Goal: Transaction & Acquisition: Purchase product/service

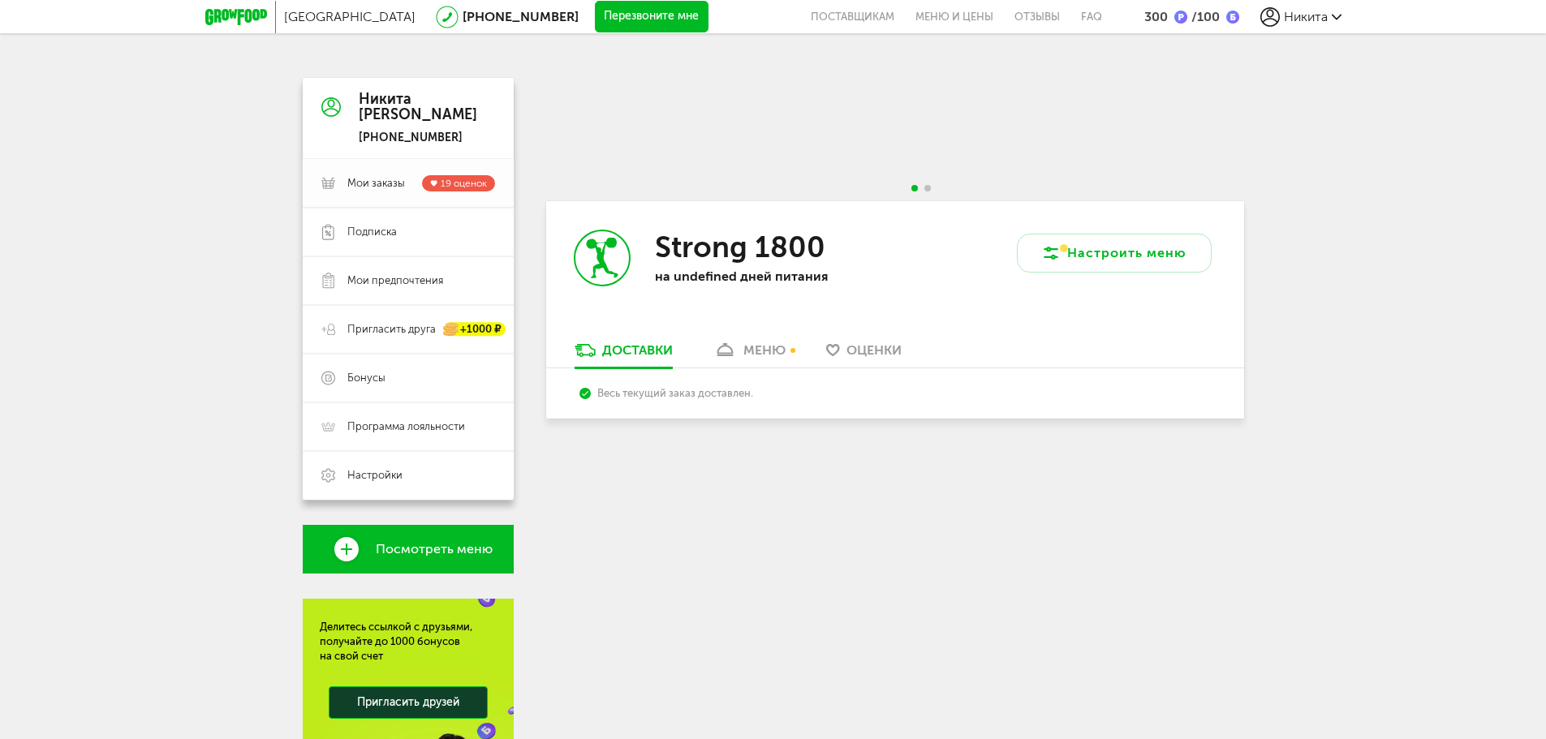
click at [396, 183] on span "Мои заказы" at bounding box center [376, 183] width 58 height 15
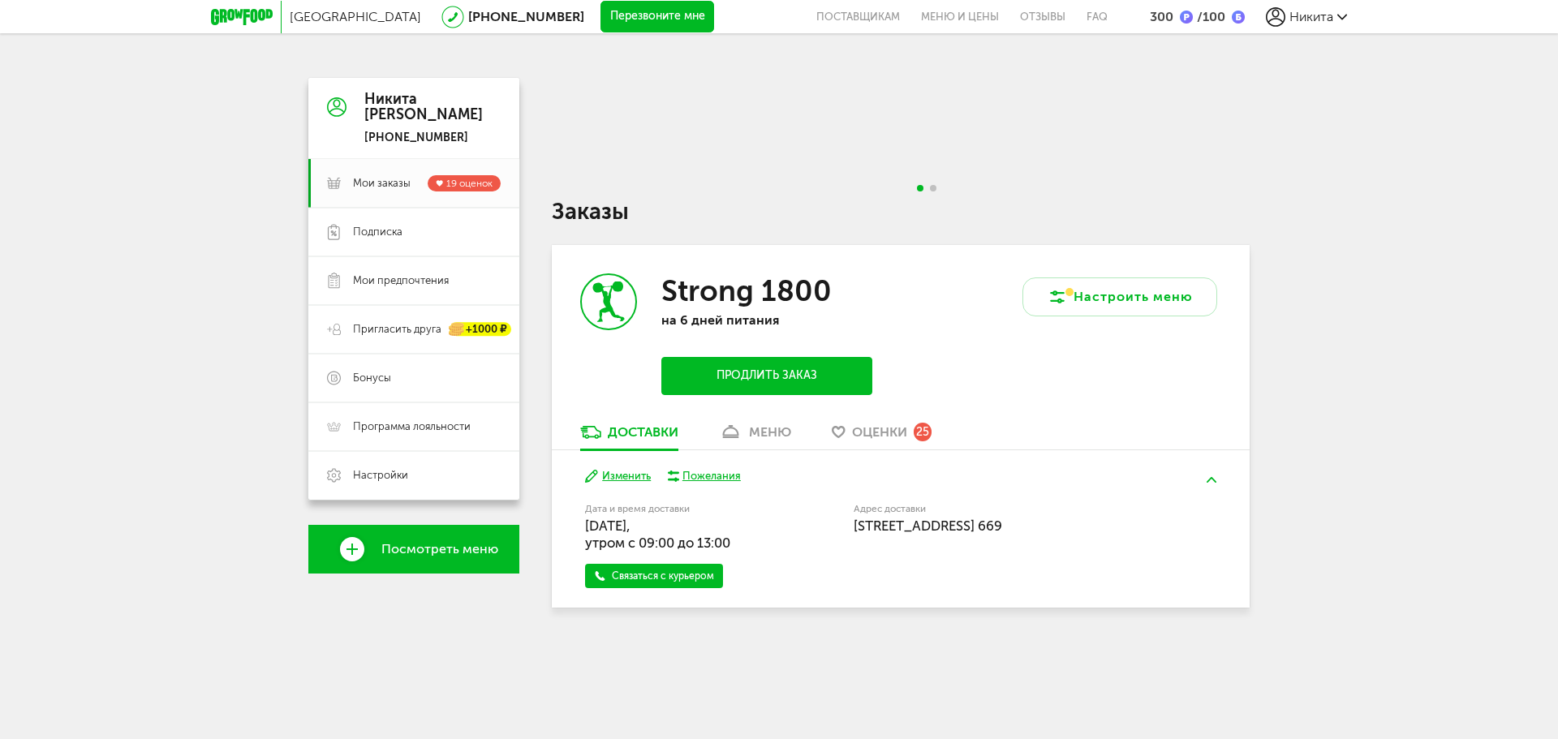
click at [1200, 19] on div "/ 100" at bounding box center [1209, 16] width 32 height 15
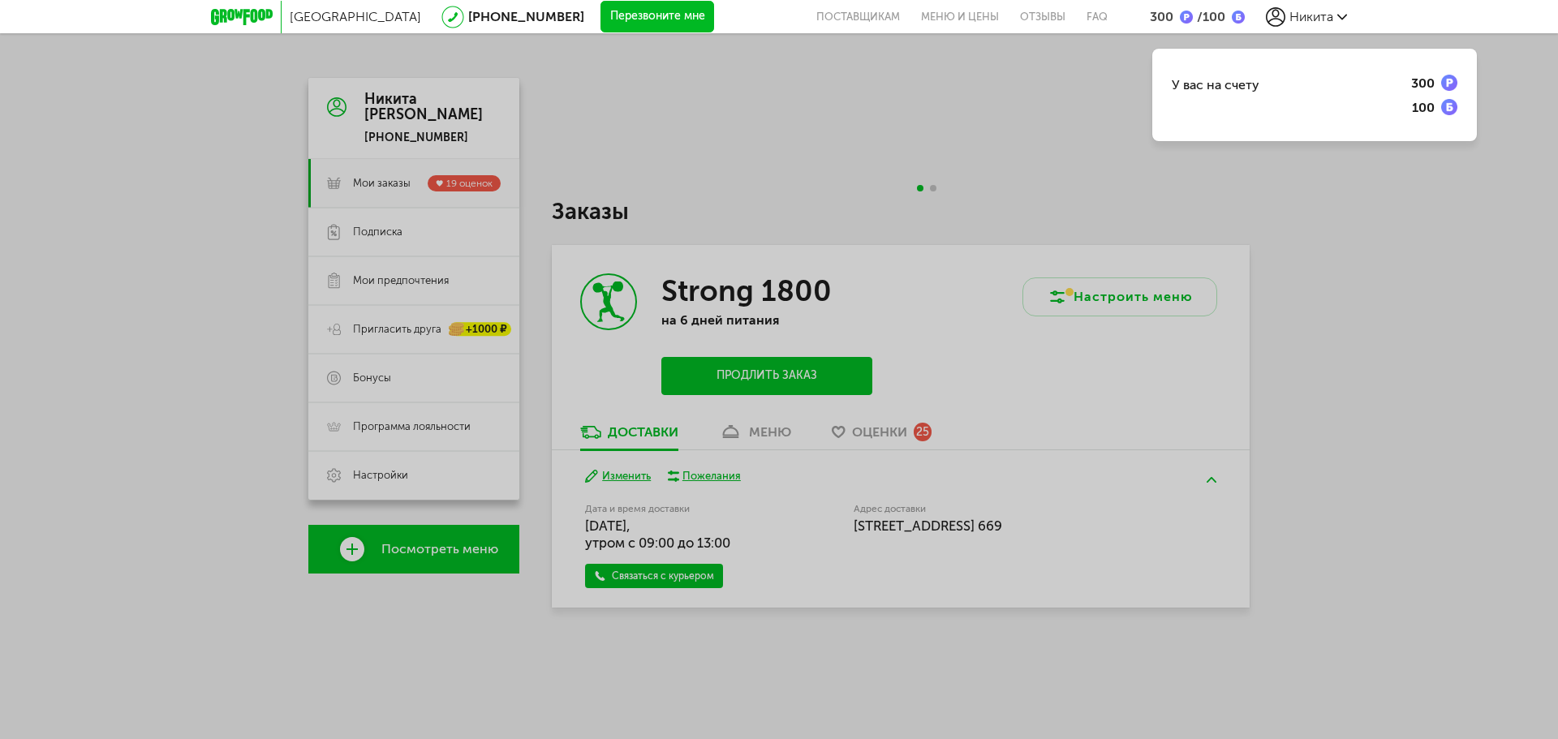
click at [1187, 15] on img at bounding box center [1186, 17] width 13 height 13
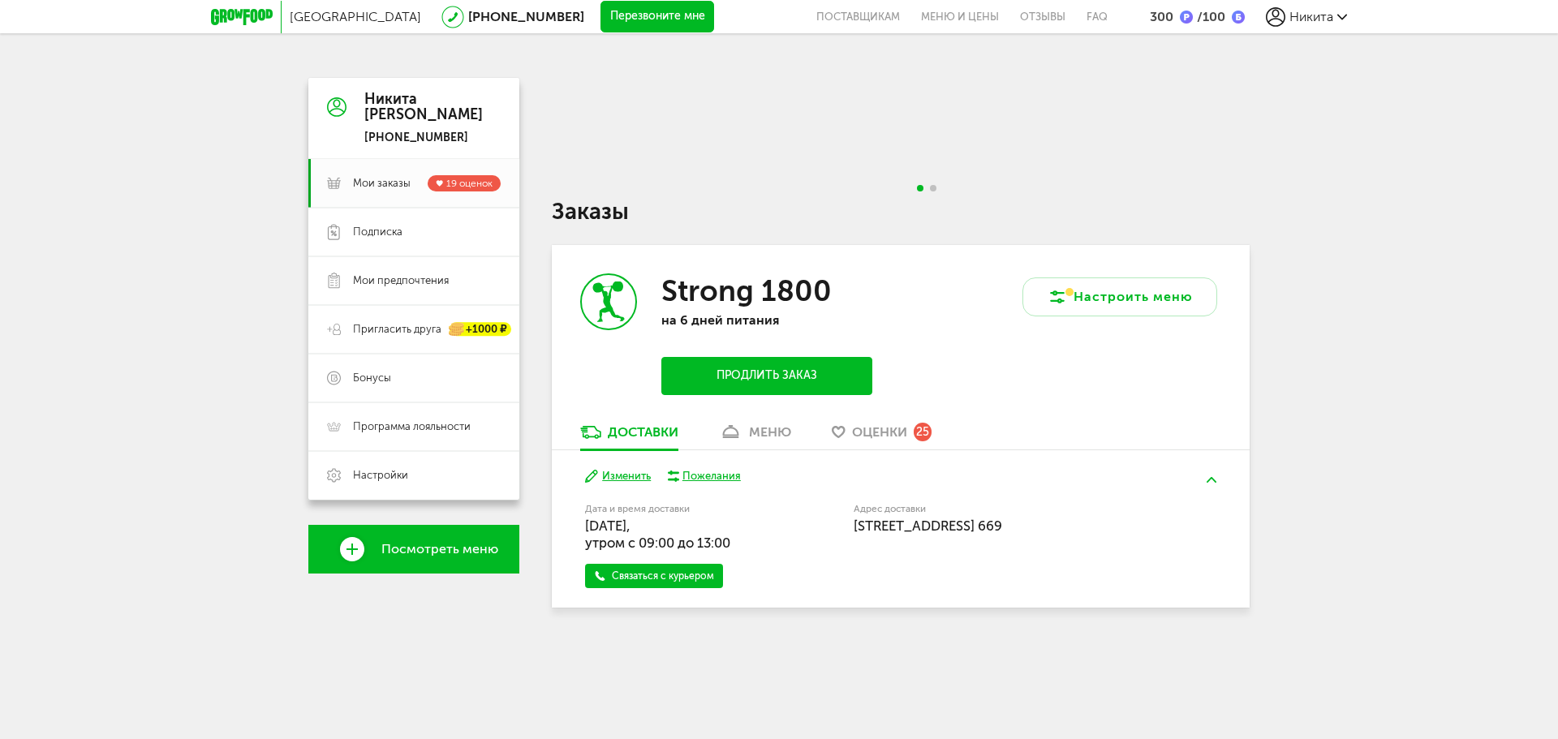
click at [1294, 22] on span "Никита" at bounding box center [1312, 16] width 44 height 15
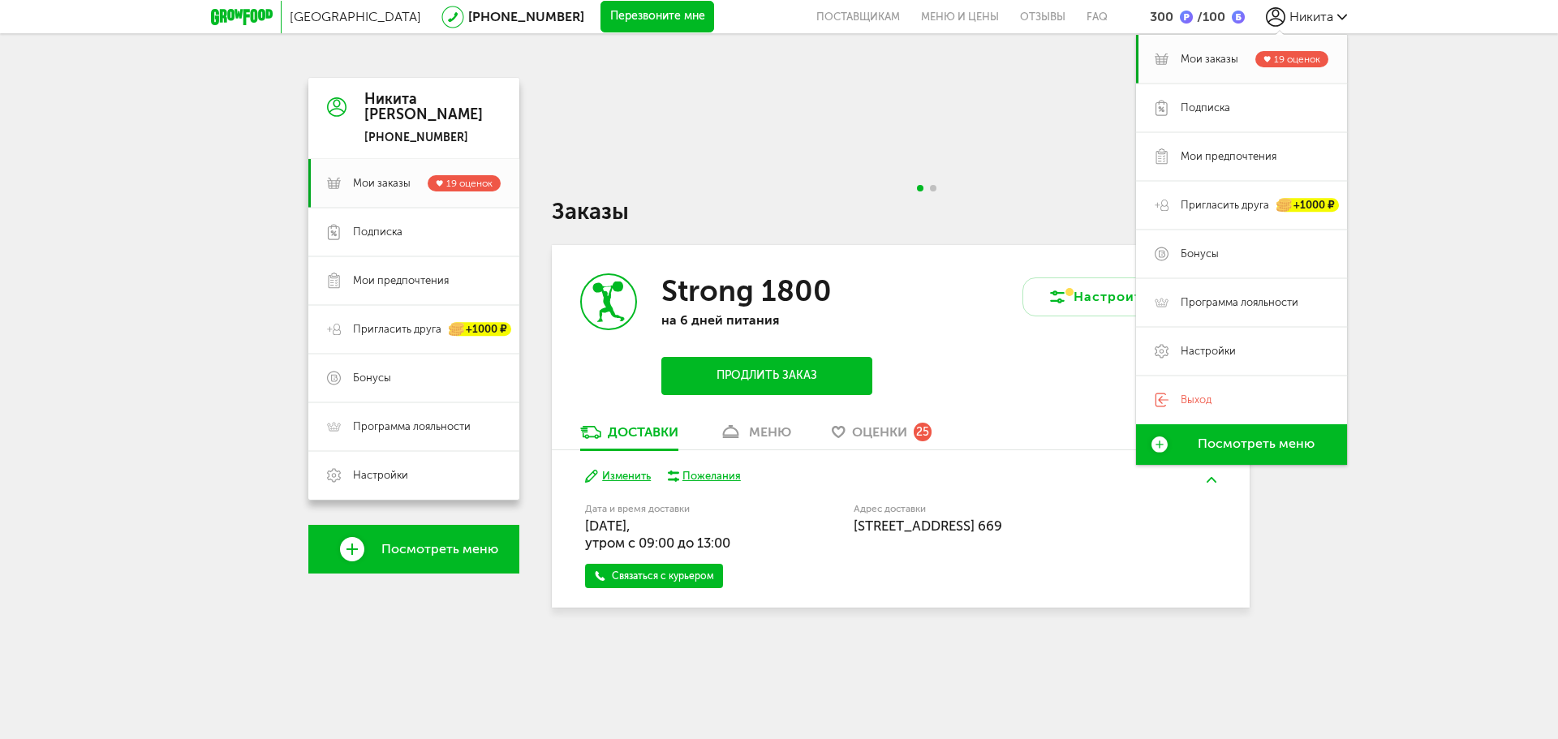
click at [1236, 440] on span "Посмотреть меню" at bounding box center [1256, 444] width 117 height 15
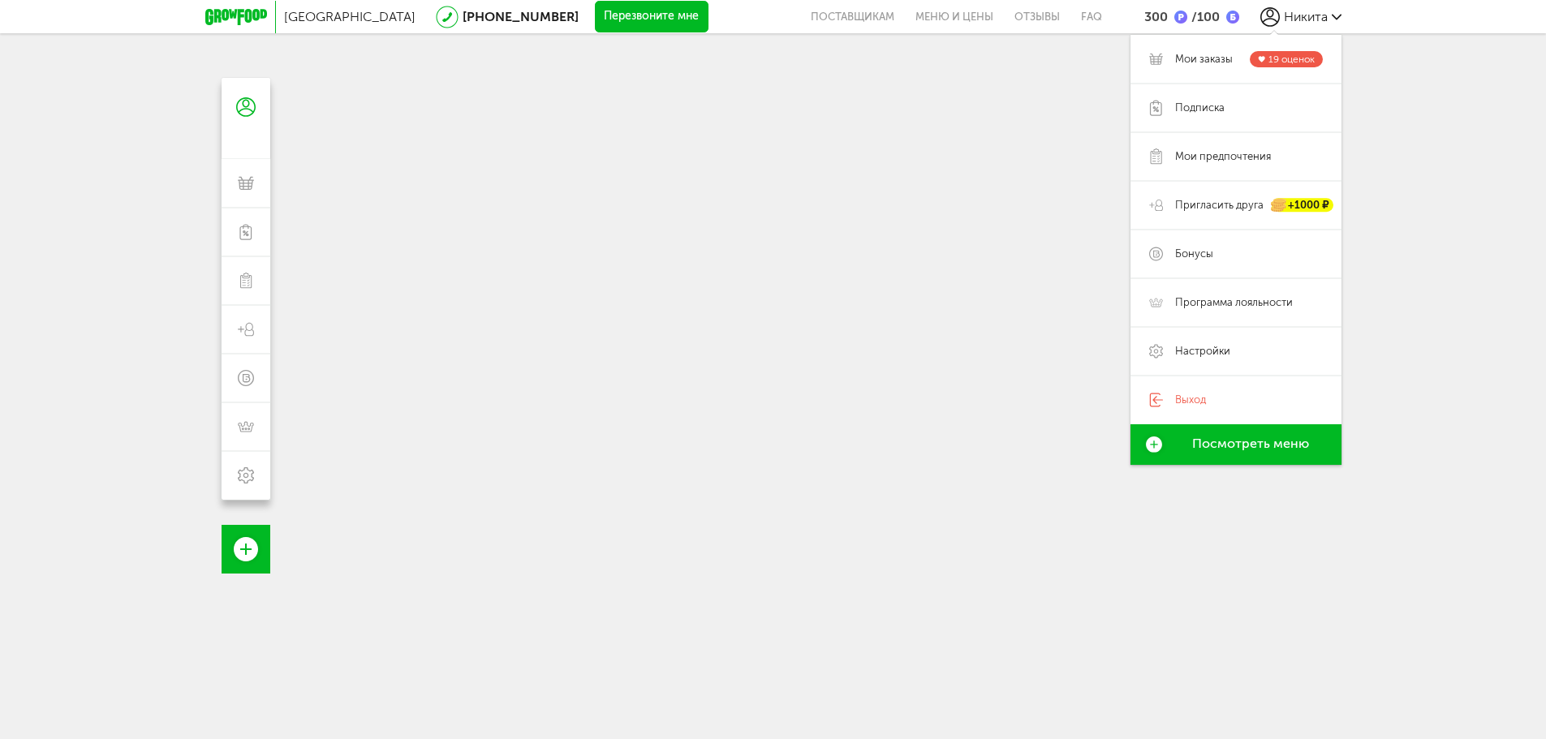
click at [701, 295] on div at bounding box center [773, 447] width 974 height 739
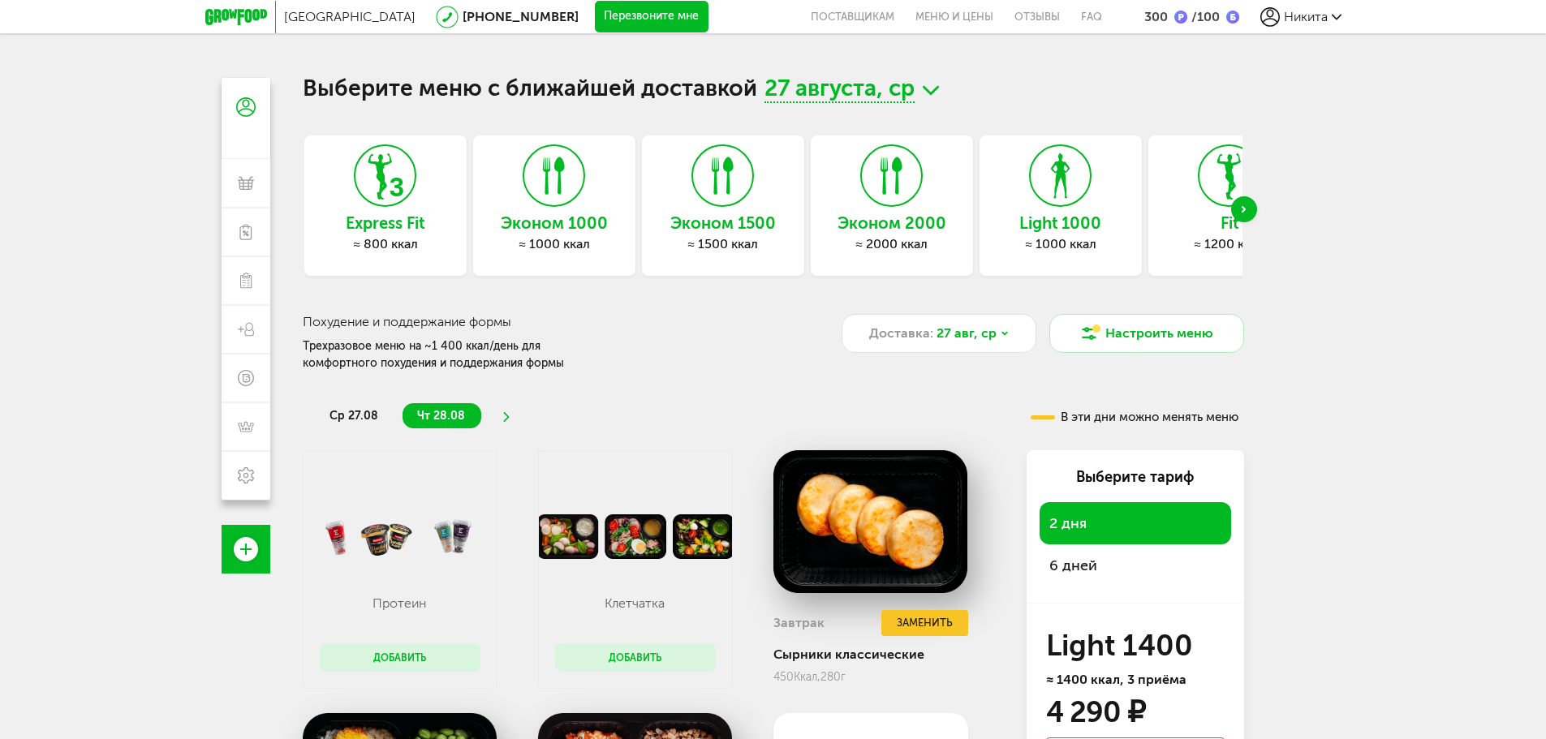
click at [894, 88] on span "27 августа, ср" at bounding box center [840, 90] width 150 height 25
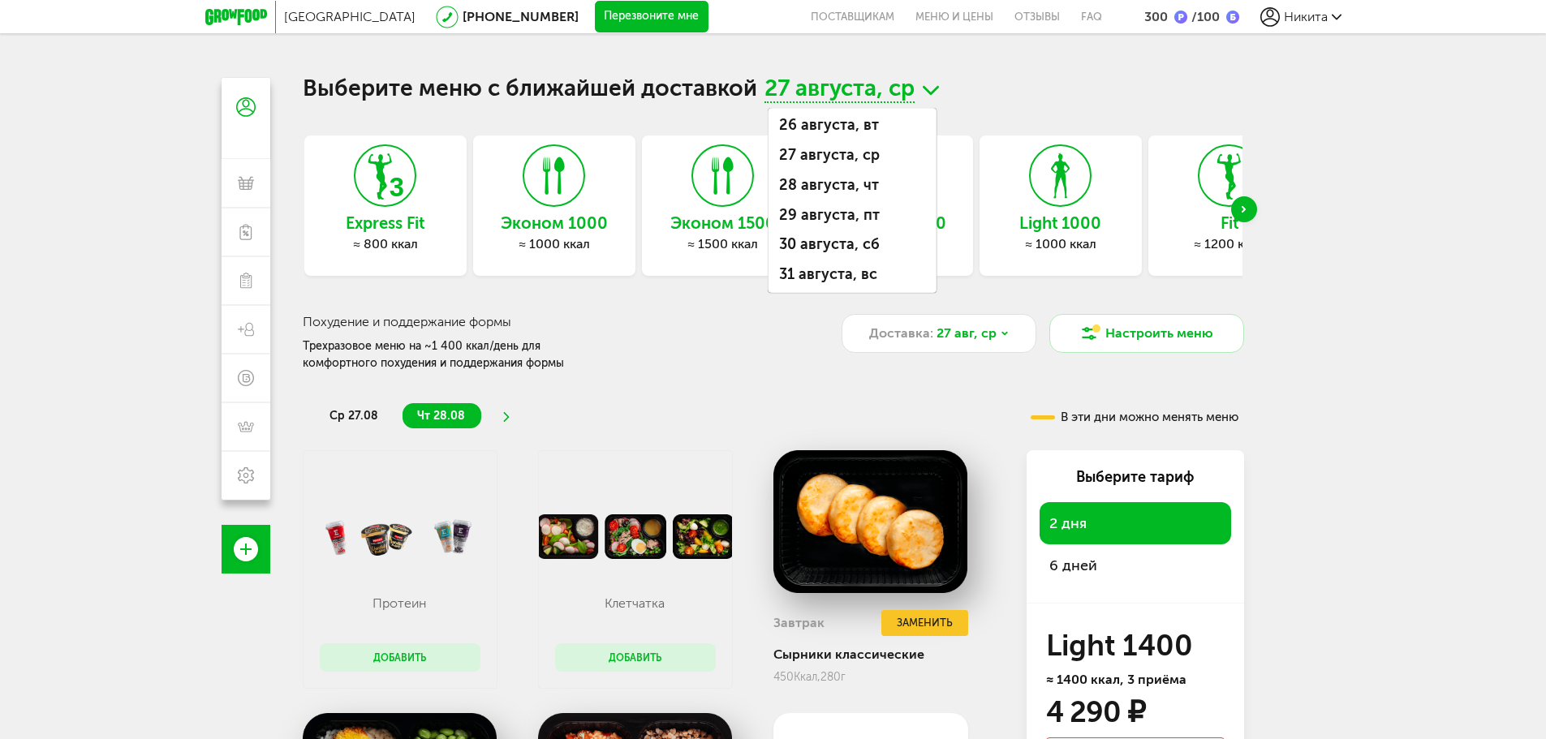
click at [894, 87] on span "27 августа, ср" at bounding box center [840, 90] width 150 height 25
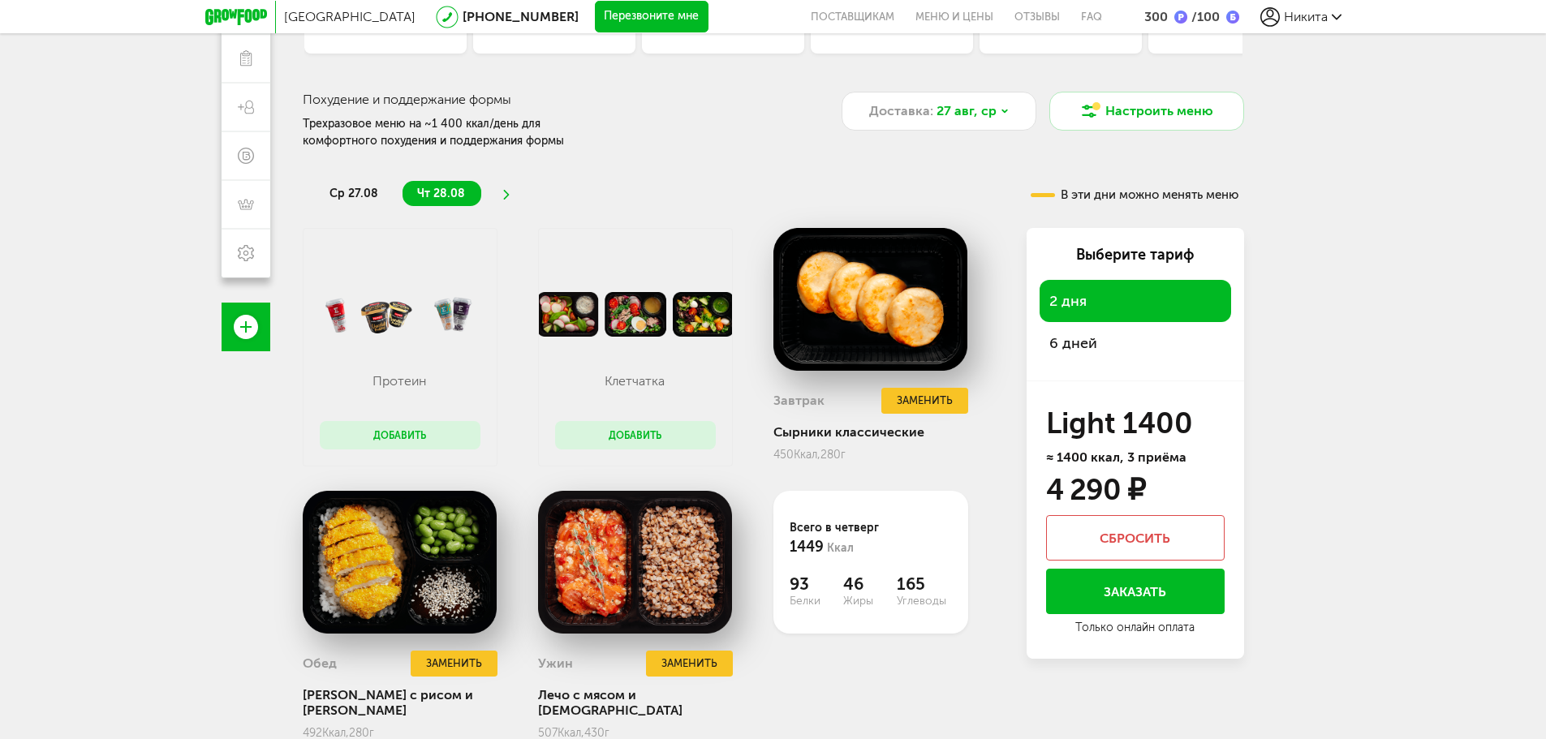
scroll to position [16, 0]
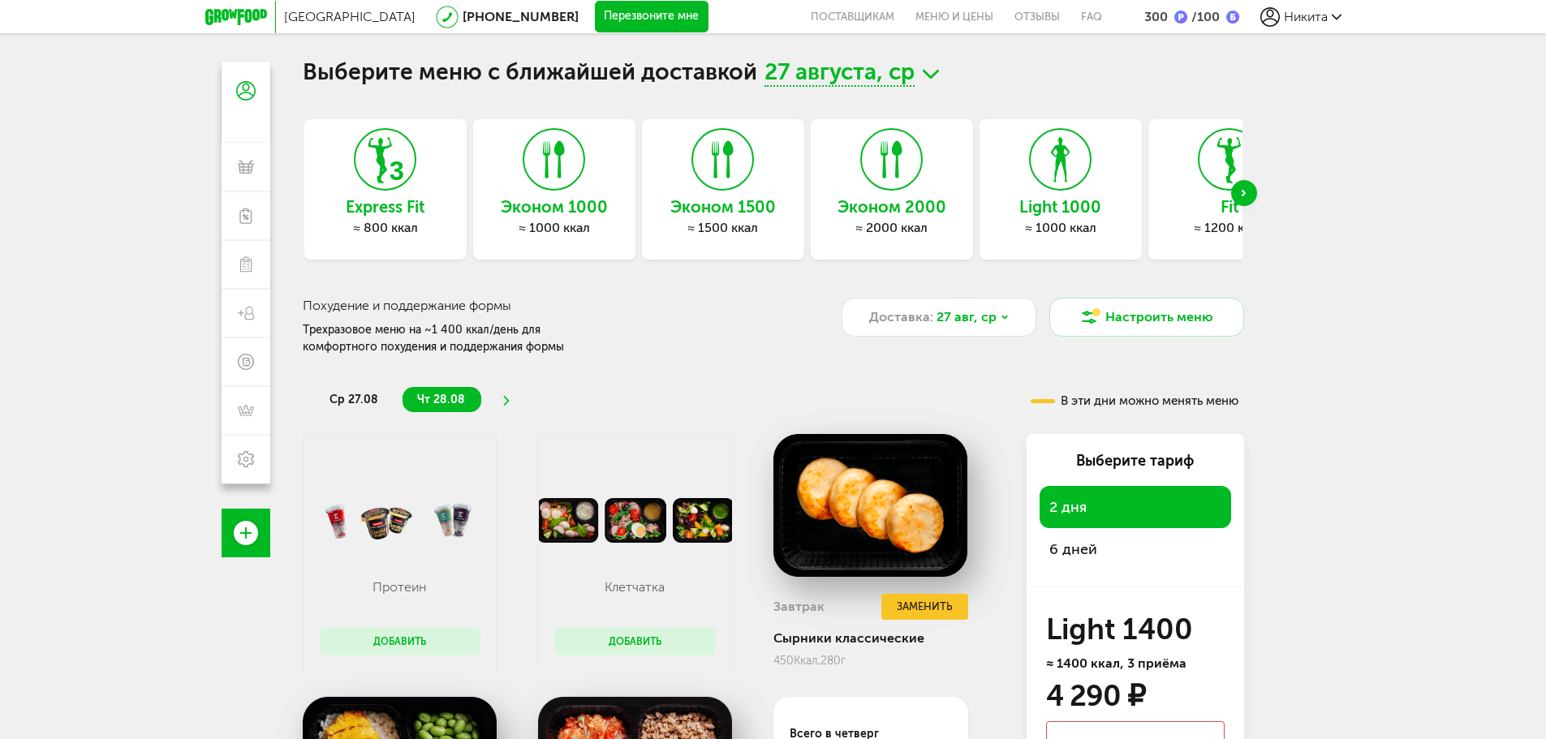
click at [1246, 192] on div "Next slide" at bounding box center [1244, 193] width 26 height 26
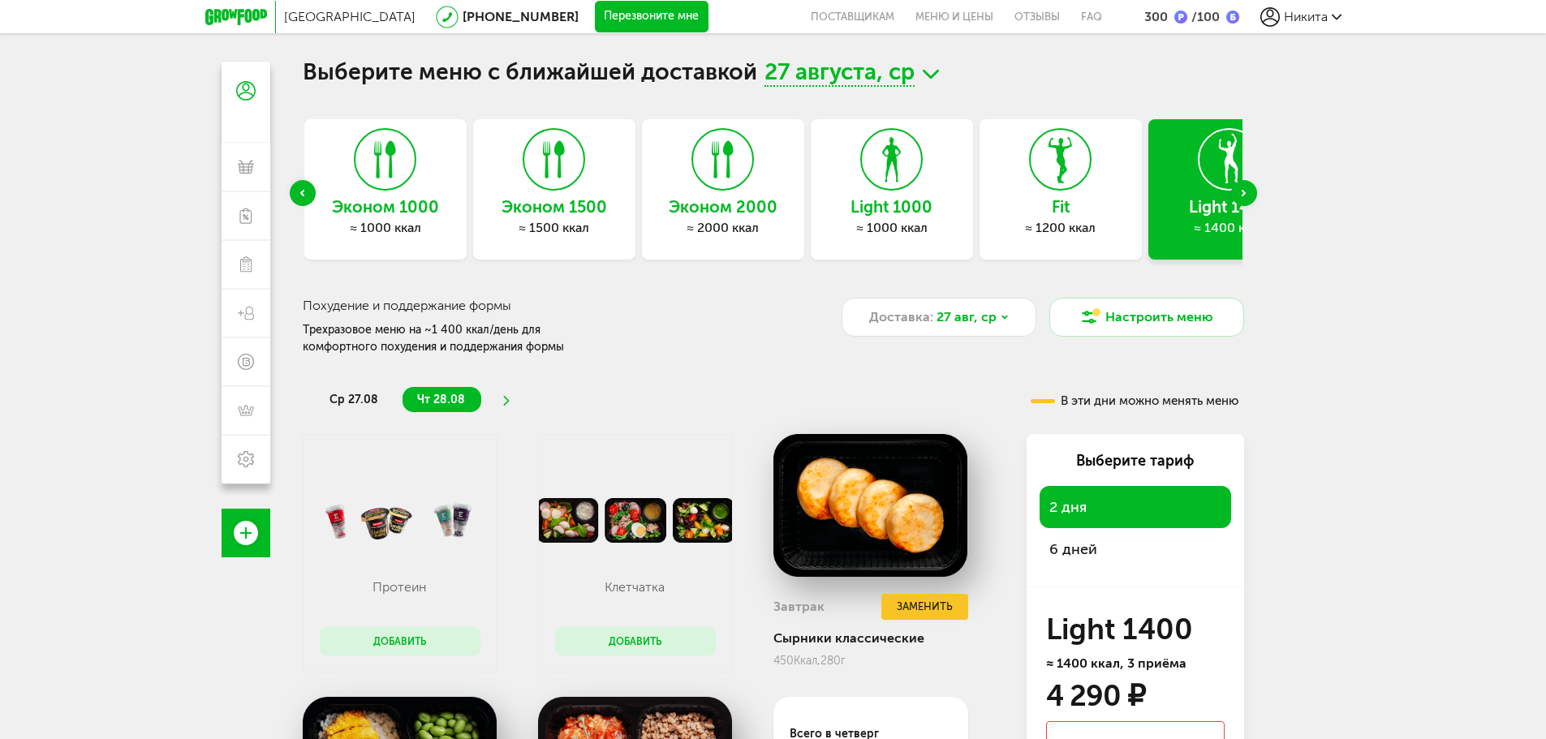
click at [1247, 192] on div "Next slide" at bounding box center [1244, 193] width 26 height 26
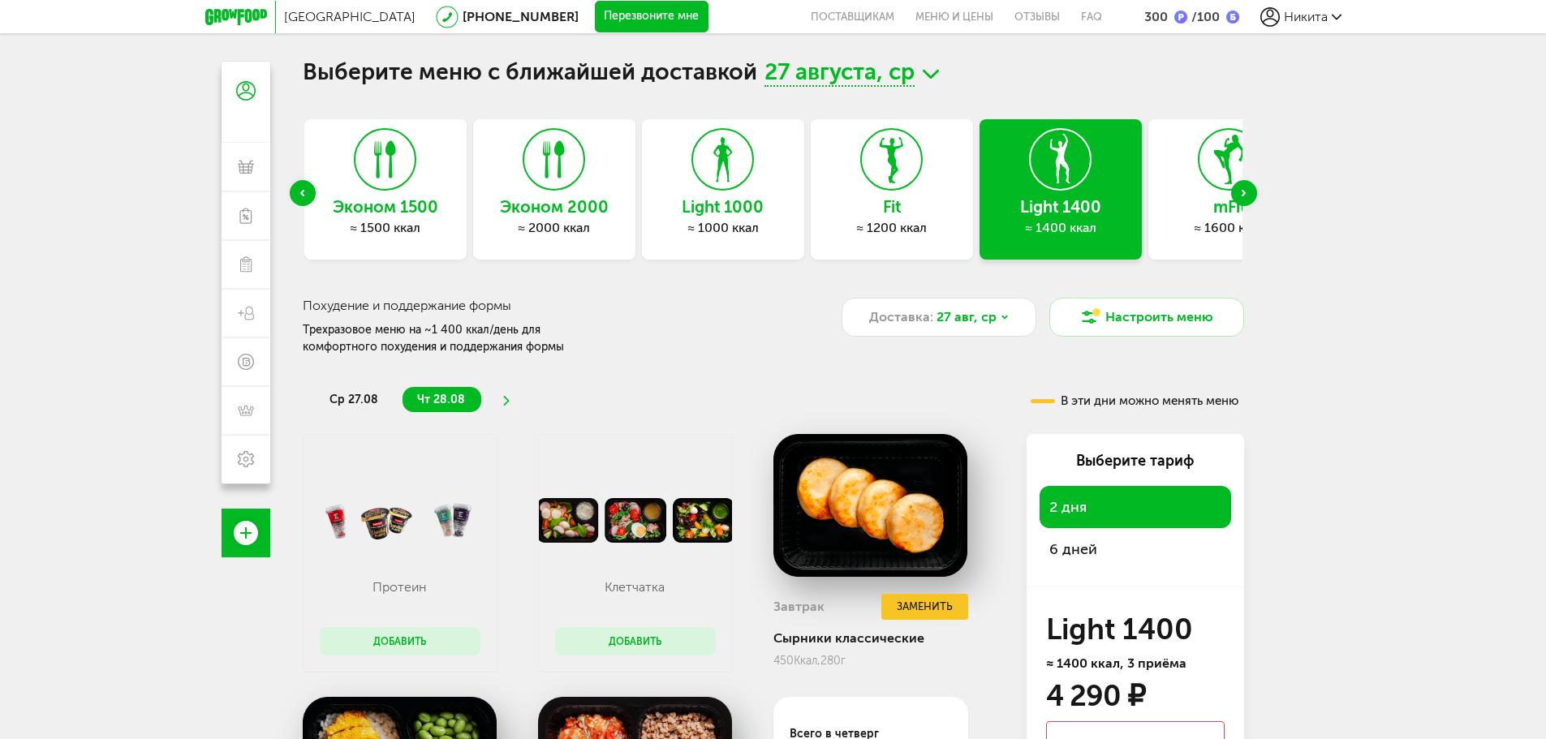
click at [1247, 192] on div "Next slide" at bounding box center [1244, 193] width 26 height 26
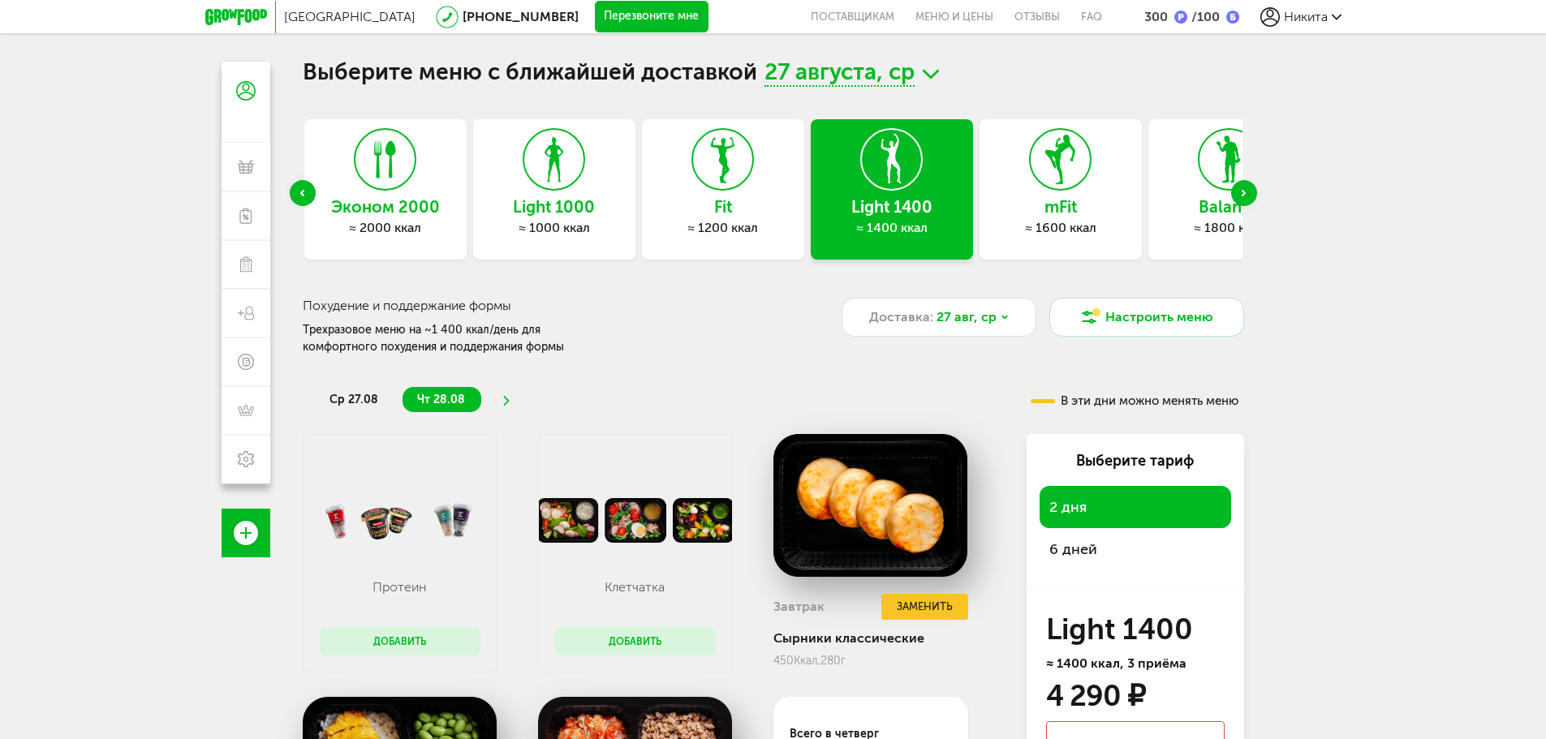
click at [308, 187] on div "Previous slide" at bounding box center [303, 193] width 26 height 26
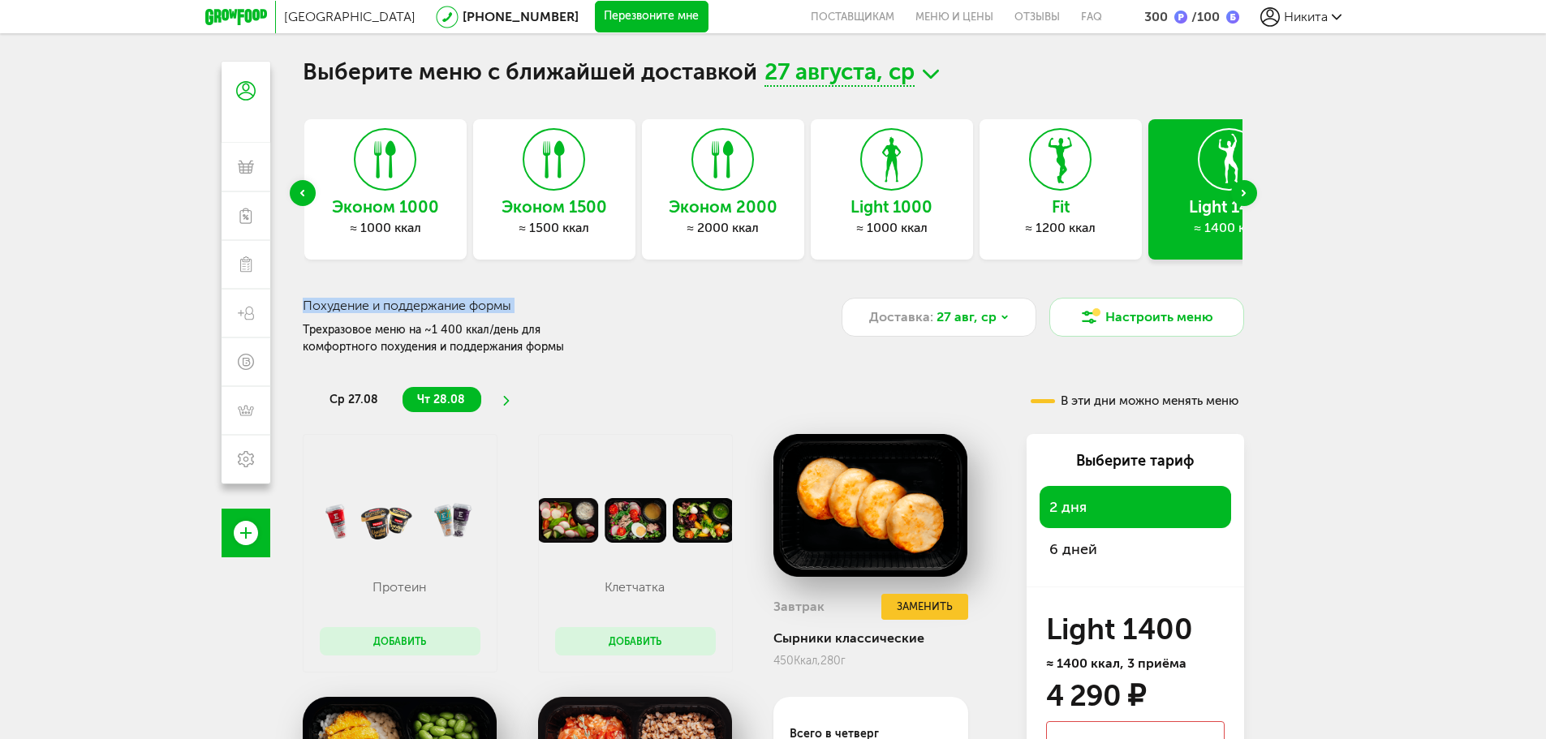
click at [308, 187] on div "Previous slide" at bounding box center [303, 193] width 26 height 26
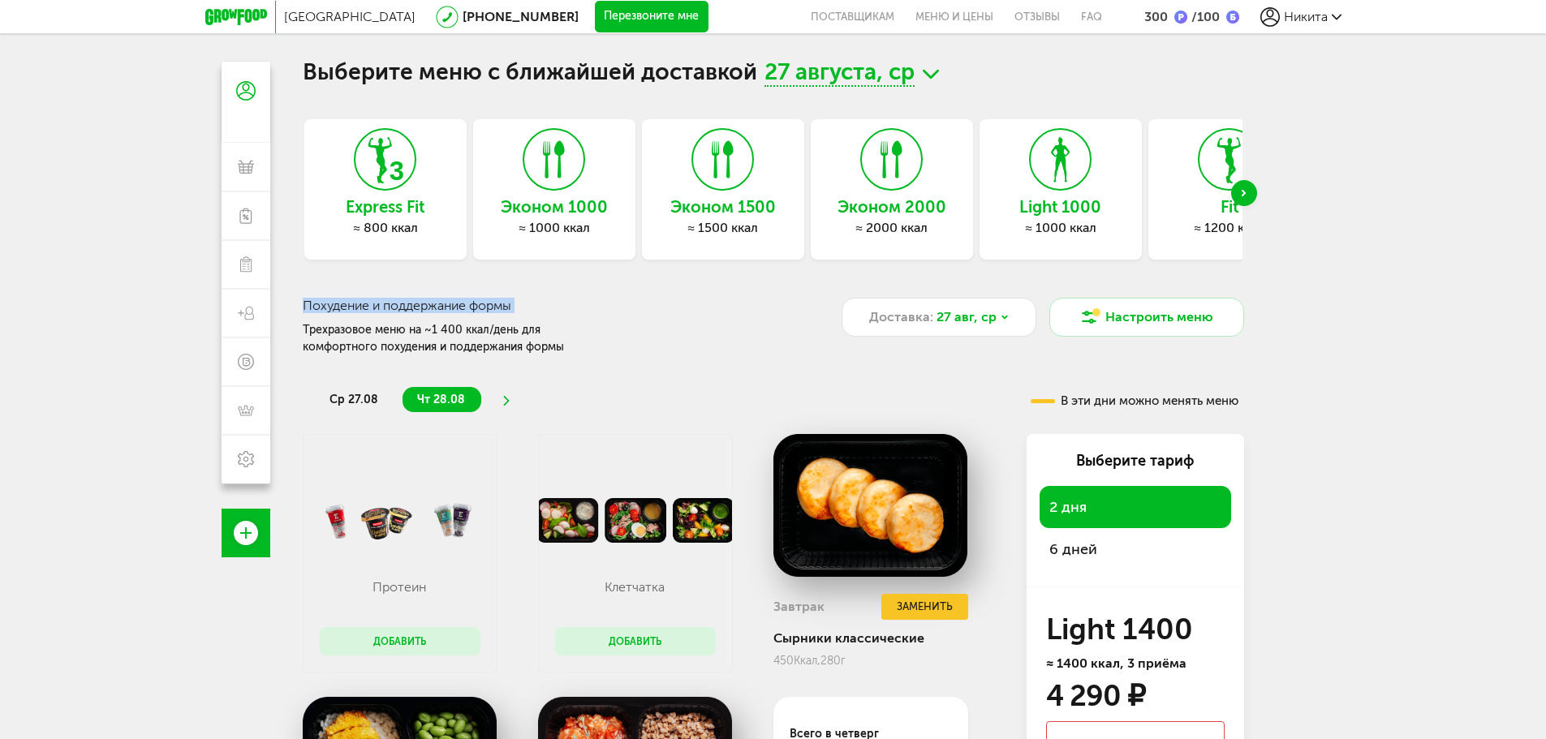
click at [777, 221] on div "≈ 1500 ккал" at bounding box center [723, 228] width 162 height 16
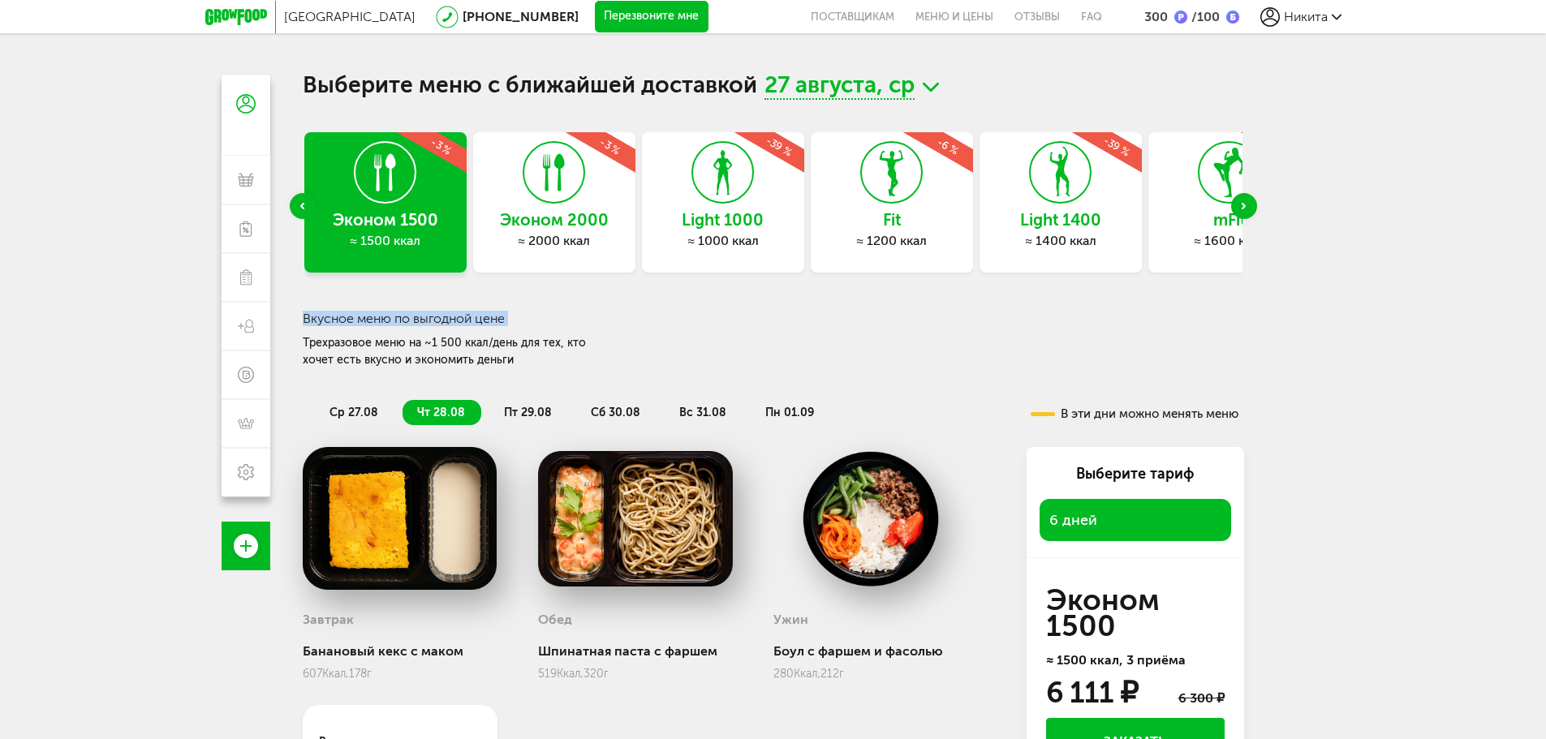
scroll to position [0, 0]
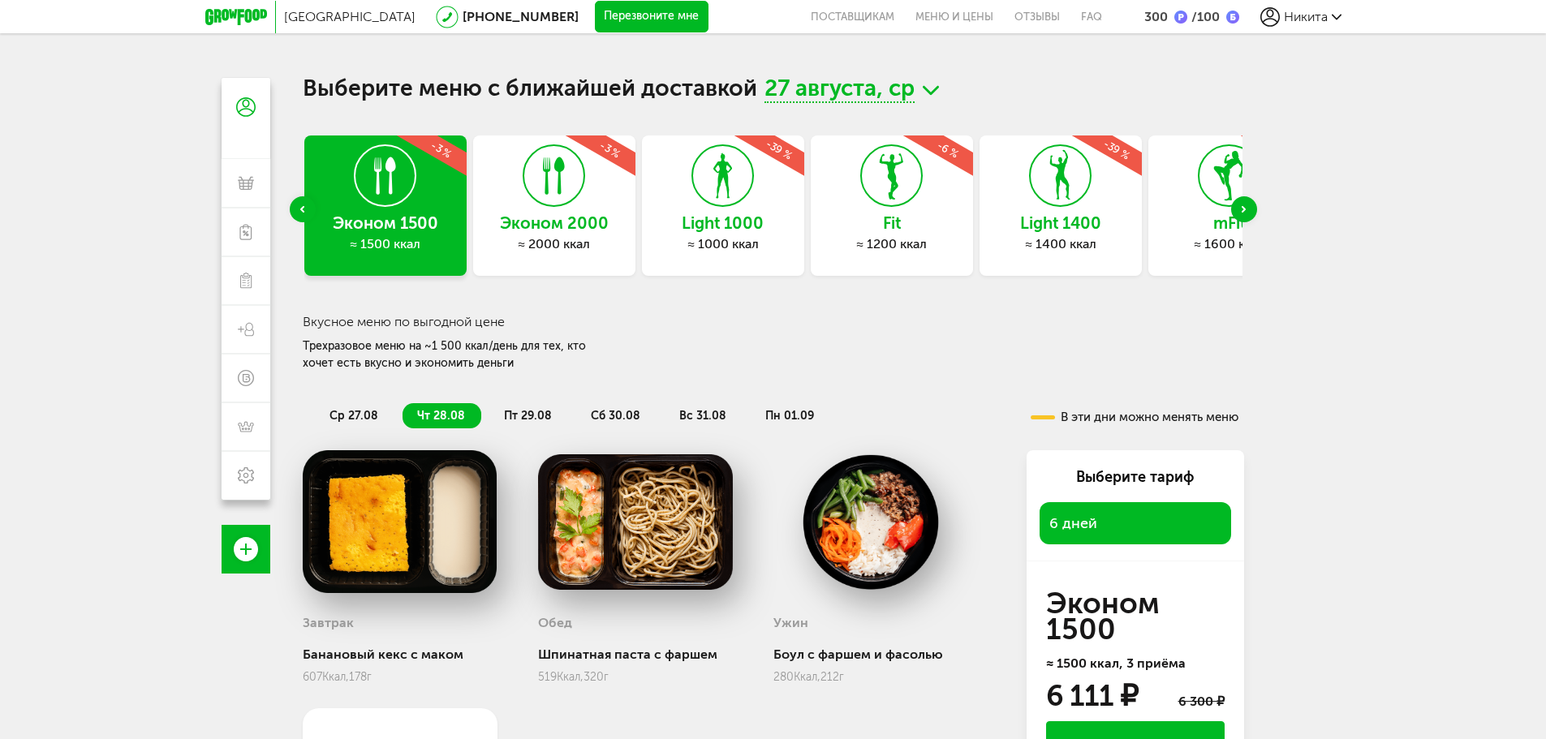
click at [1247, 209] on div "Next slide" at bounding box center [1244, 209] width 26 height 26
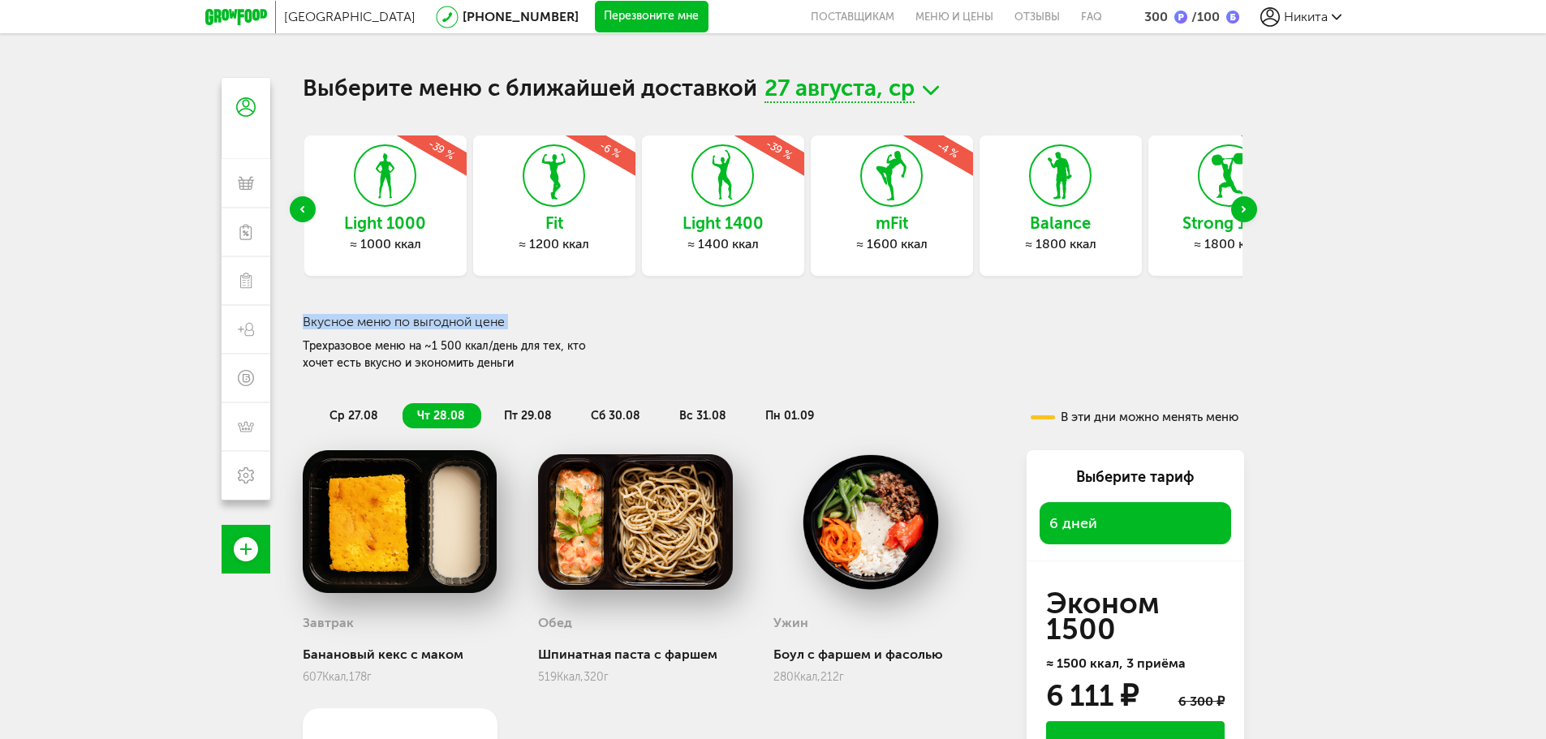
click at [1247, 209] on div "Next slide" at bounding box center [1244, 209] width 26 height 26
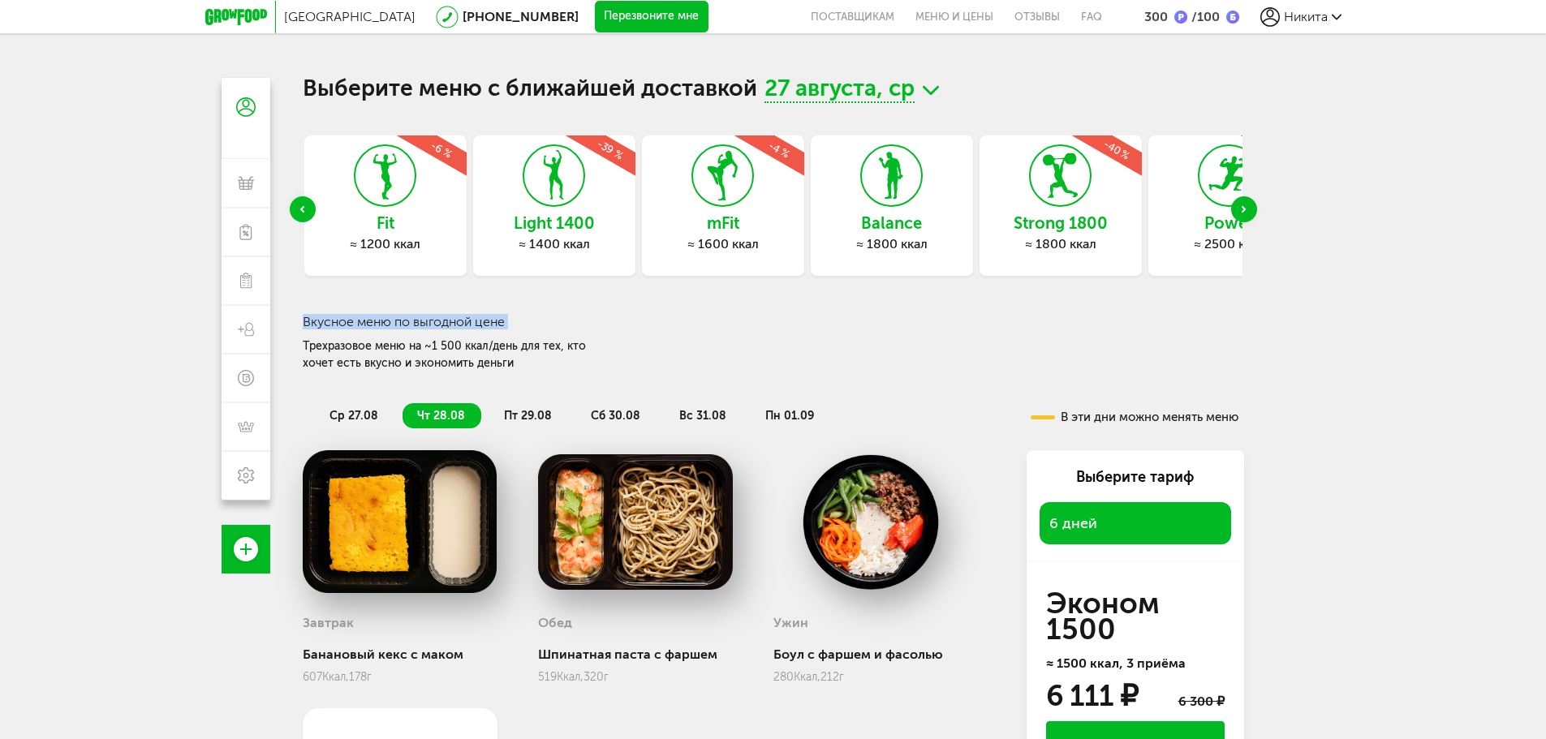
click at [1247, 209] on div "Next slide" at bounding box center [1244, 209] width 26 height 26
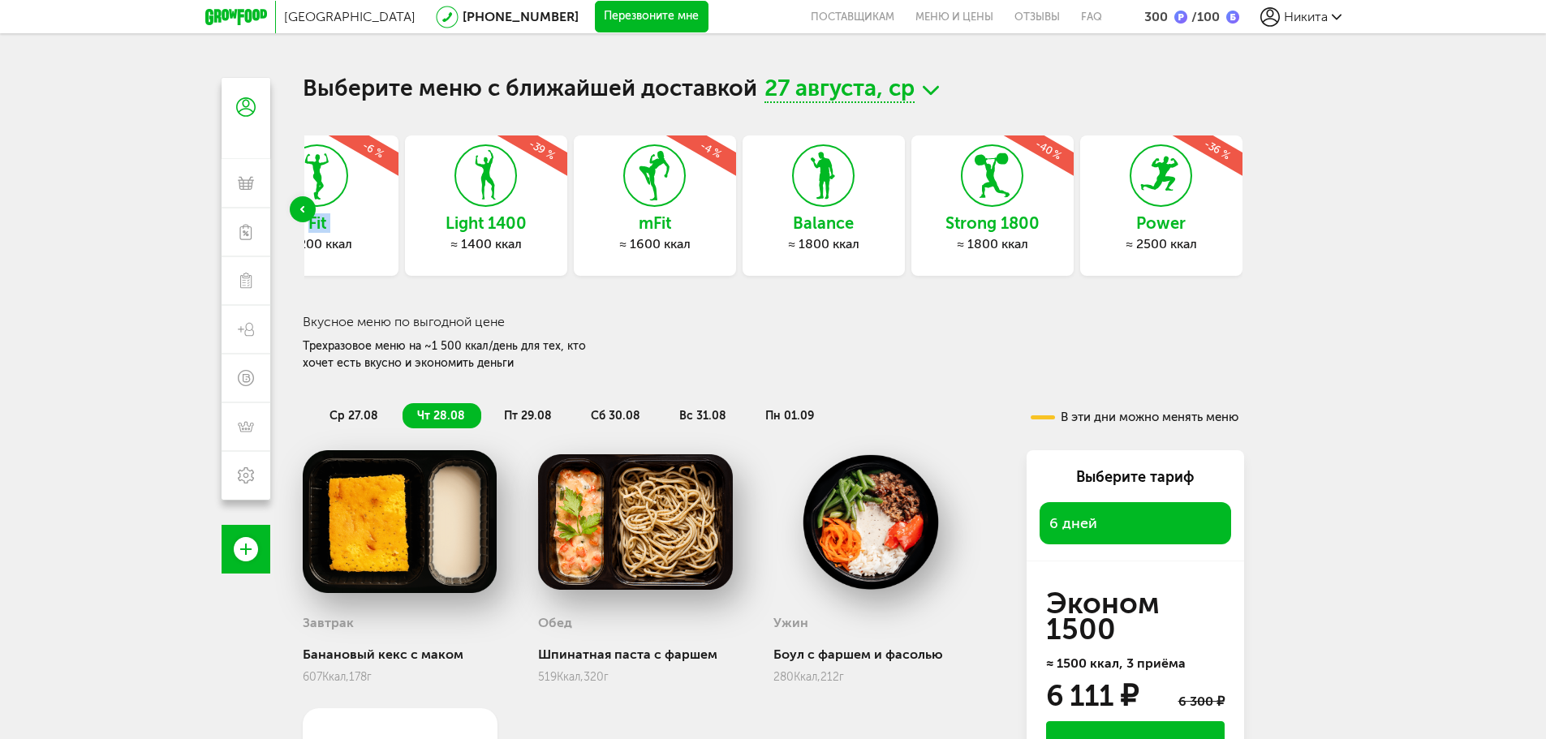
click at [1247, 209] on div "Выберите меню с ближайшей доставкой 27 августа, ср Express Fit ≈ 800 ккал -6 % …" at bounding box center [773, 447] width 974 height 739
click at [536, 238] on div "≈ 1400 ккал" at bounding box center [486, 244] width 162 height 16
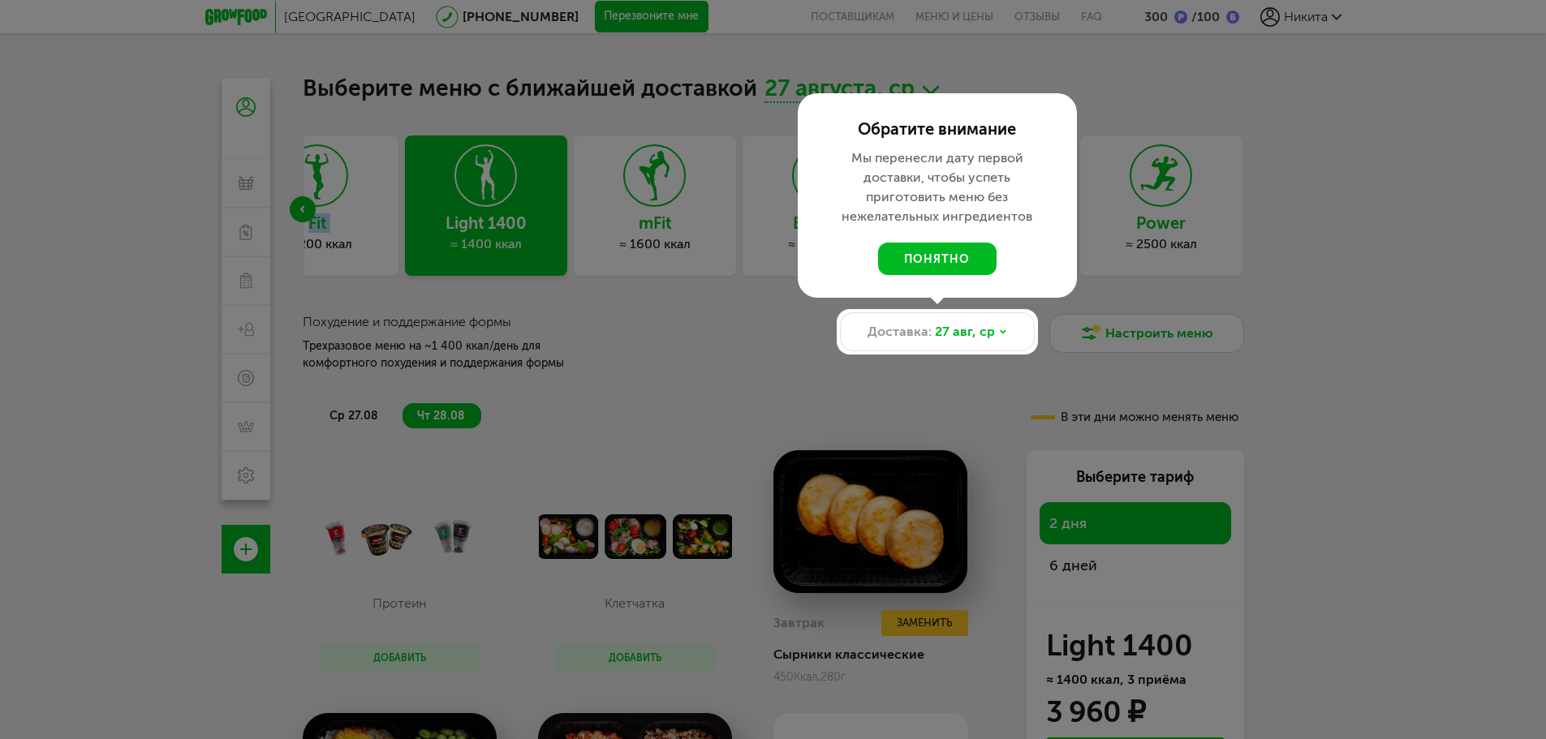
click at [933, 257] on button "понятно" at bounding box center [937, 259] width 118 height 32
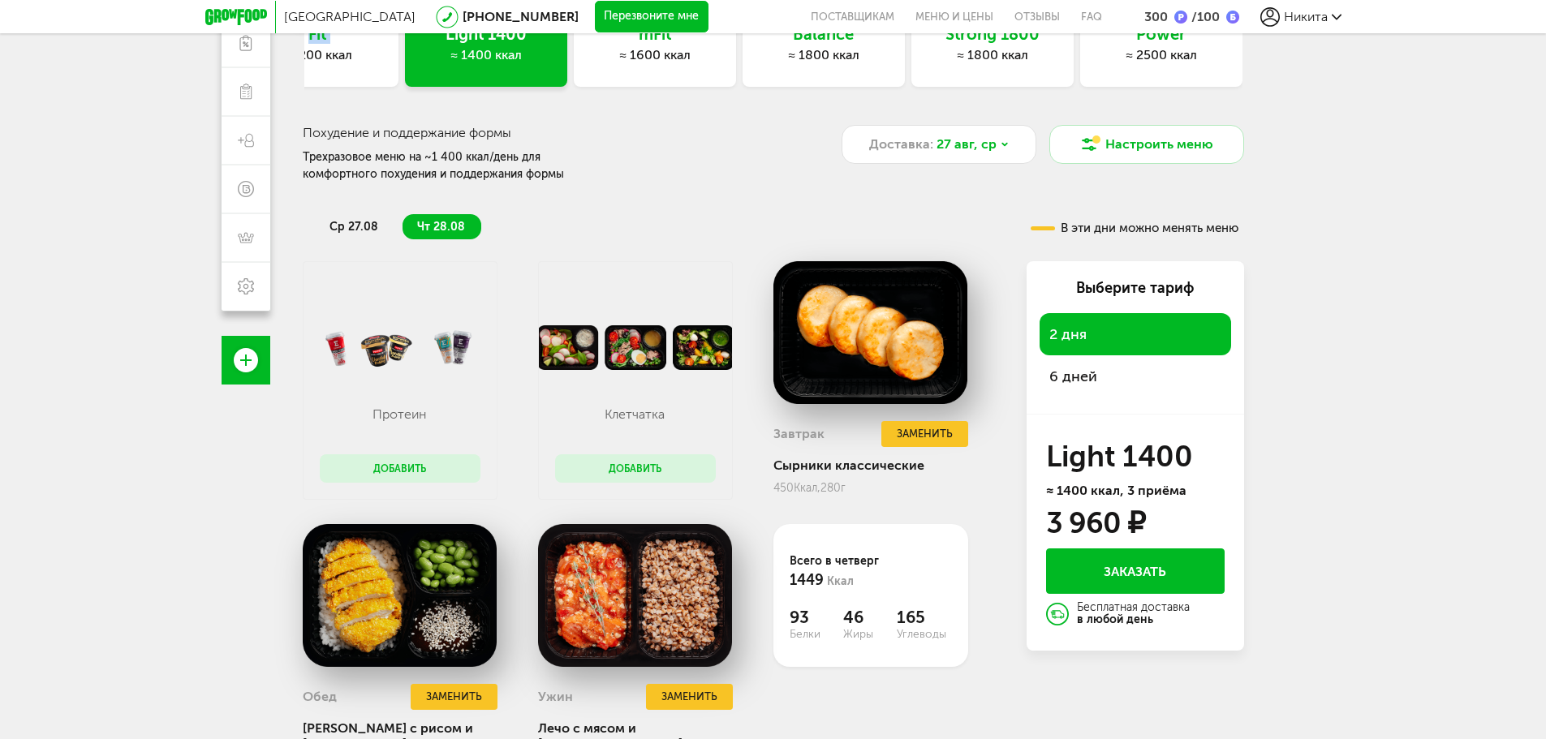
scroll to position [260, 0]
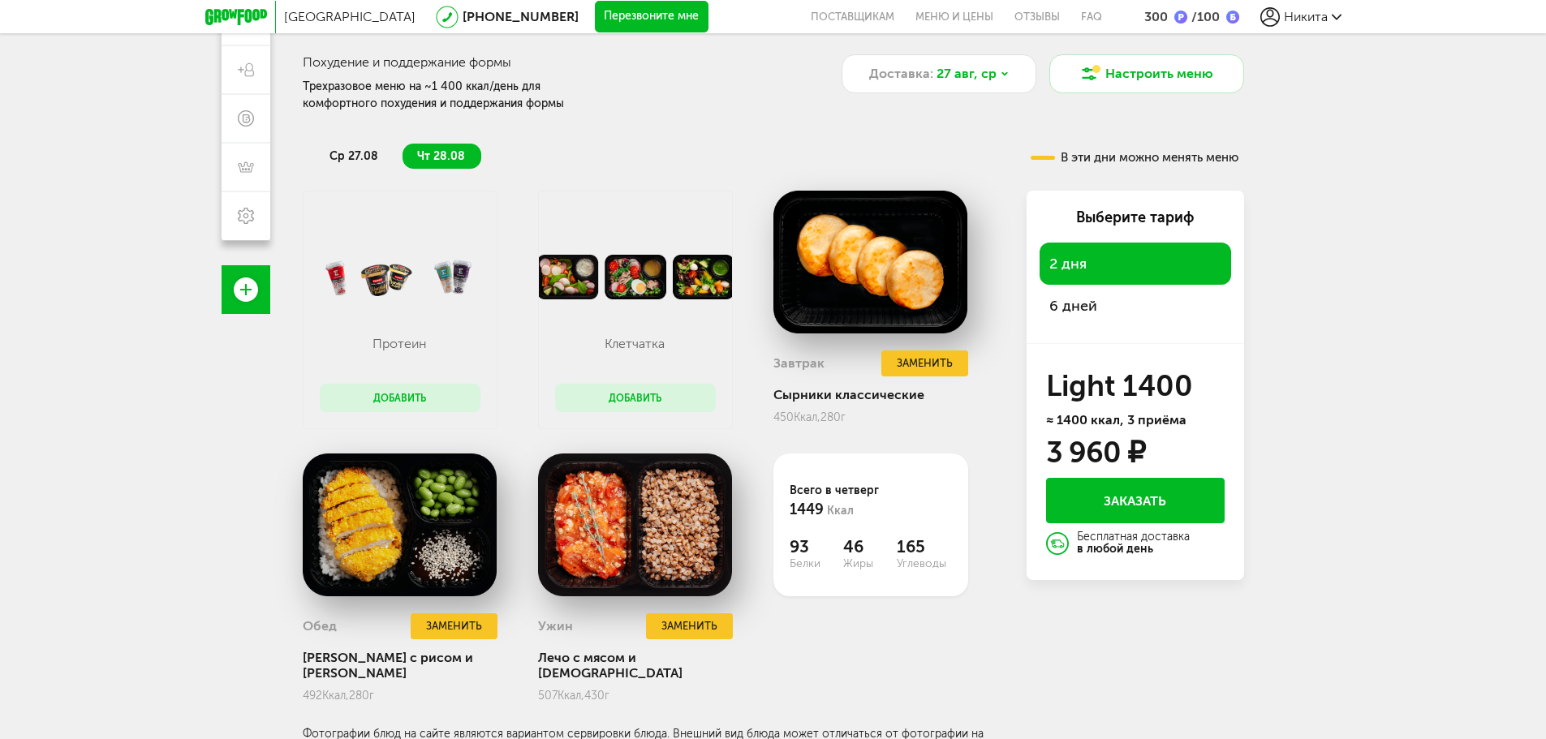
click at [1100, 305] on div "6 дней" at bounding box center [1136, 306] width 192 height 42
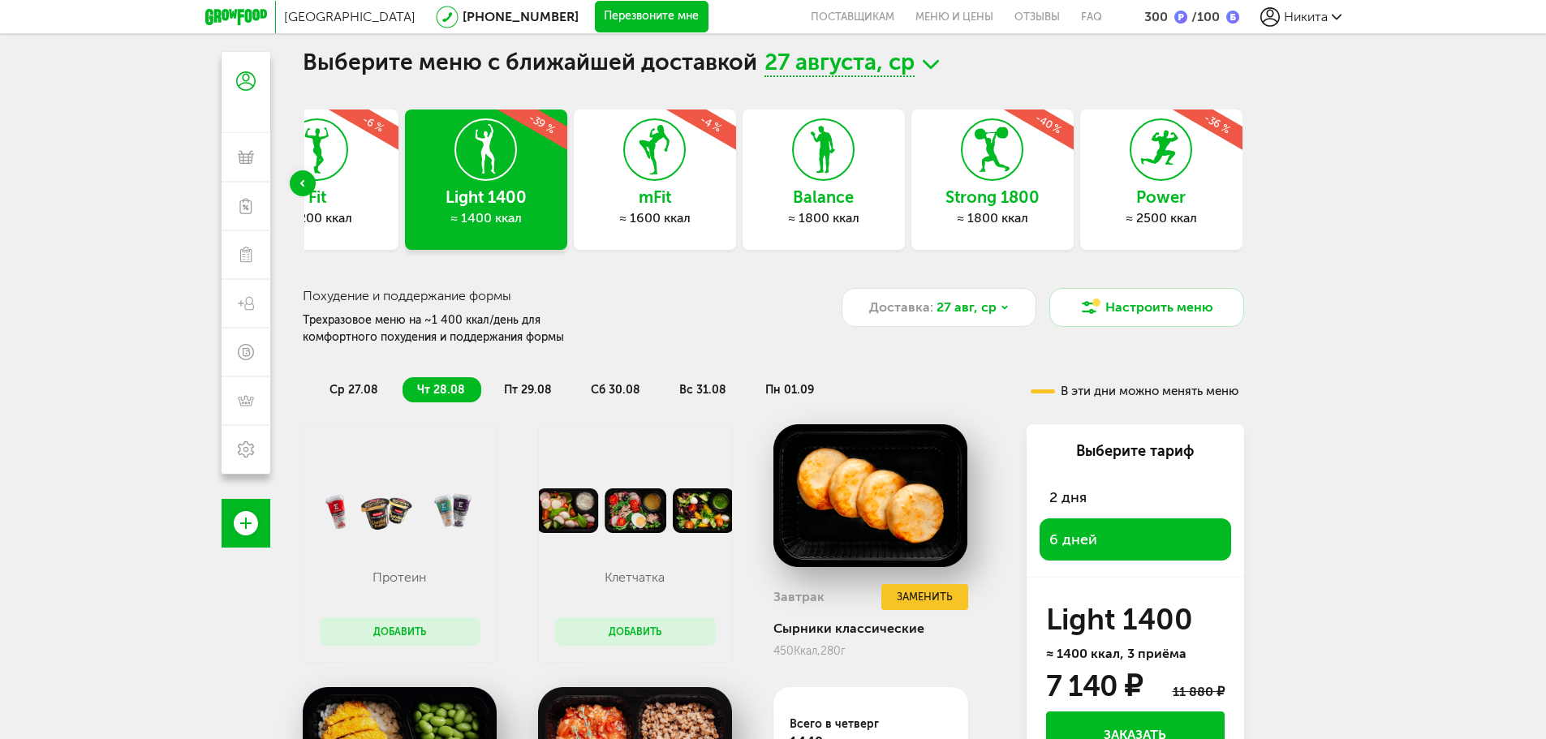
scroll to position [0, 0]
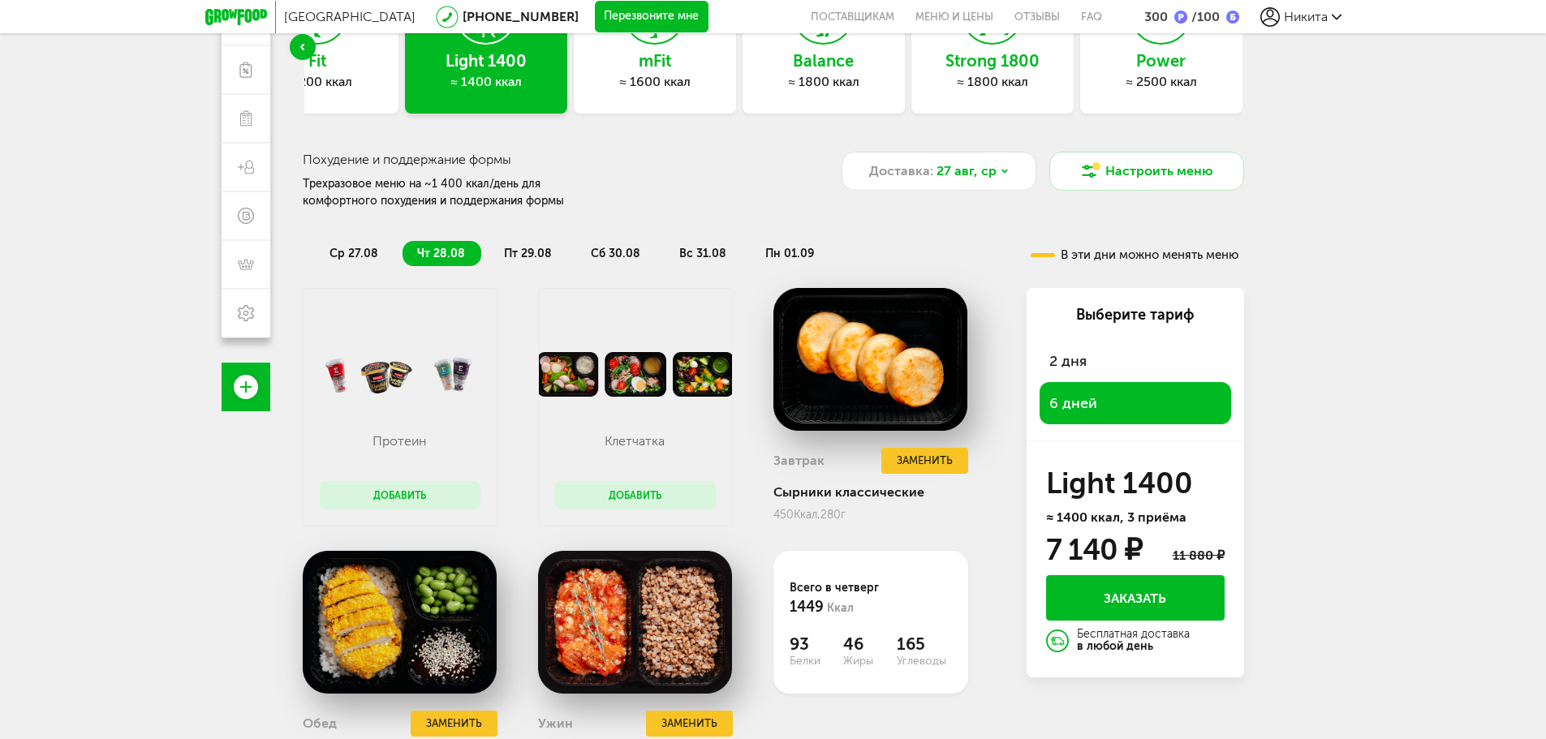
click at [363, 248] on span "ср 27.08" at bounding box center [354, 254] width 49 height 14
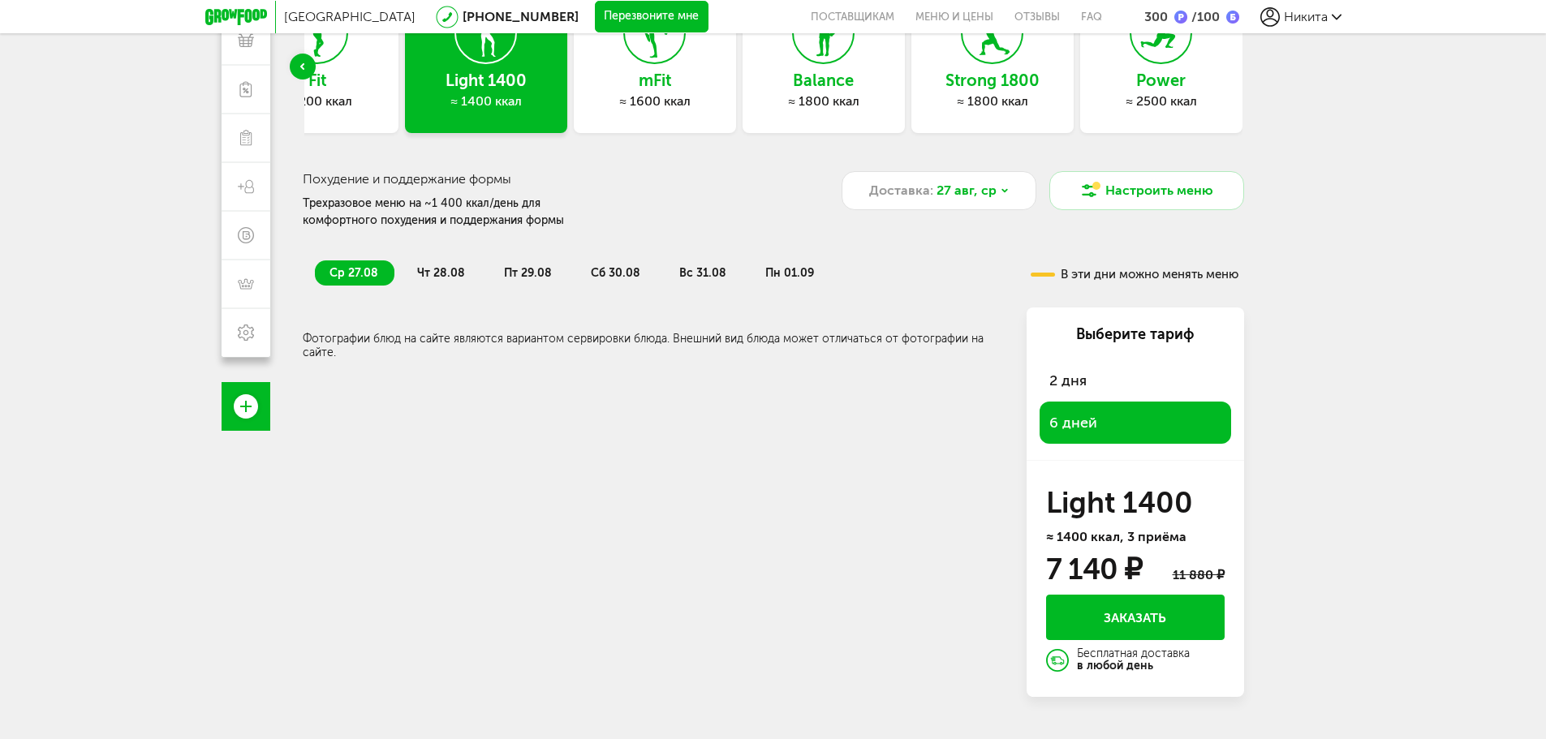
scroll to position [143, 0]
click at [447, 276] on span "чт 28.08" at bounding box center [441, 273] width 48 height 14
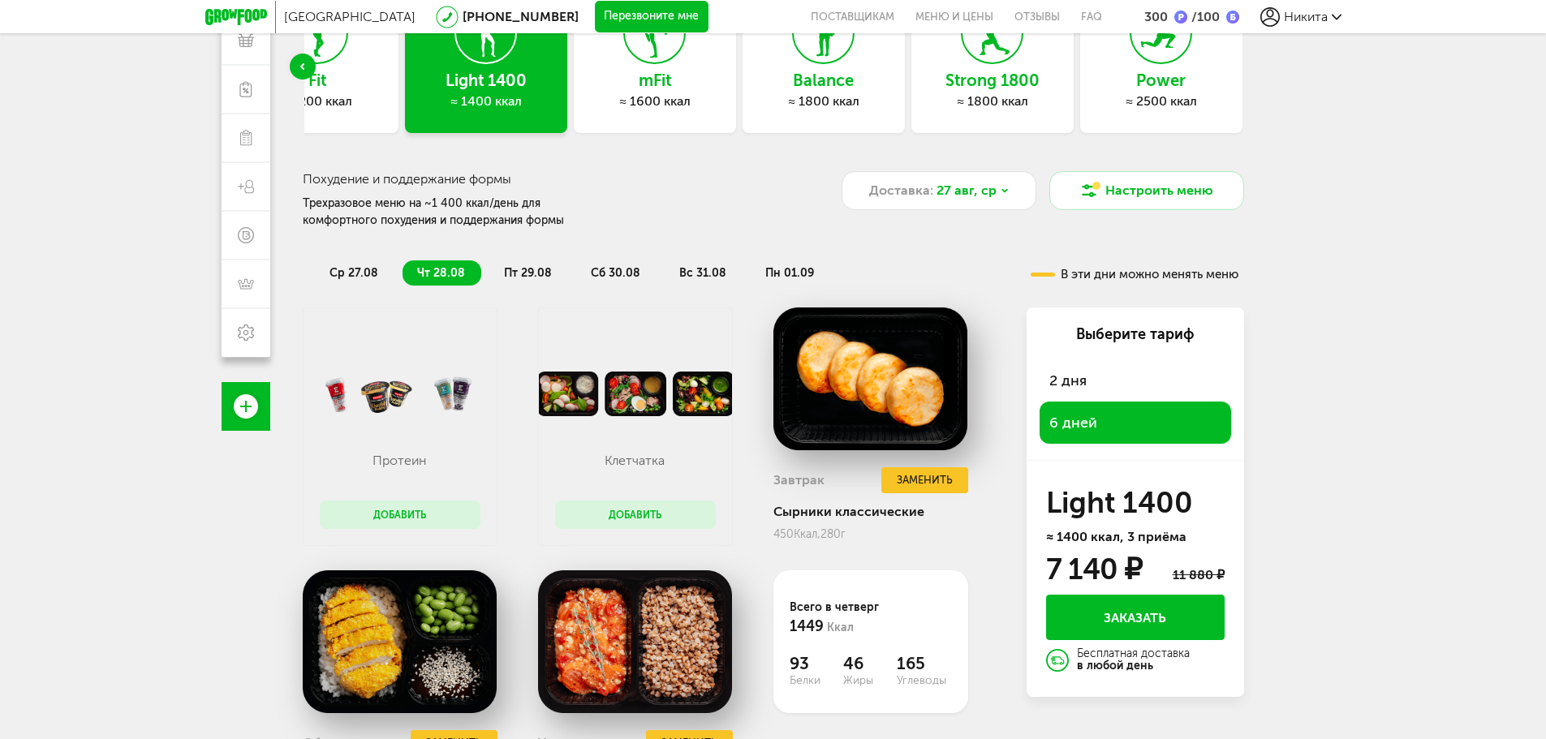
scroll to position [162, 0]
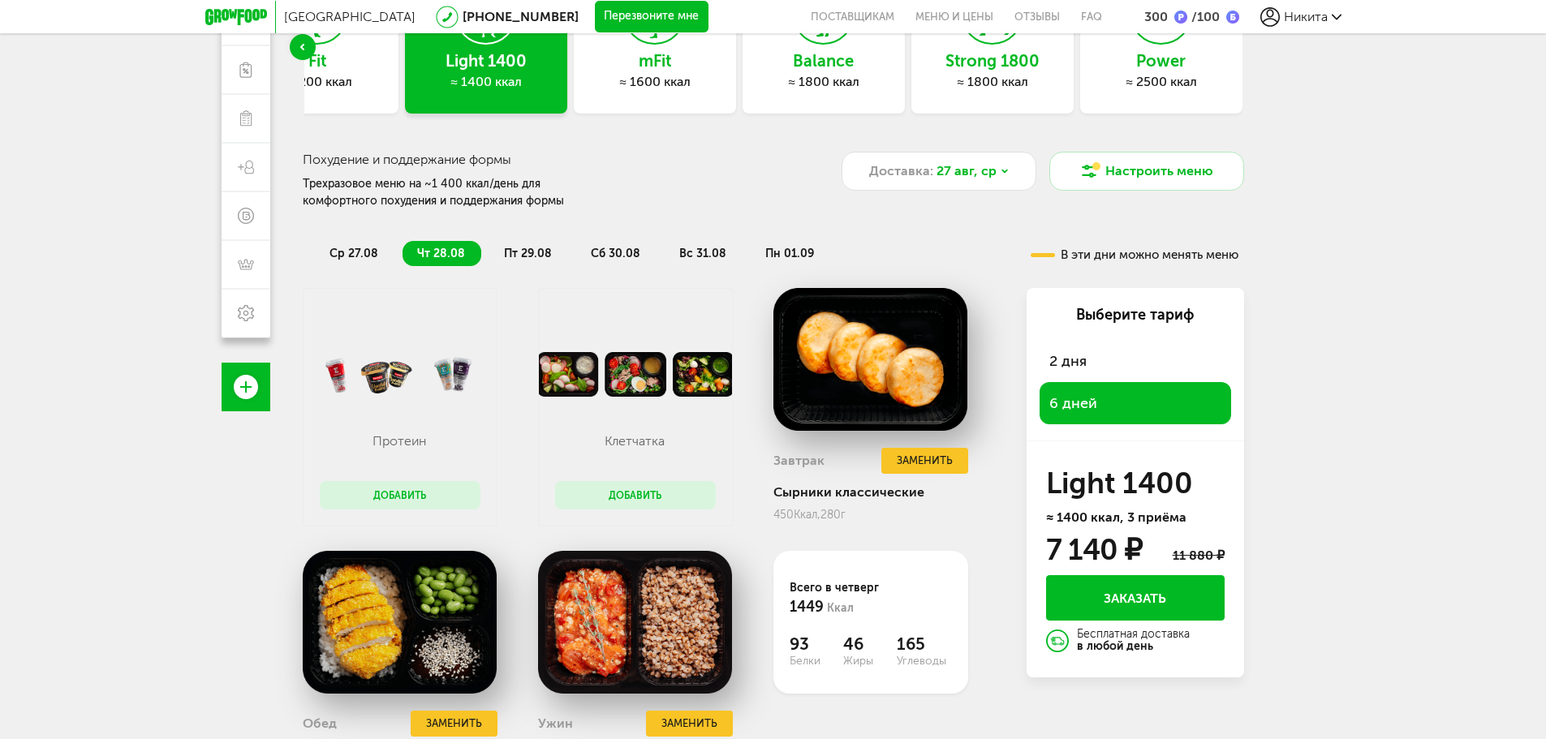
click at [524, 256] on span "пт 29.08" at bounding box center [528, 254] width 48 height 14
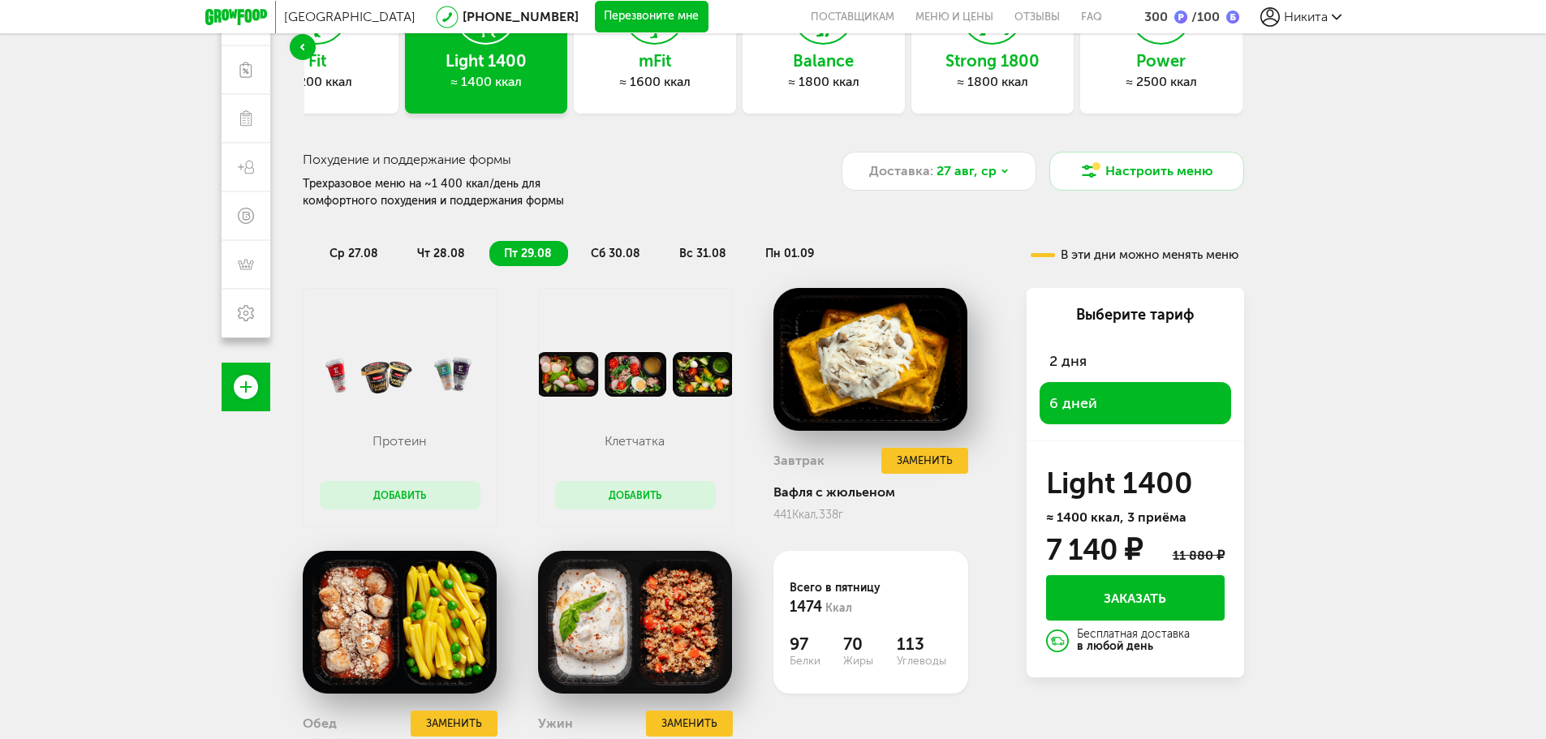
click at [439, 256] on span "чт 28.08" at bounding box center [441, 254] width 48 height 14
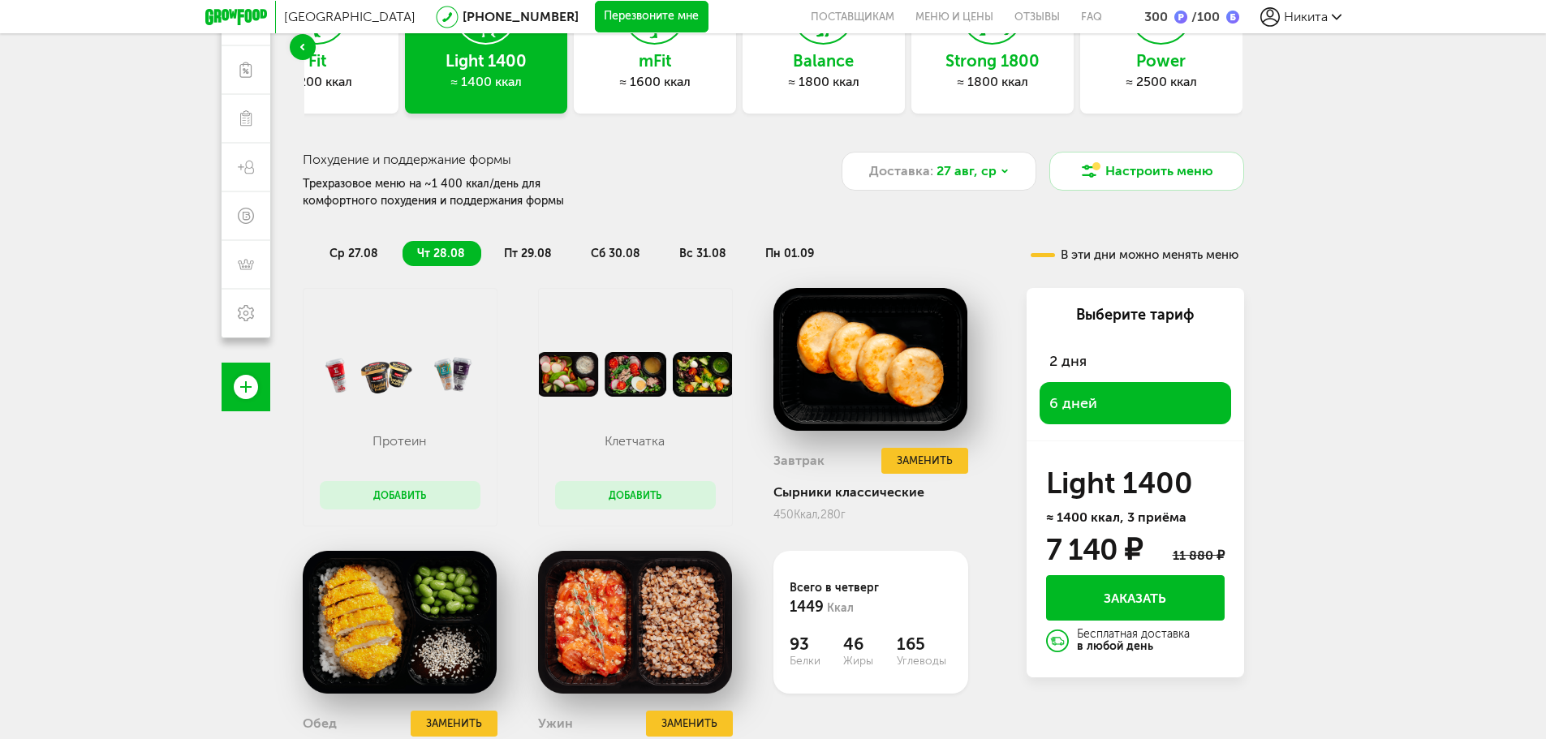
click at [540, 253] on span "пт 29.08" at bounding box center [528, 254] width 48 height 14
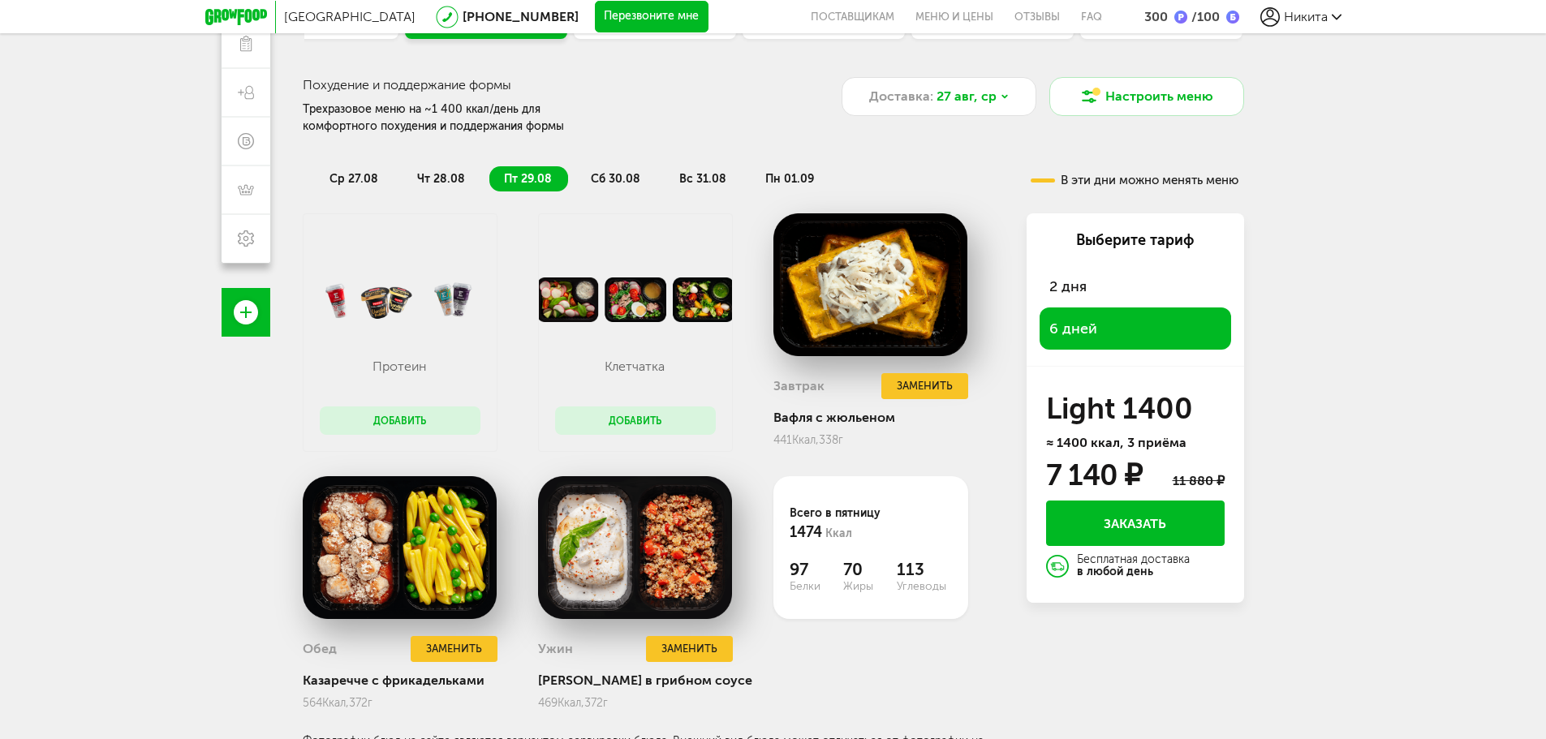
scroll to position [260, 0]
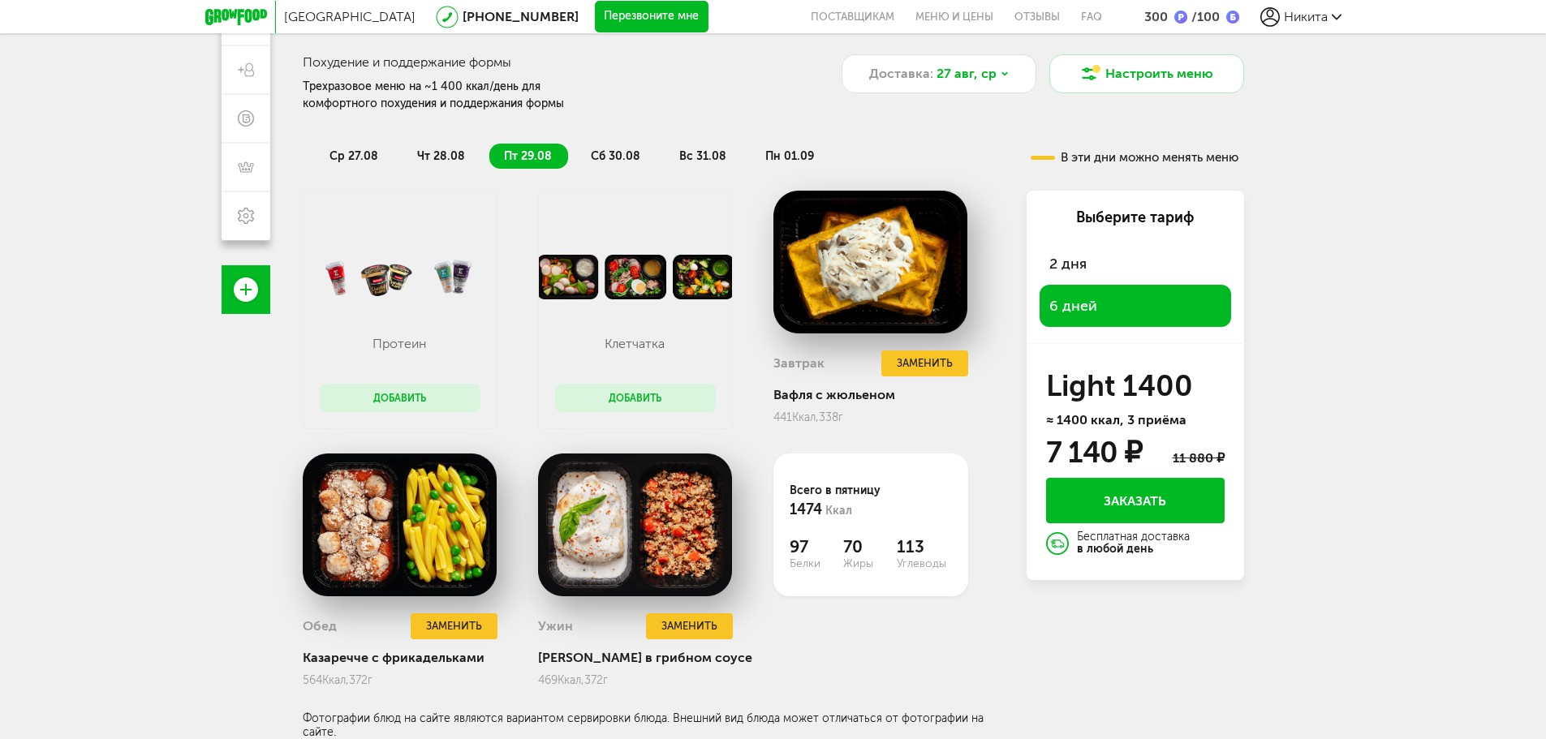
click at [431, 153] on span "чт 28.08" at bounding box center [441, 156] width 48 height 14
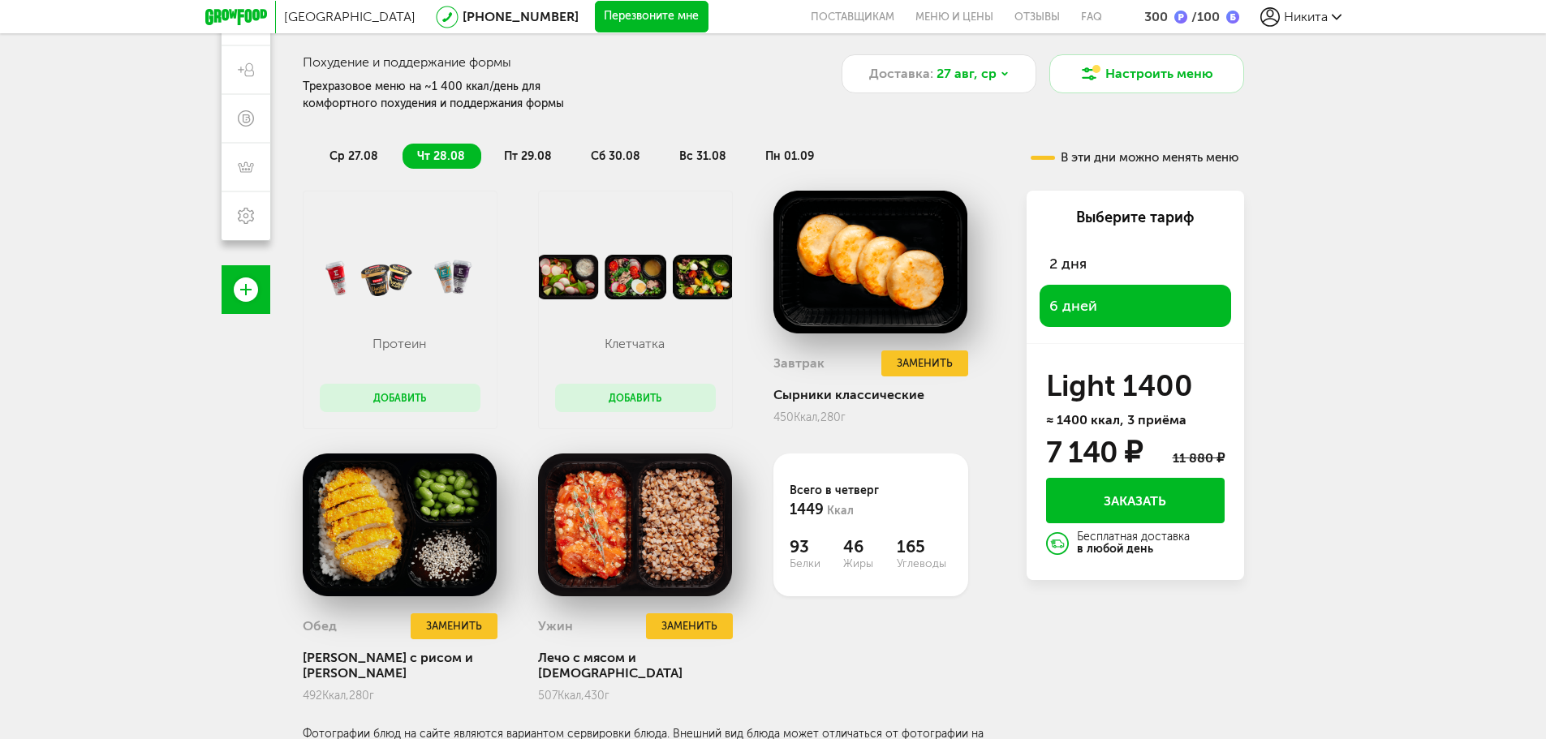
click at [506, 153] on span "пт 29.08" at bounding box center [528, 156] width 48 height 14
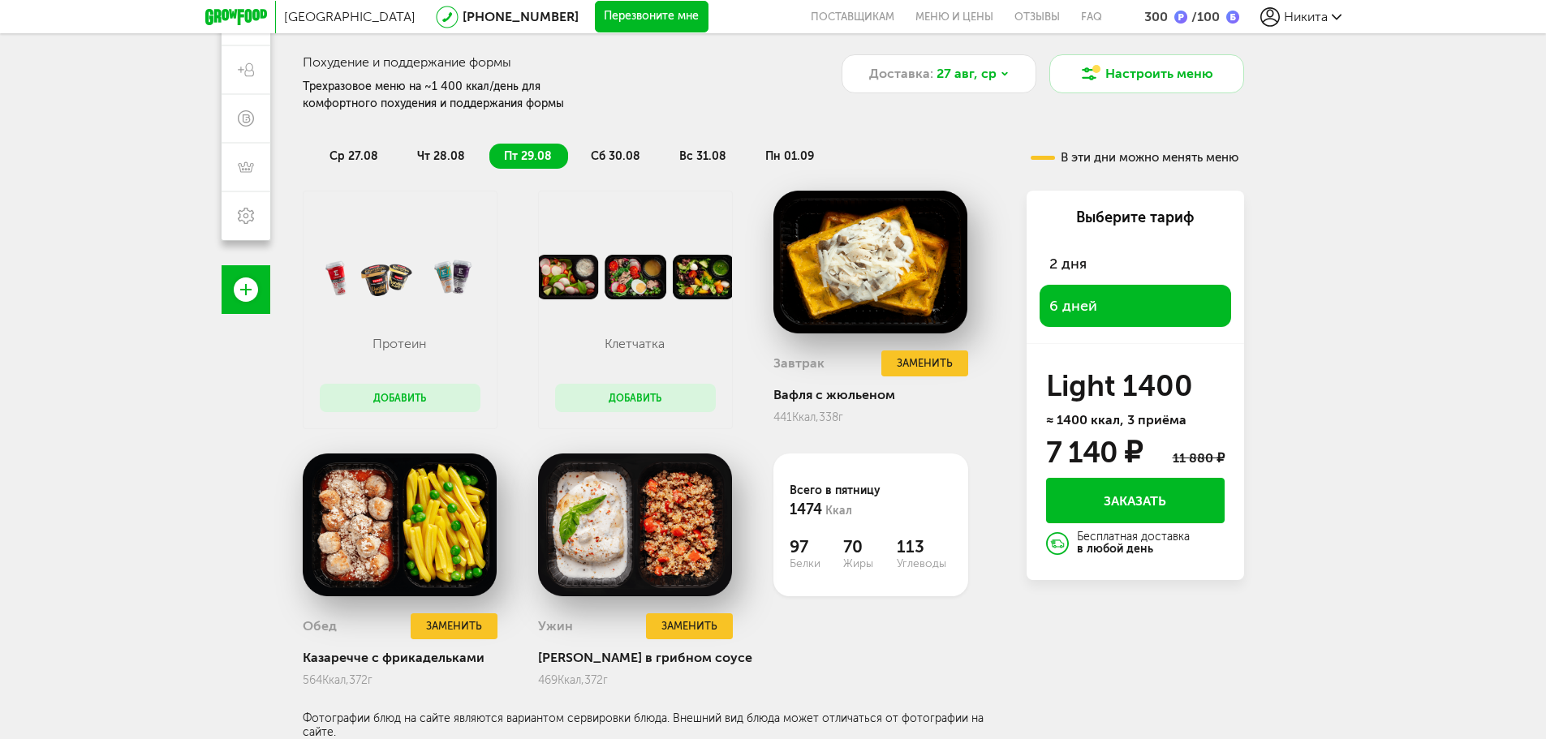
click at [611, 152] on span "сб 30.08" at bounding box center [616, 156] width 50 height 14
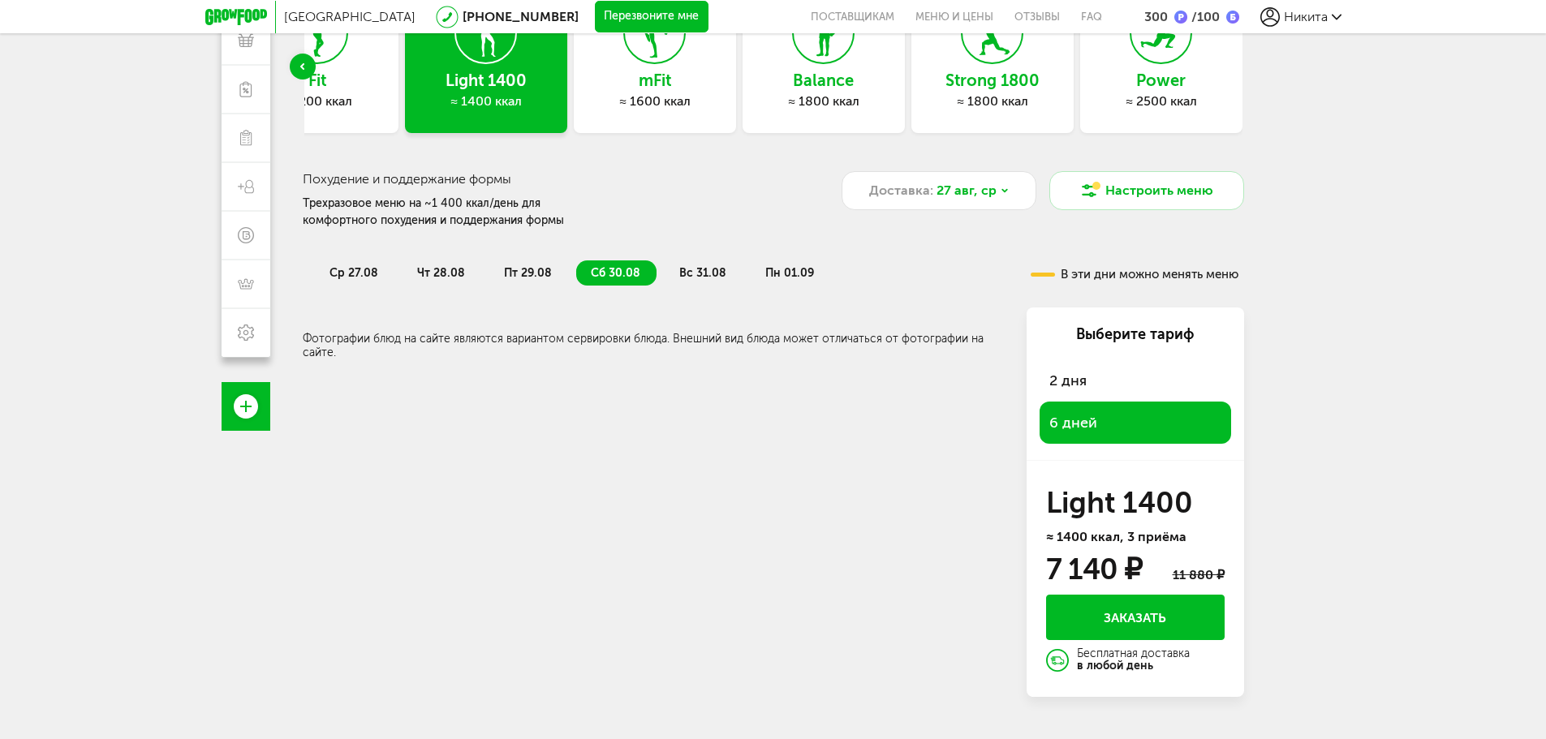
scroll to position [143, 0]
click at [532, 266] on span "пт 29.08" at bounding box center [528, 273] width 48 height 14
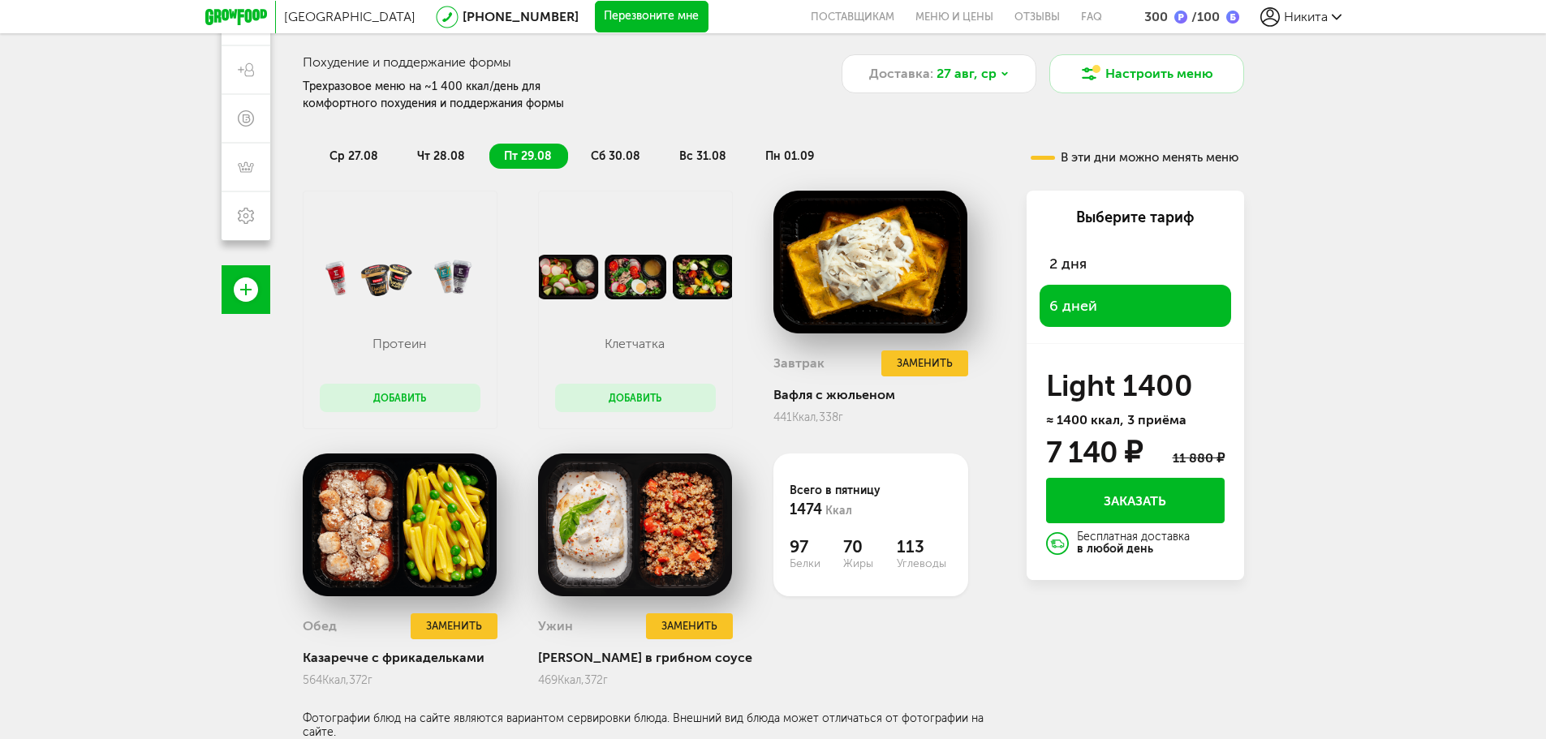
click at [619, 159] on span "сб 30.08" at bounding box center [616, 156] width 50 height 14
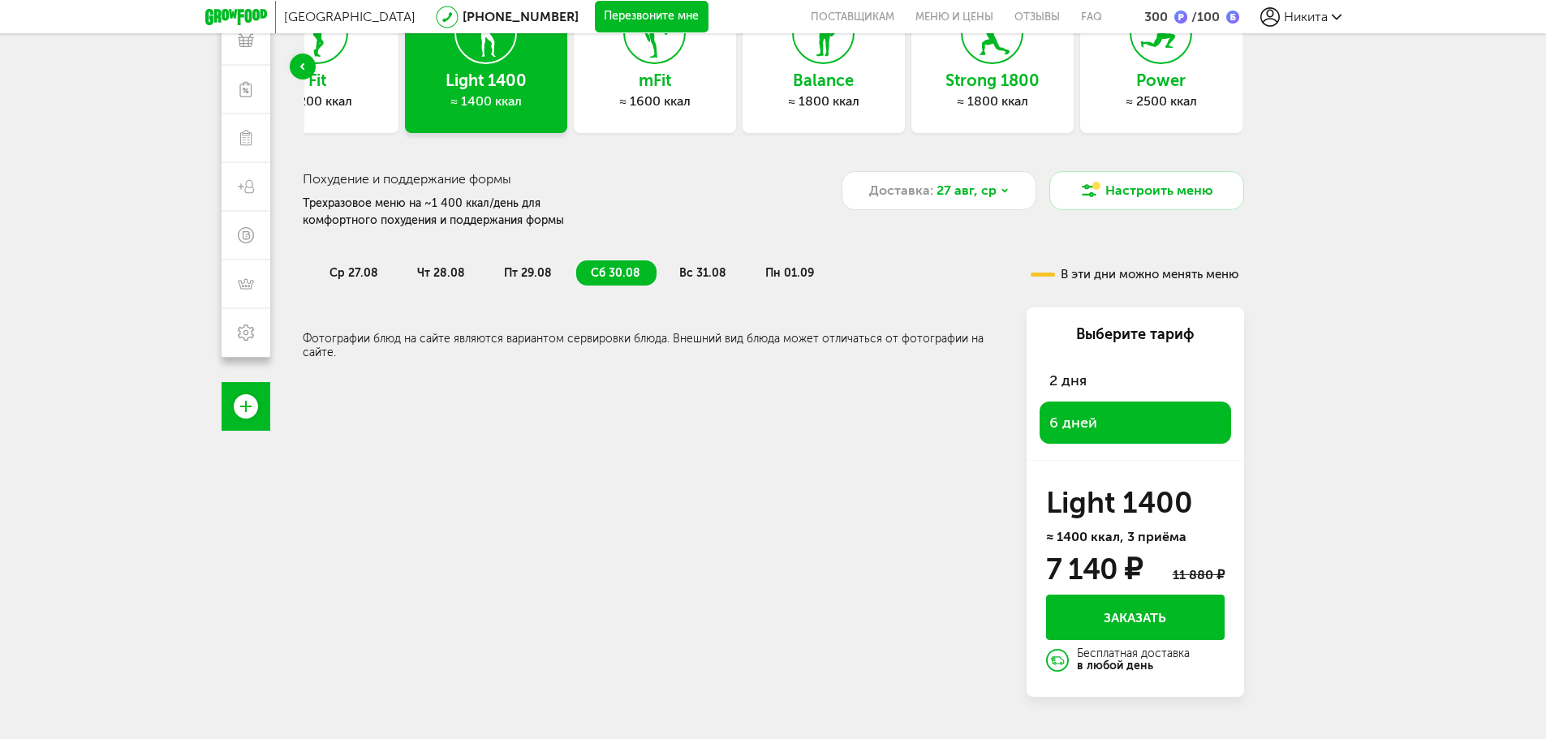
click at [683, 266] on span "вс 31.08" at bounding box center [702, 273] width 47 height 14
click at [778, 282] on li "пн 01.09" at bounding box center [791, 273] width 80 height 25
click at [682, 273] on span "вс 31.08" at bounding box center [702, 273] width 47 height 14
drag, startPoint x: 621, startPoint y: 270, endPoint x: 534, endPoint y: 261, distance: 87.3
click at [618, 269] on span "сб 30.08" at bounding box center [616, 273] width 50 height 14
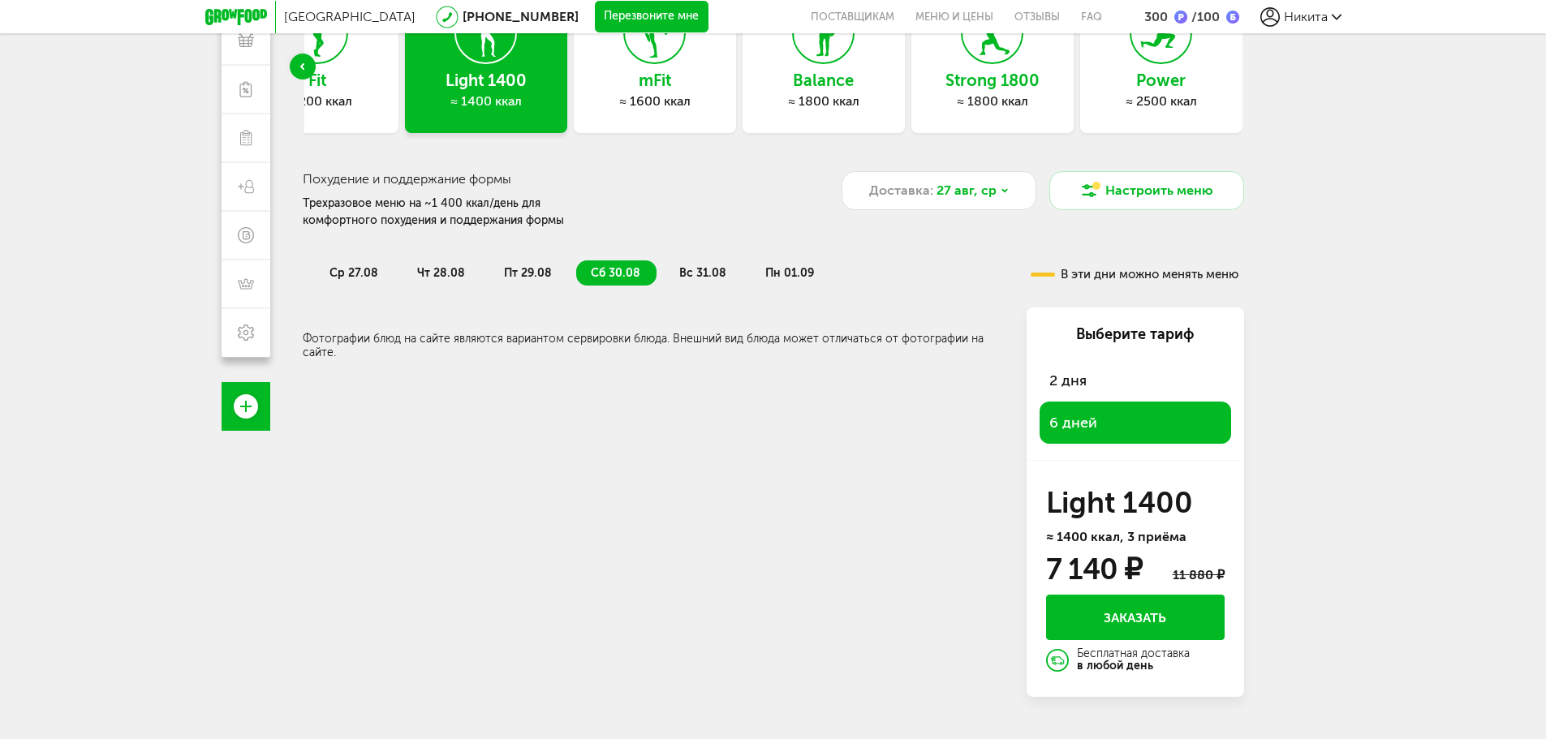
click at [534, 261] on li "пт 29.08" at bounding box center [528, 273] width 79 height 25
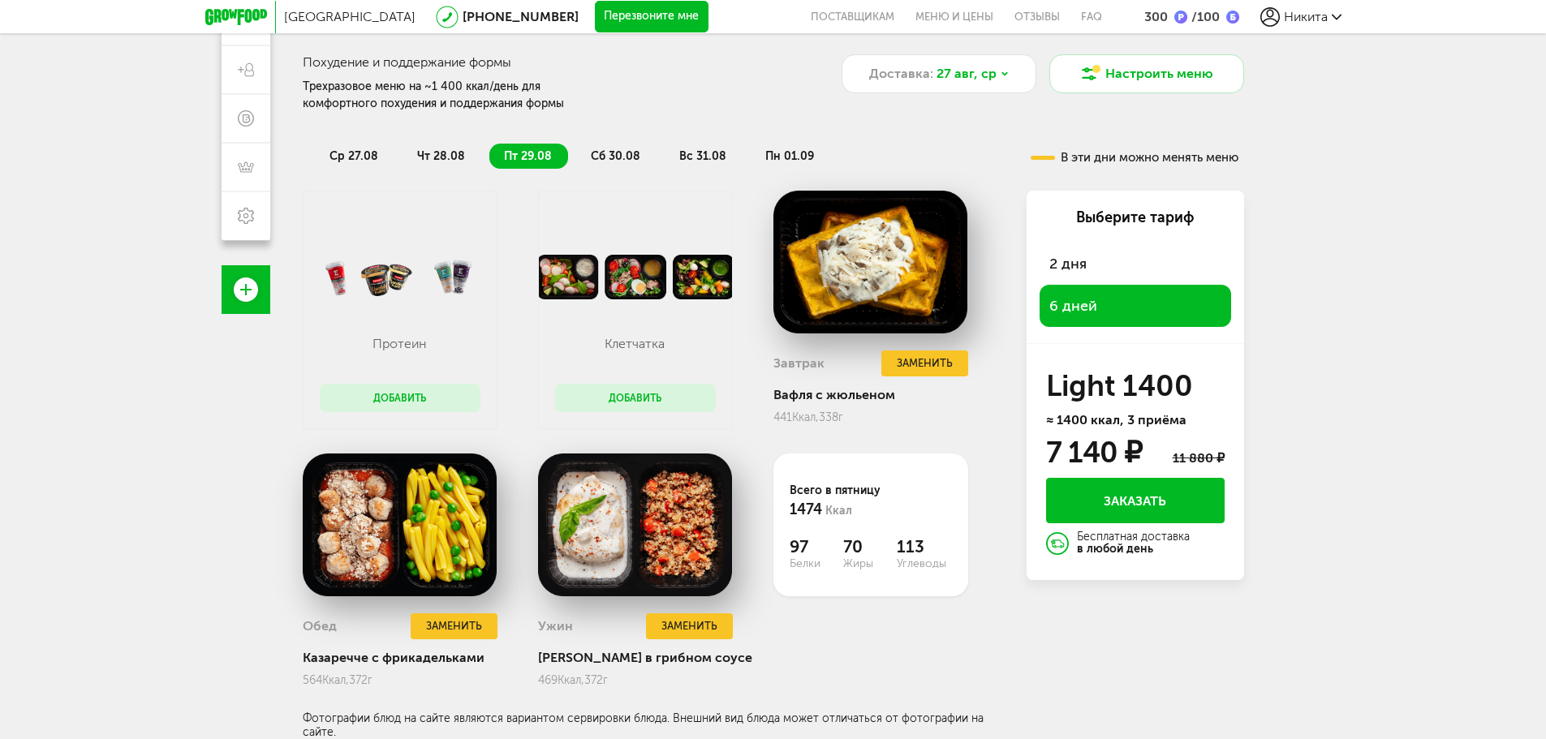
click at [438, 149] on span "чт 28.08" at bounding box center [441, 156] width 48 height 14
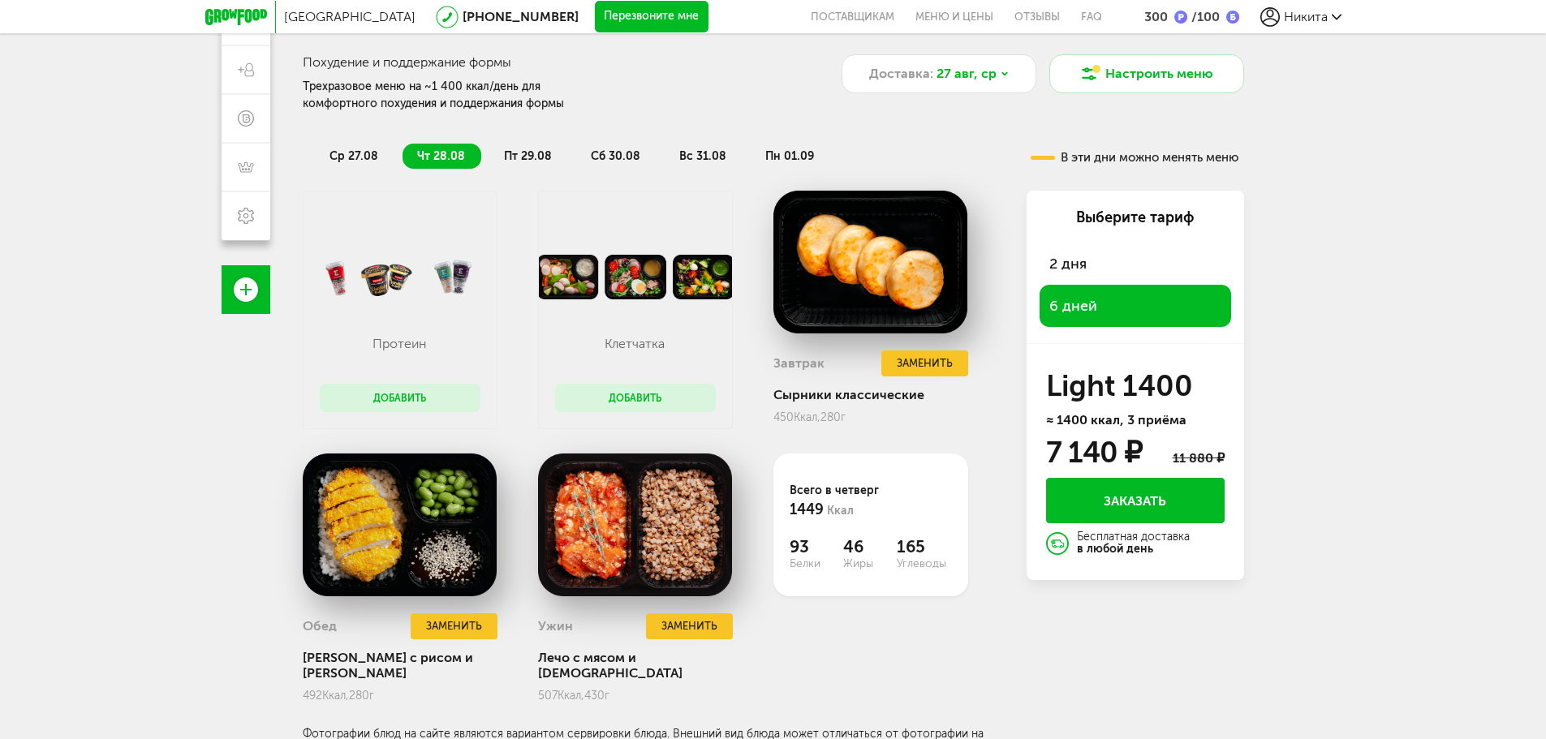
click at [518, 155] on span "пт 29.08" at bounding box center [528, 156] width 48 height 14
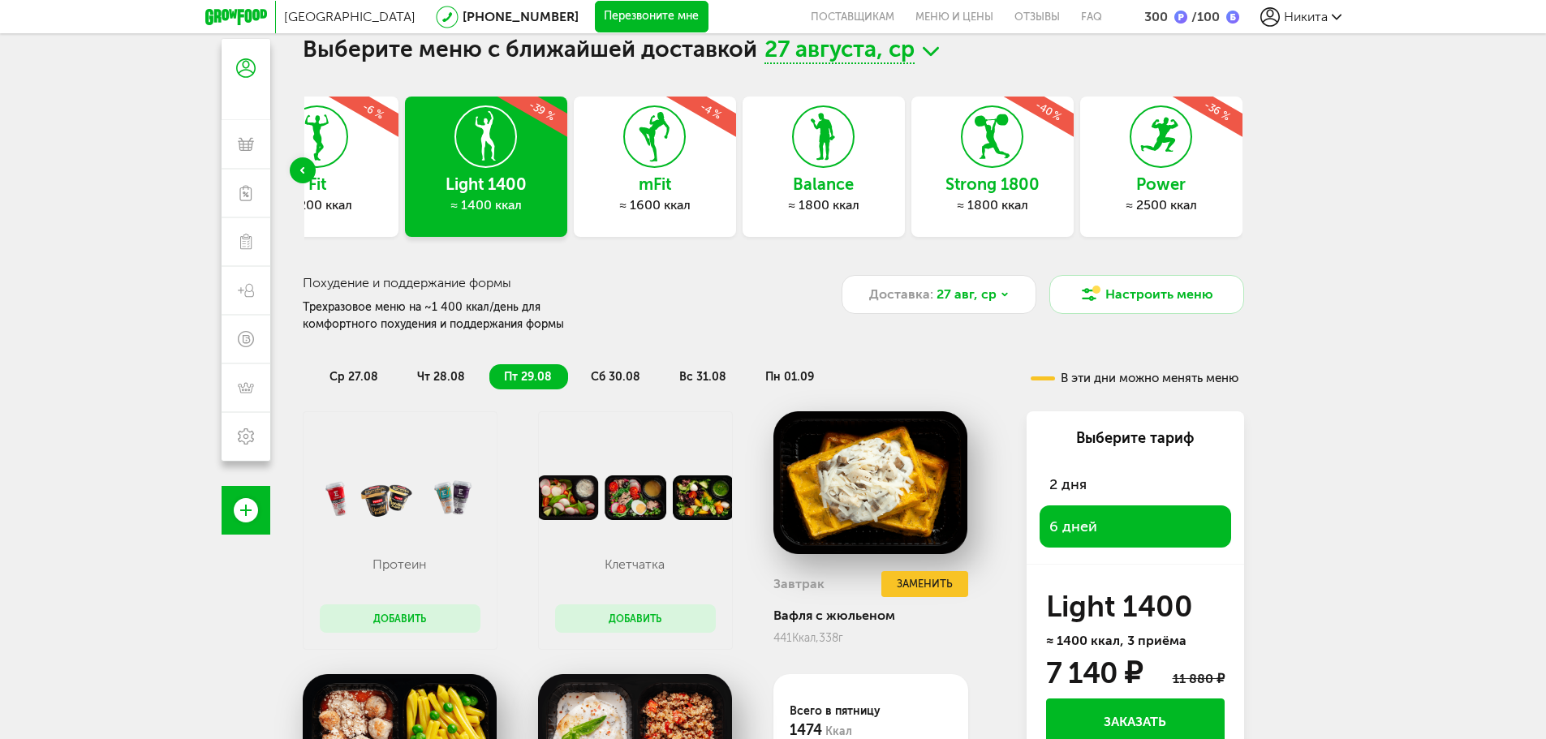
scroll to position [0, 0]
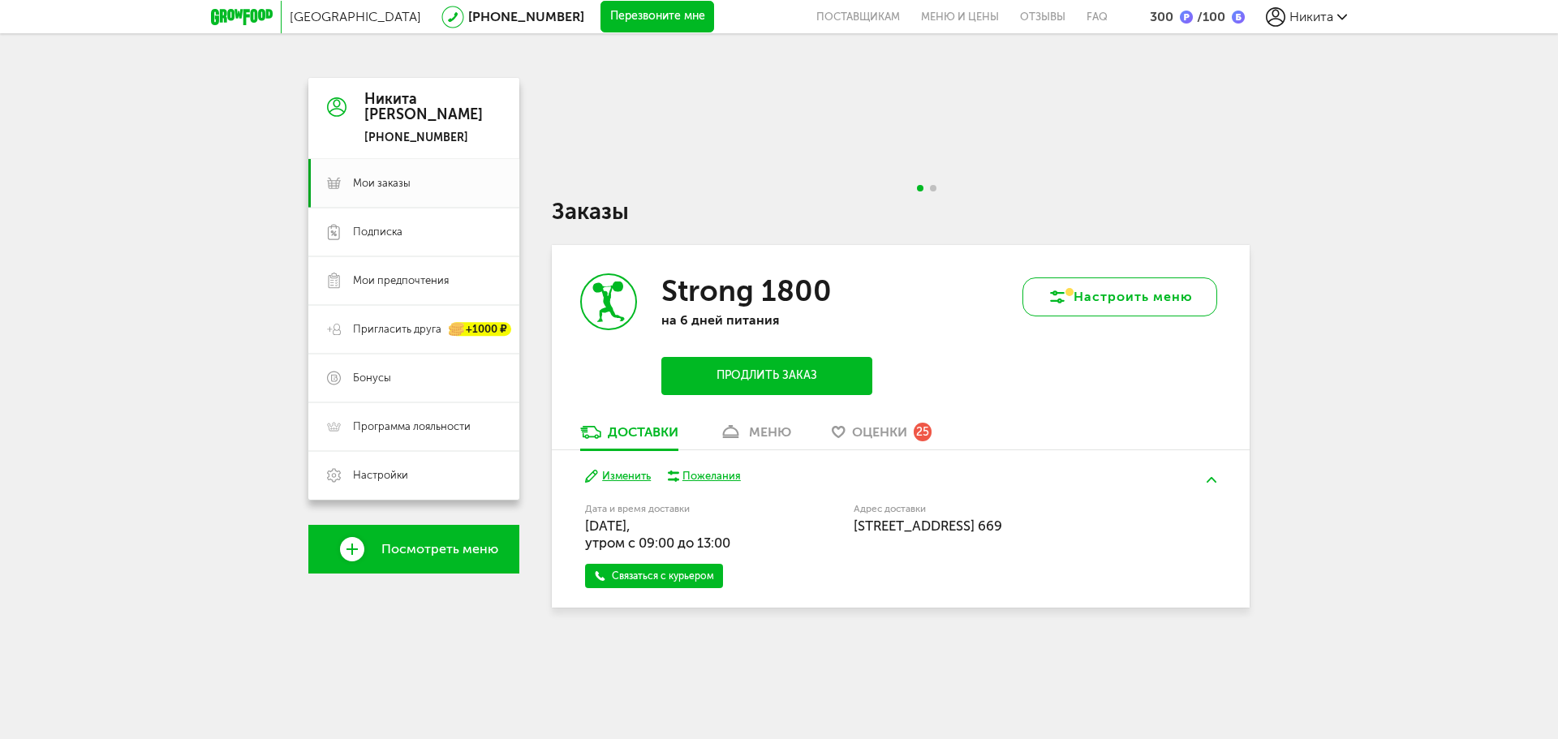
click at [1101, 298] on button "Настроить меню" at bounding box center [1120, 297] width 195 height 39
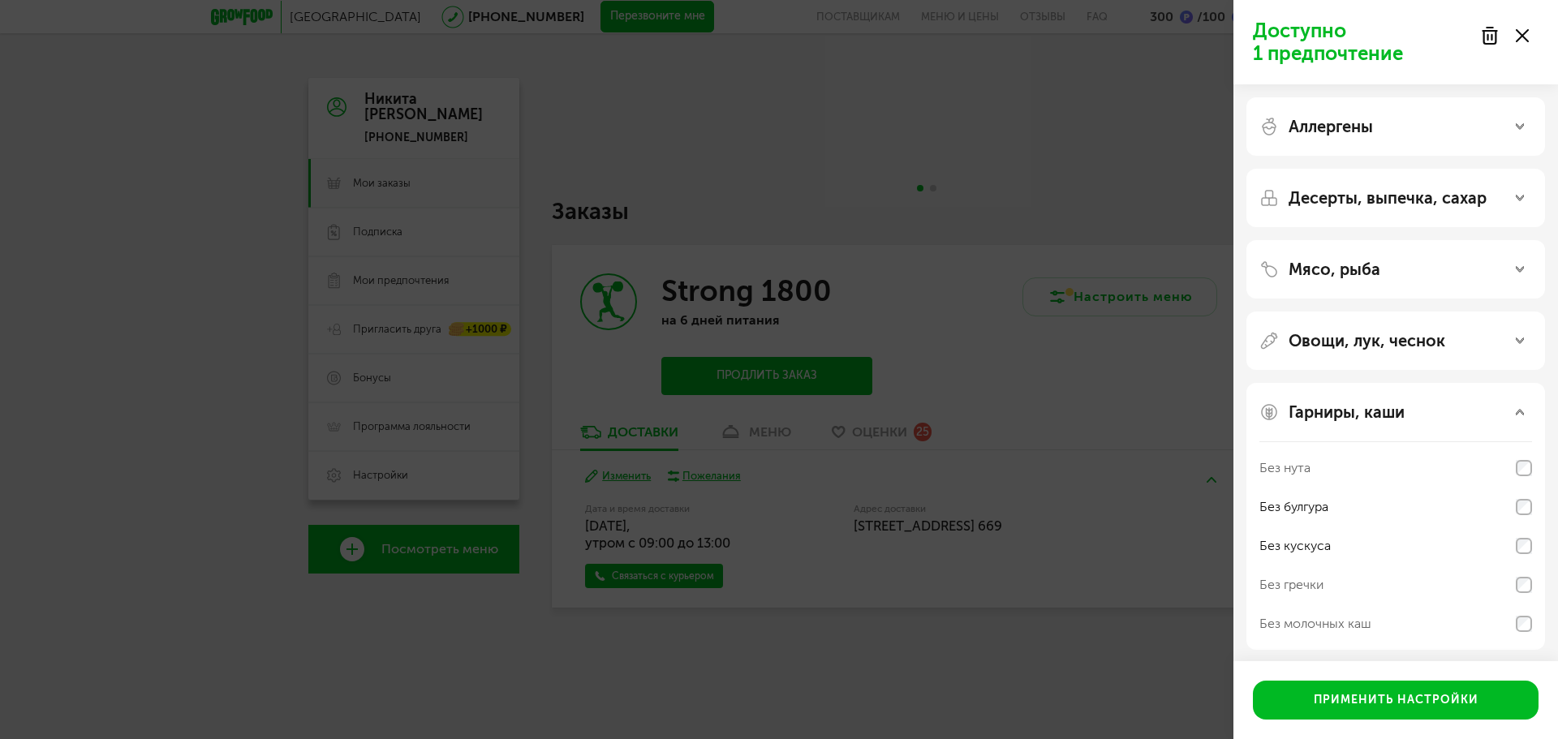
click at [1390, 345] on p "Овощи, лук, чеснок" at bounding box center [1367, 340] width 157 height 19
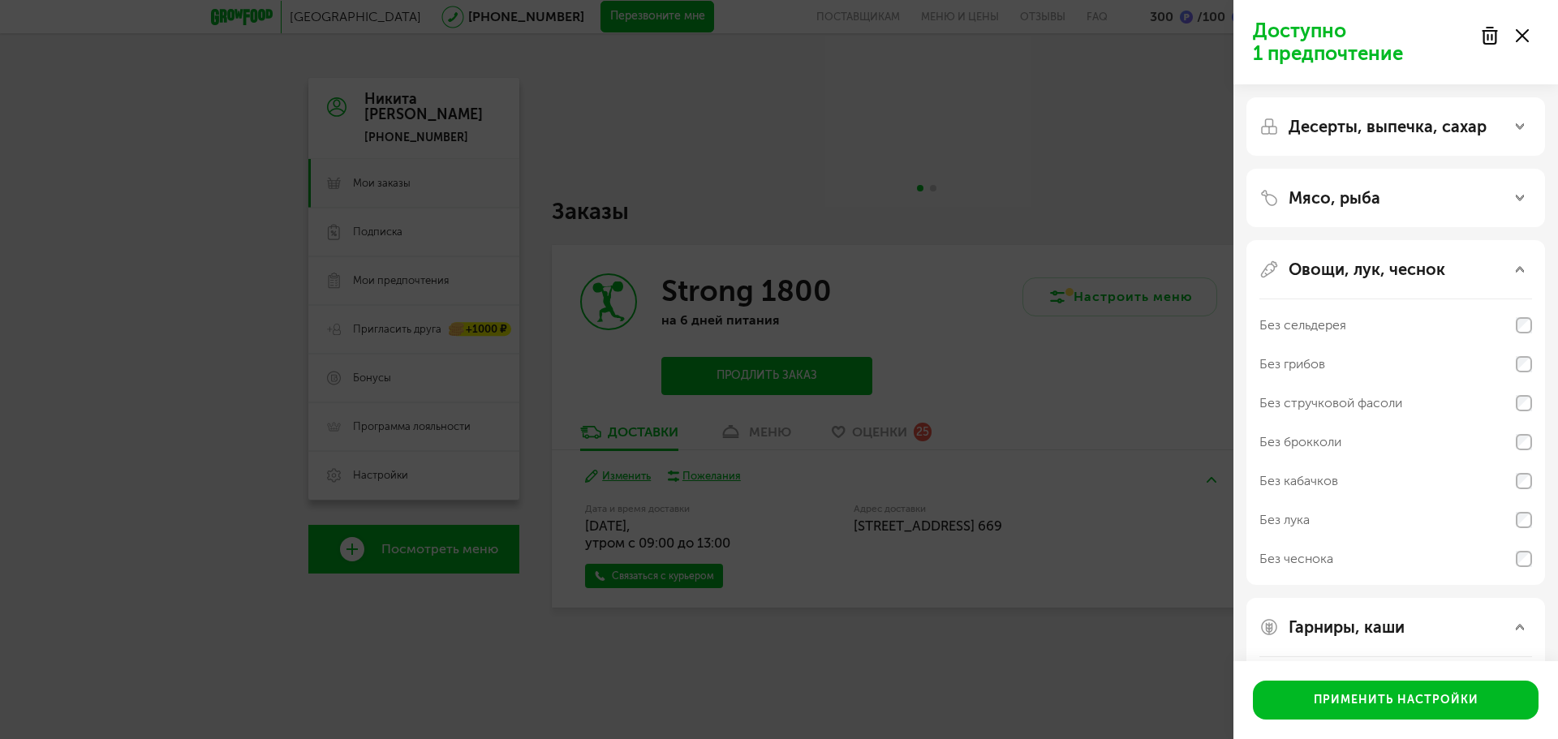
scroll to position [81, 0]
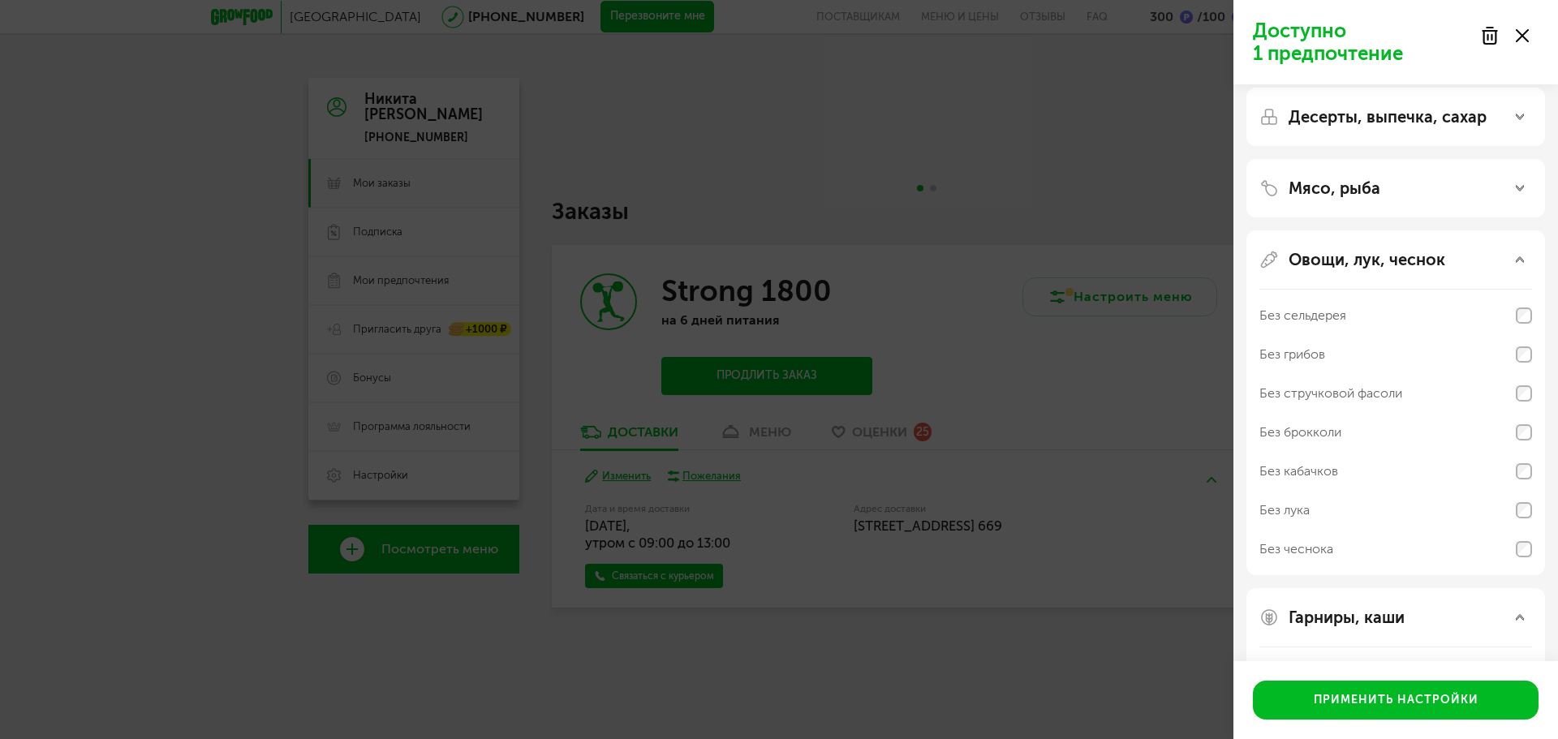
click at [1384, 271] on div "Овощи, лук, чеснок Без сельдерея Без грибов Без стручковой фасоли Без брокколи …" at bounding box center [1396, 402] width 299 height 345
click at [1380, 243] on div "Овощи, лук, чеснок Без сельдерея Без грибов Без стручковой фасоли Без брокколи …" at bounding box center [1396, 402] width 299 height 345
click at [1372, 254] on p "Овощи, лук, чеснок" at bounding box center [1367, 259] width 157 height 19
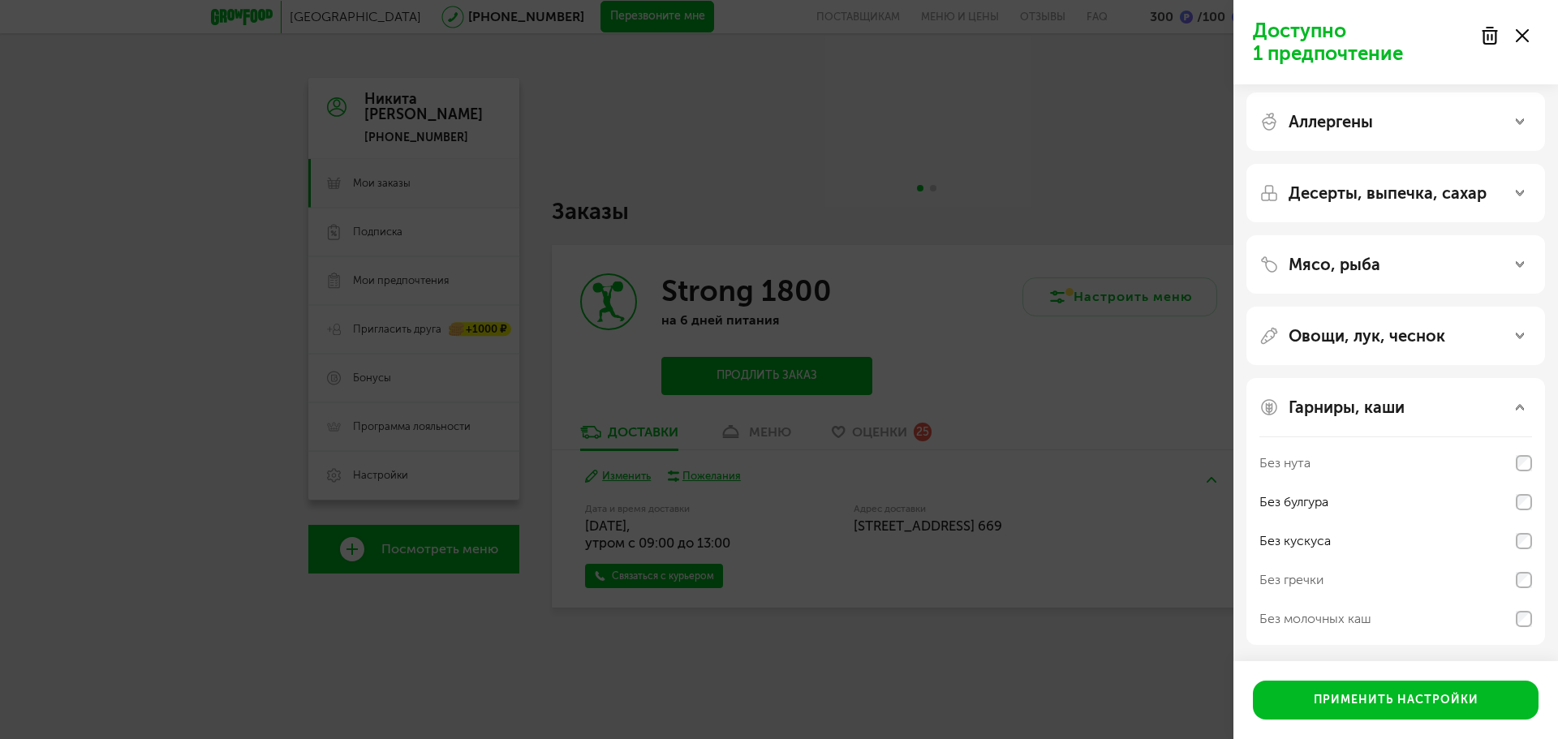
scroll to position [5, 0]
click at [1347, 257] on p "Мясо, рыба" at bounding box center [1335, 264] width 92 height 19
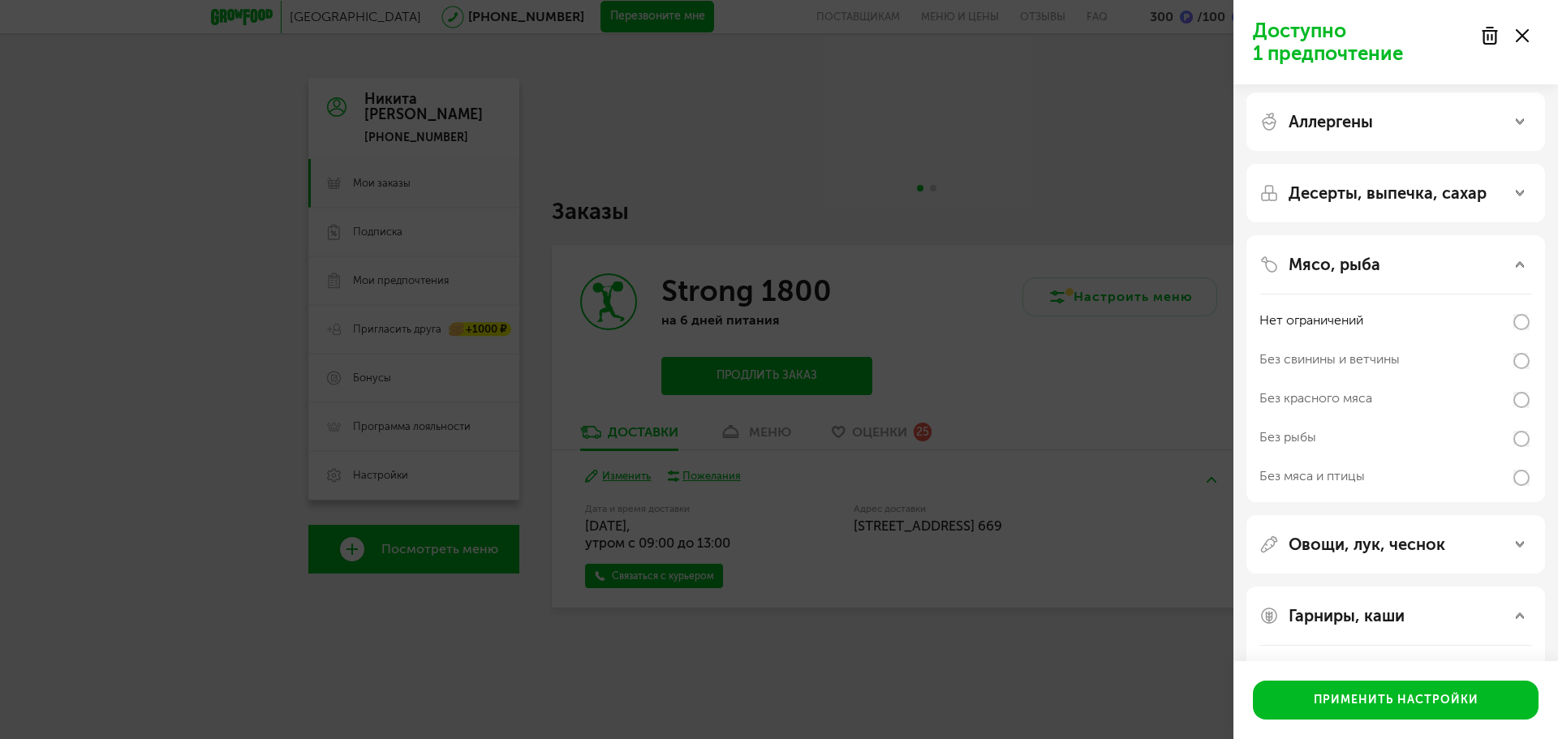
scroll to position [81, 0]
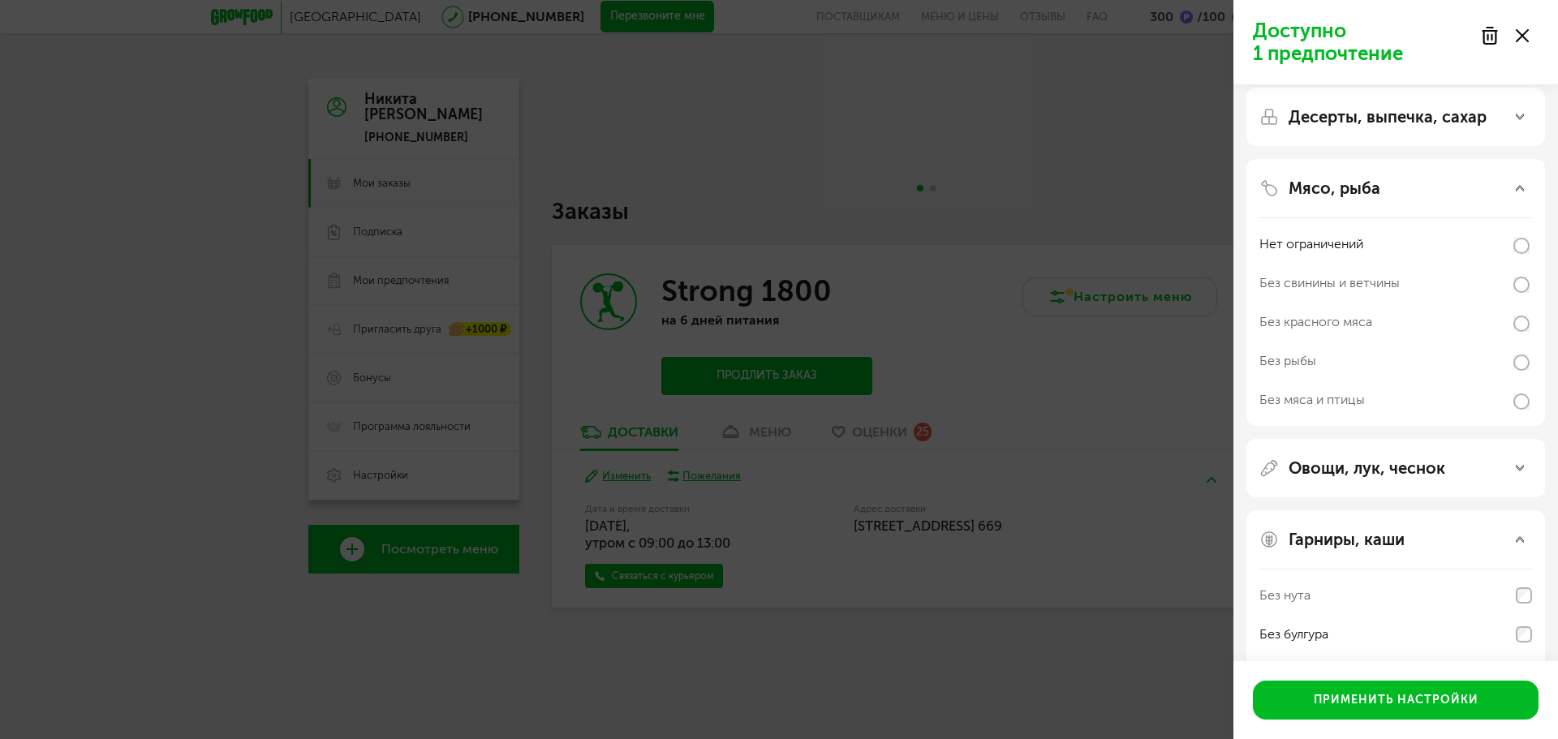
click at [1355, 192] on p "Мясо, рыба" at bounding box center [1335, 188] width 92 height 19
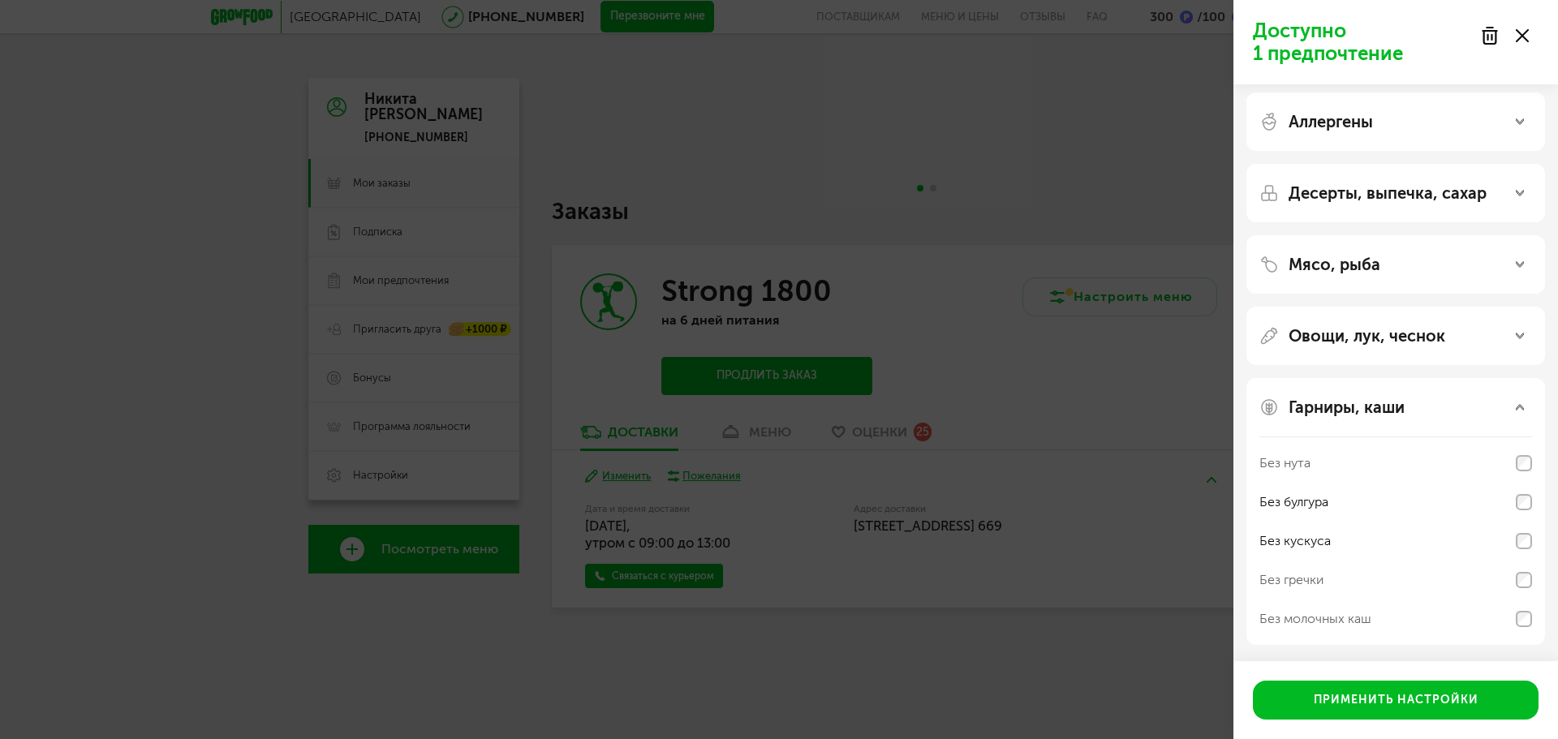
click at [1368, 191] on p "Десерты, выпечка, сахар" at bounding box center [1388, 192] width 198 height 19
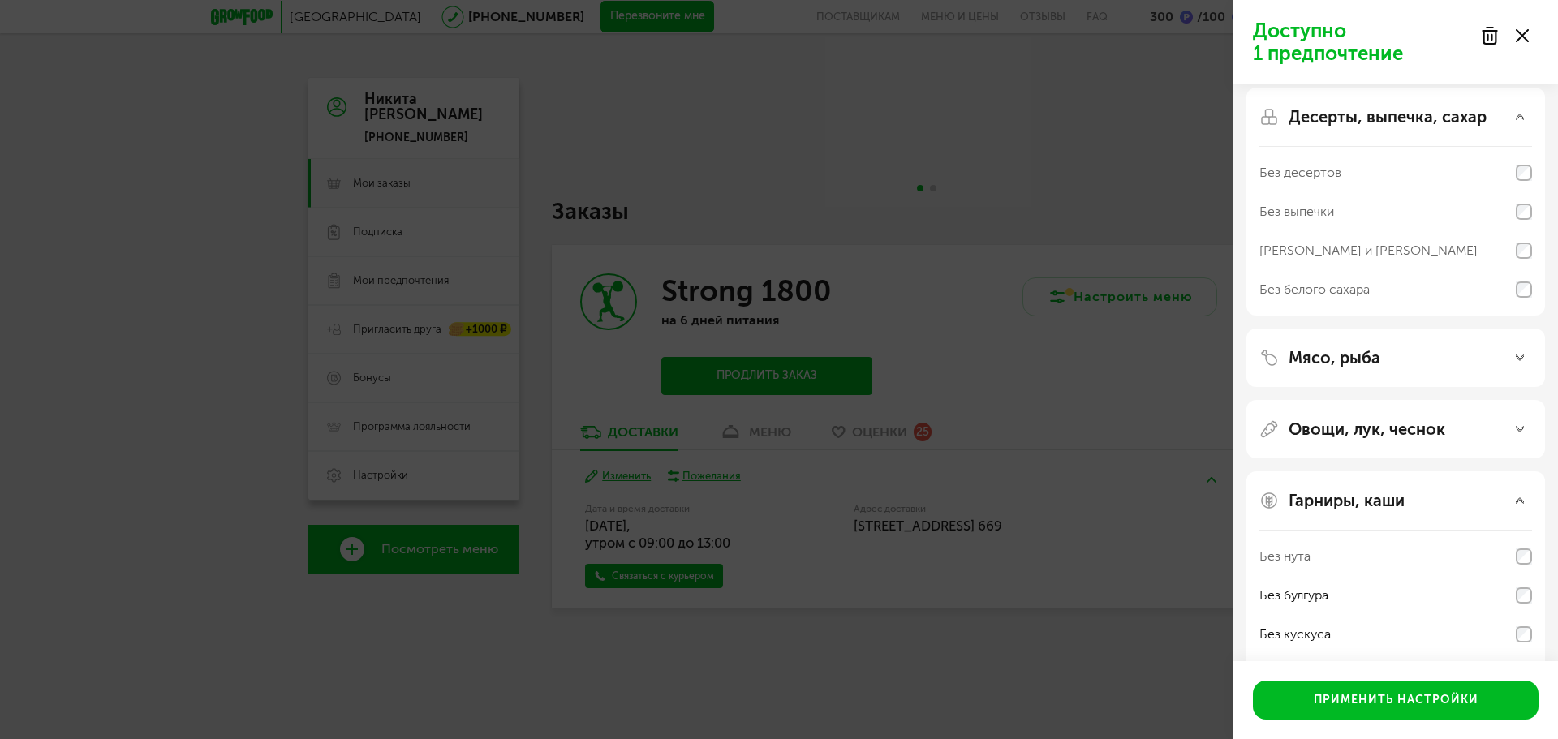
click at [1387, 124] on p "Десерты, выпечка, сахар" at bounding box center [1388, 116] width 198 height 19
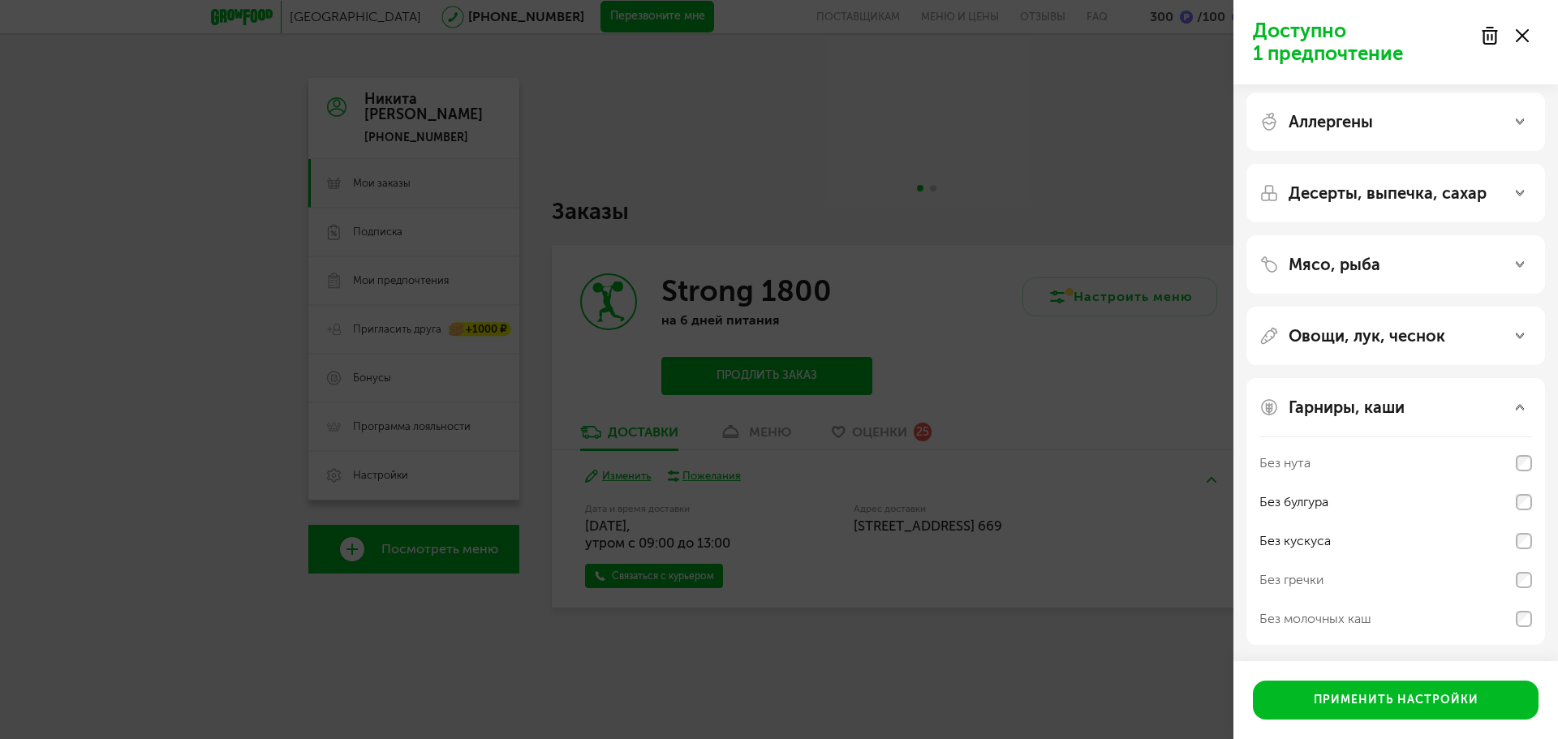
click at [1309, 122] on p "Аллергены" at bounding box center [1331, 121] width 84 height 19
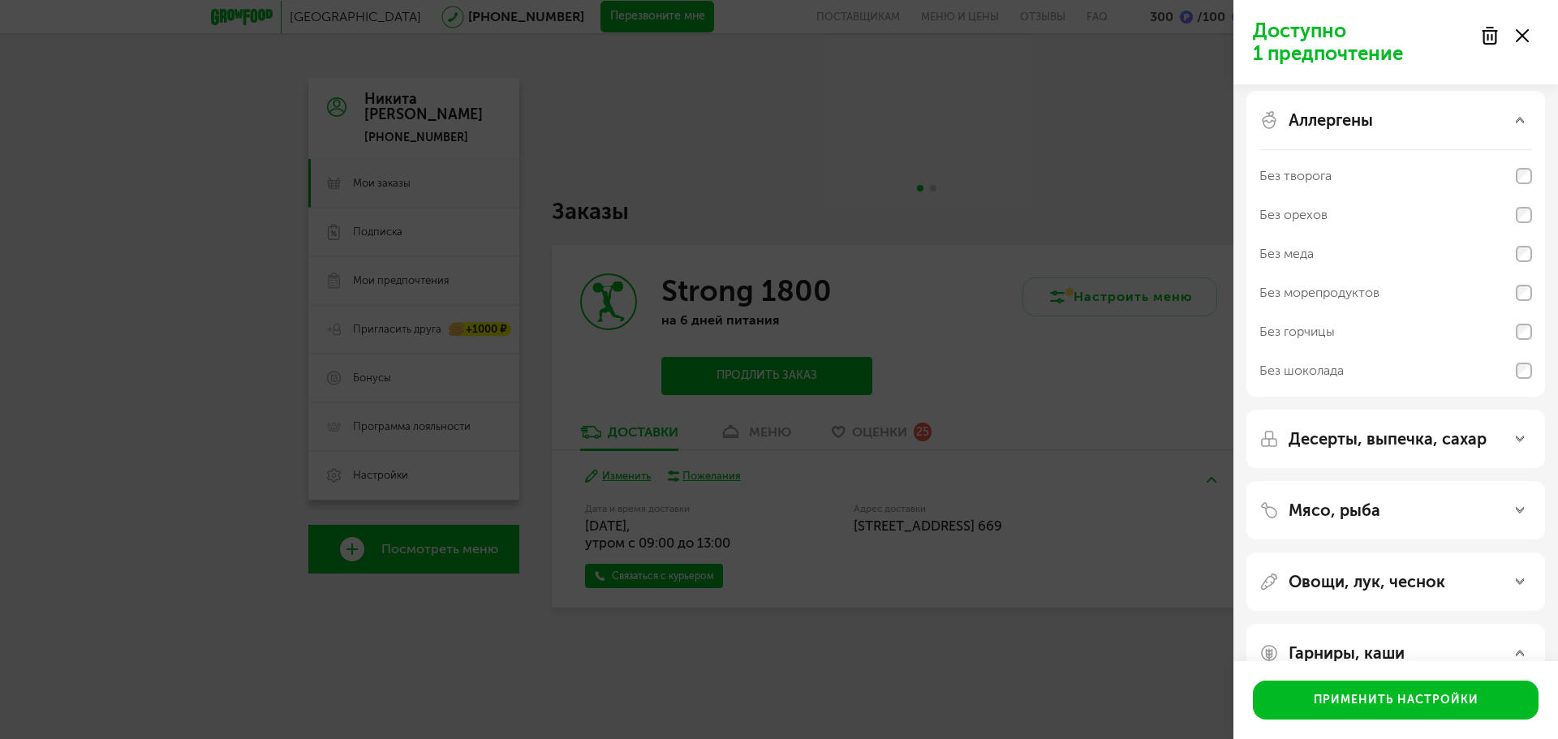
scroll to position [0, 0]
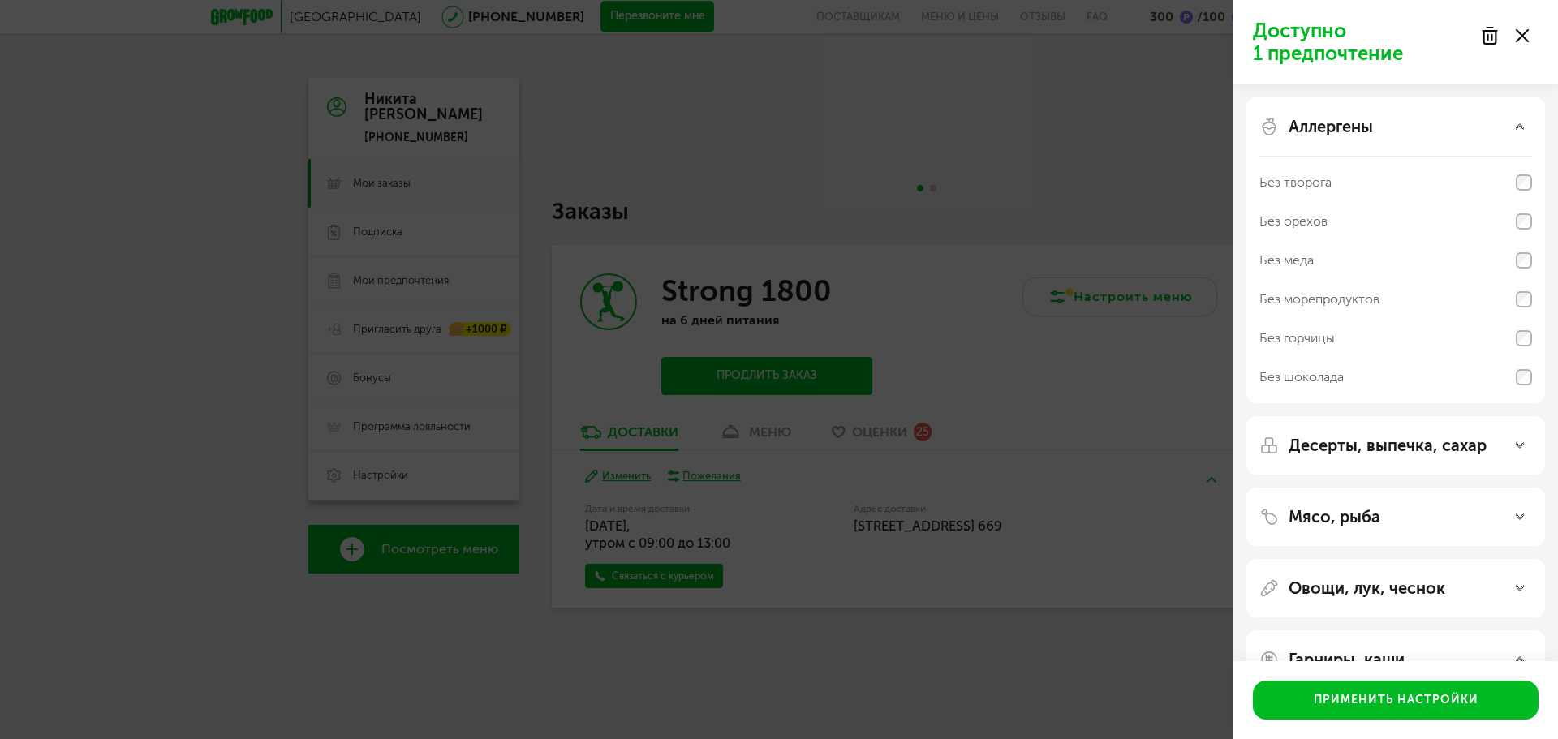
click at [1342, 132] on p "Аллергены" at bounding box center [1331, 126] width 84 height 19
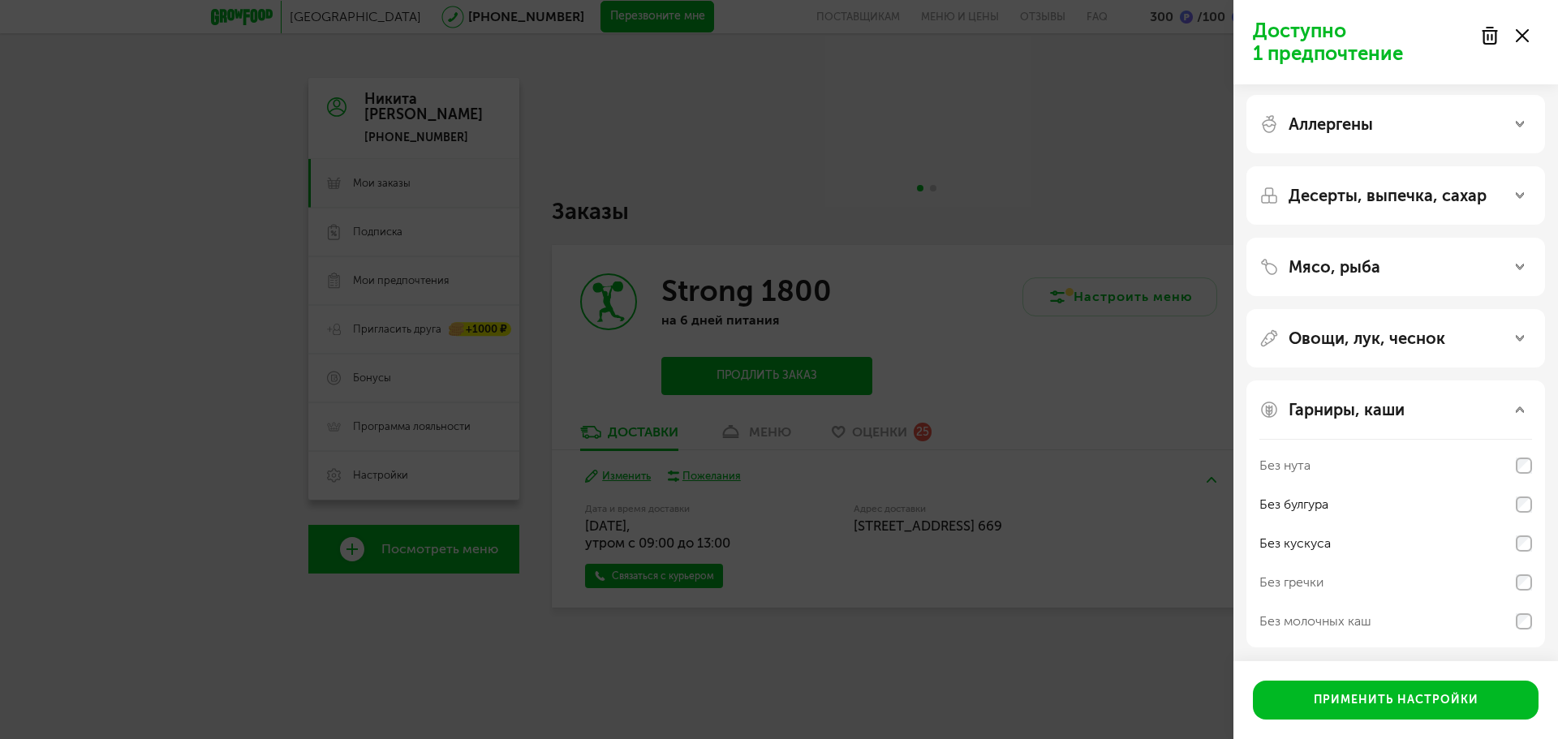
scroll to position [5, 0]
click at [1523, 37] on use at bounding box center [1522, 35] width 13 height 13
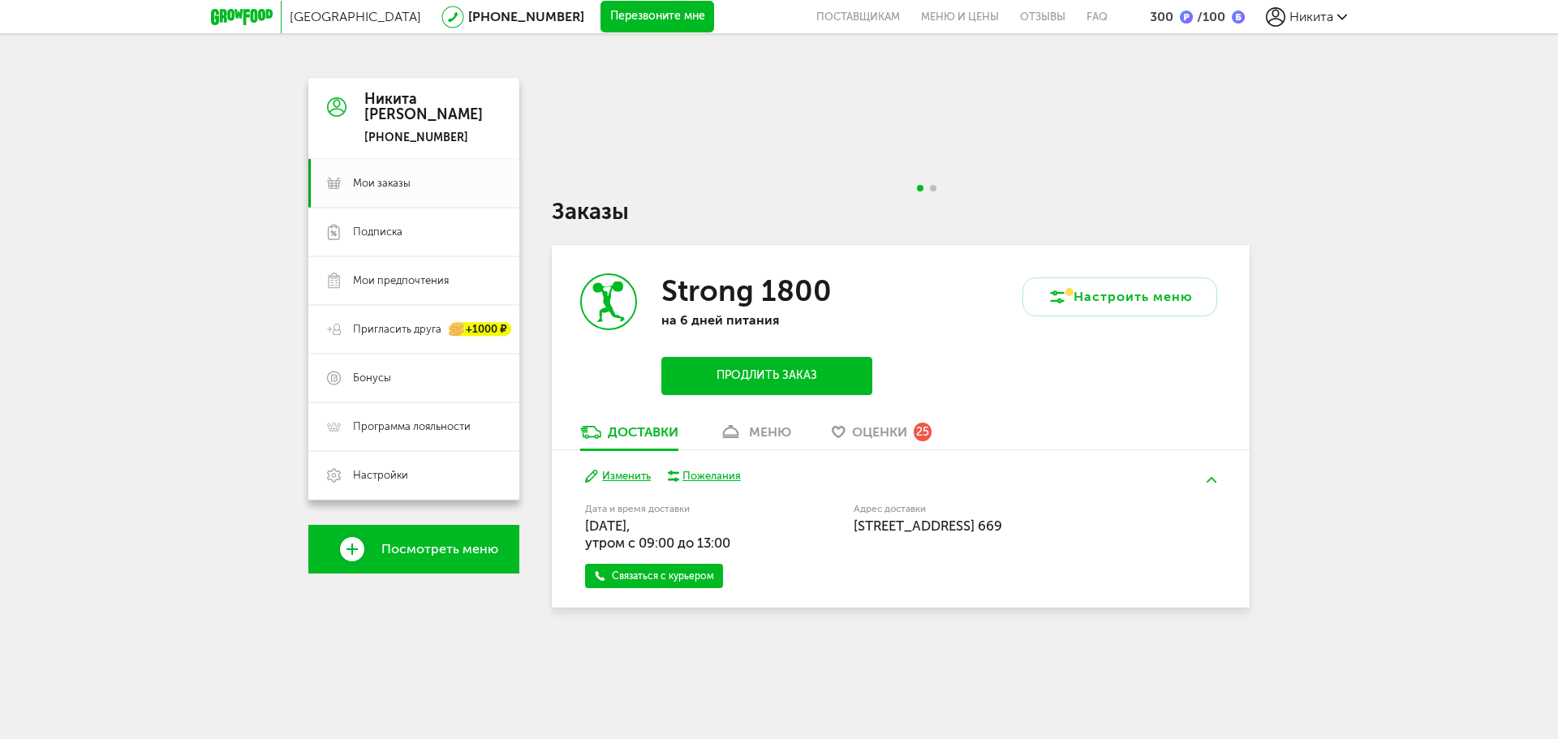
click at [818, 368] on button "Продлить заказ" at bounding box center [766, 376] width 211 height 38
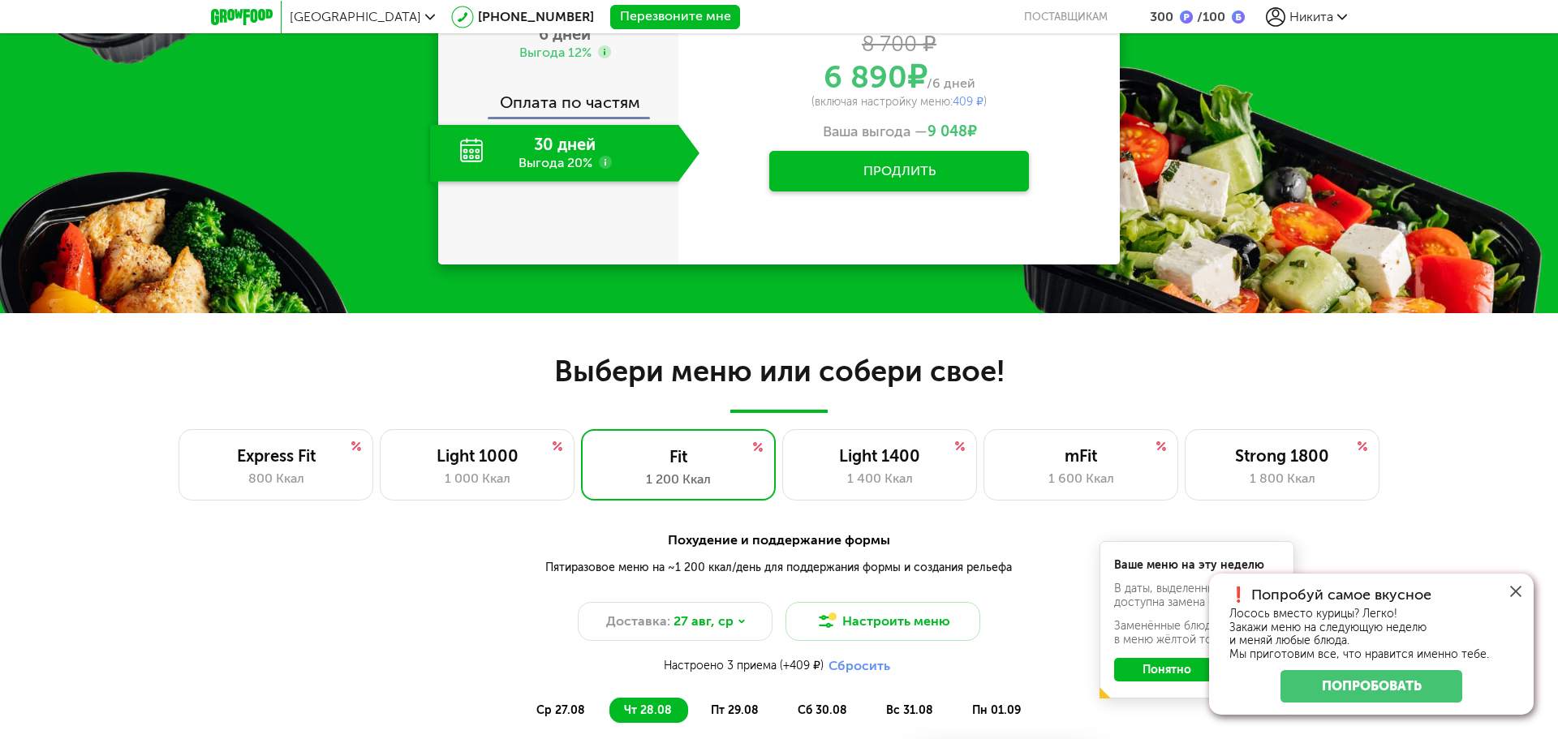
scroll to position [974, 0]
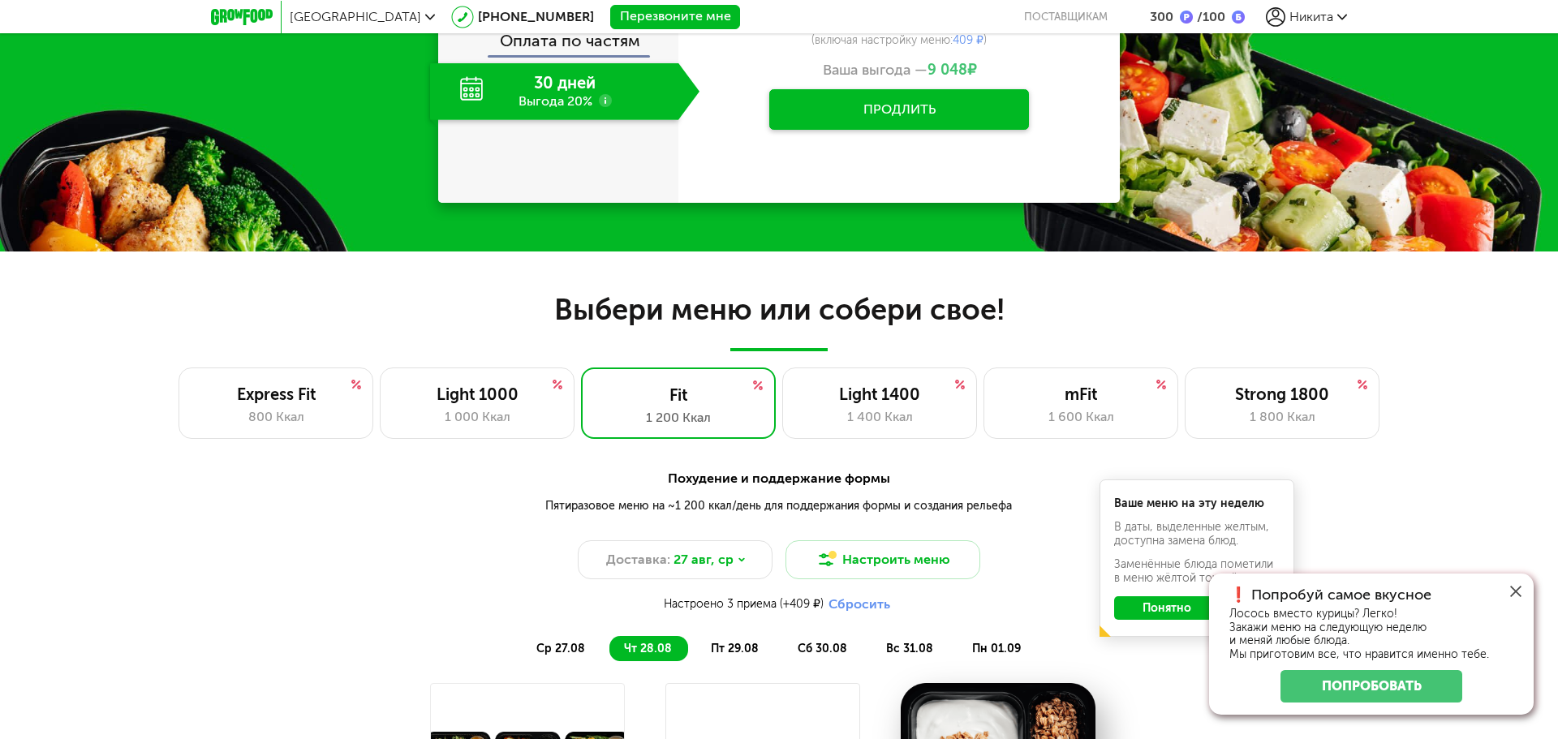
click at [1518, 591] on icon at bounding box center [1515, 591] width 11 height 11
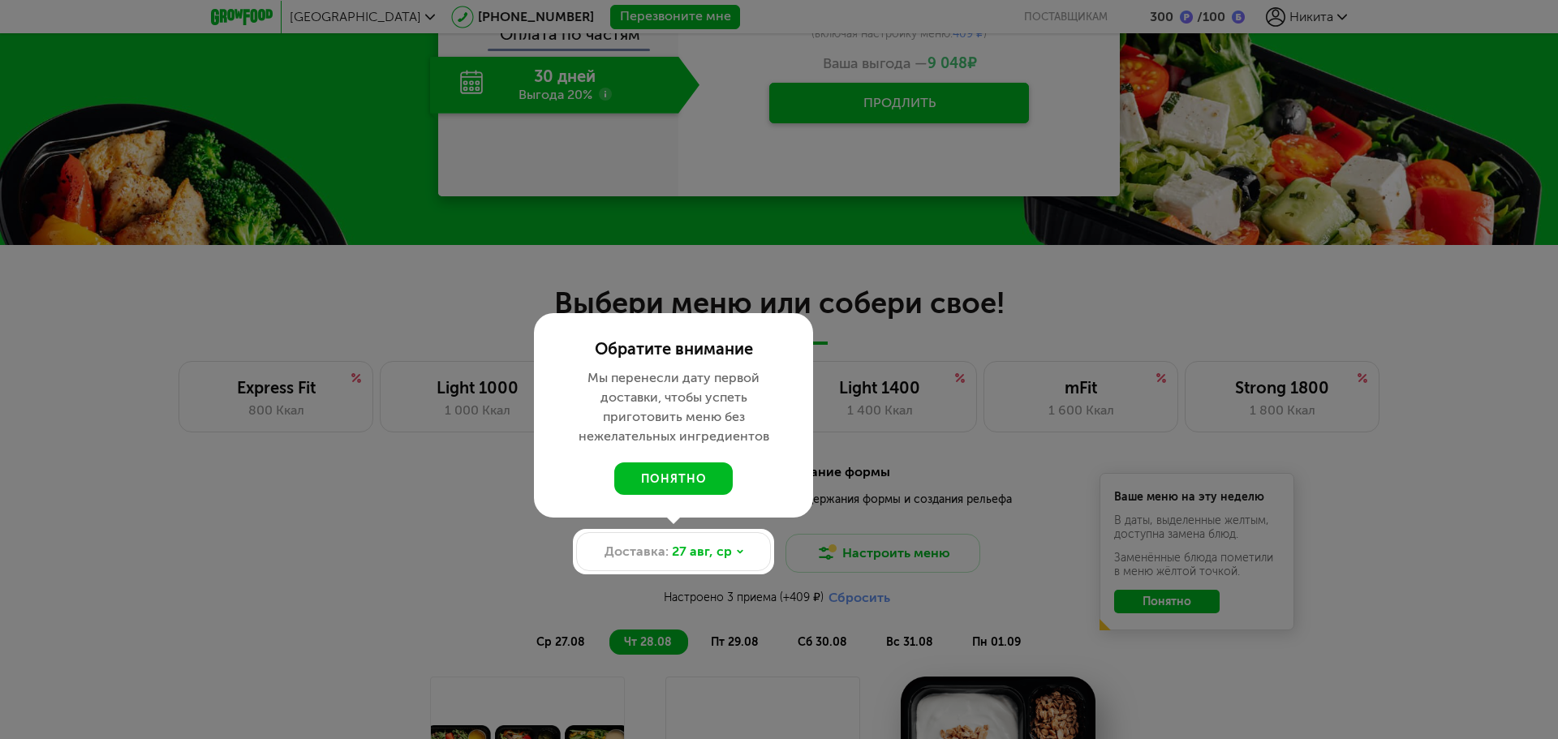
scroll to position [893, 0]
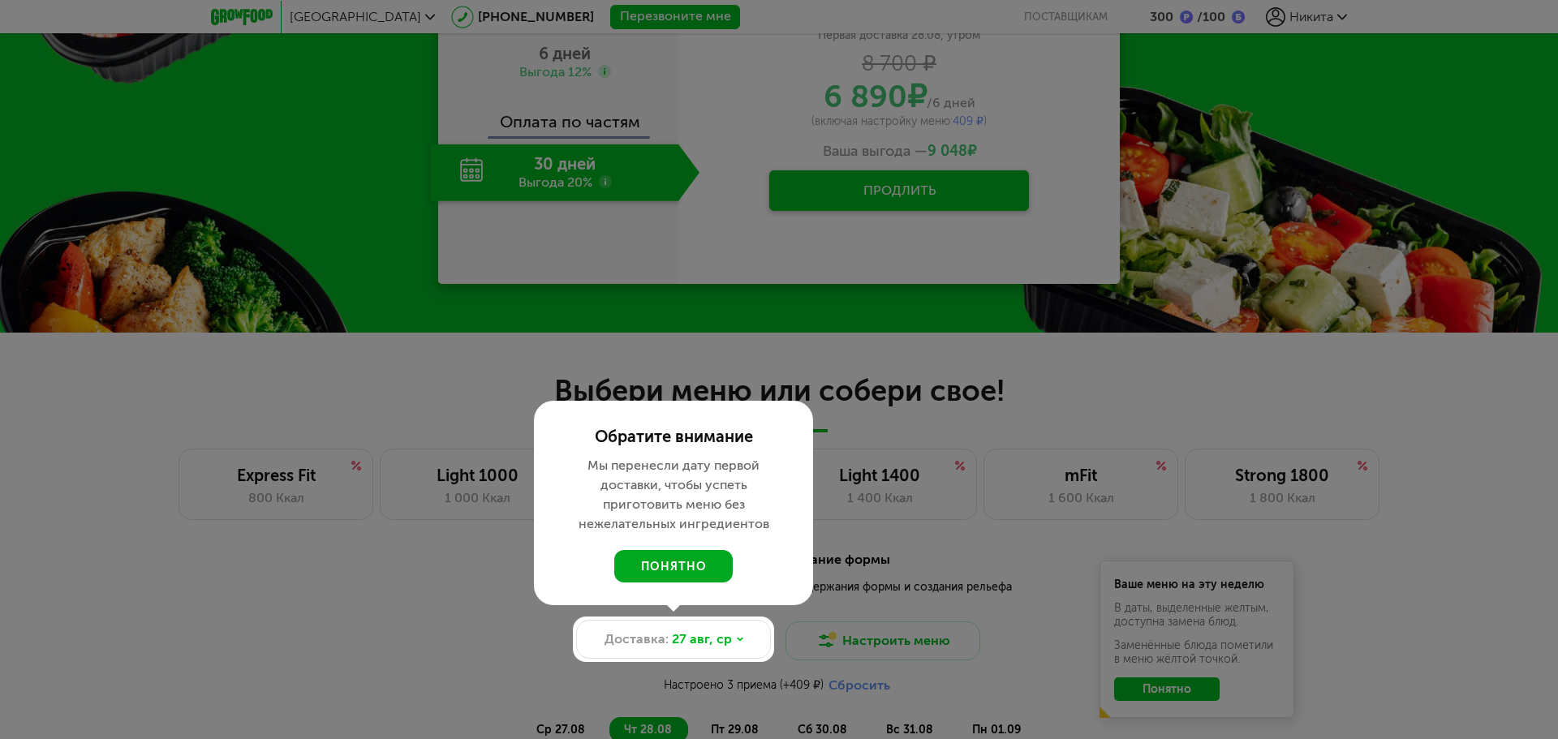
click at [708, 567] on button "понятно" at bounding box center [673, 566] width 118 height 32
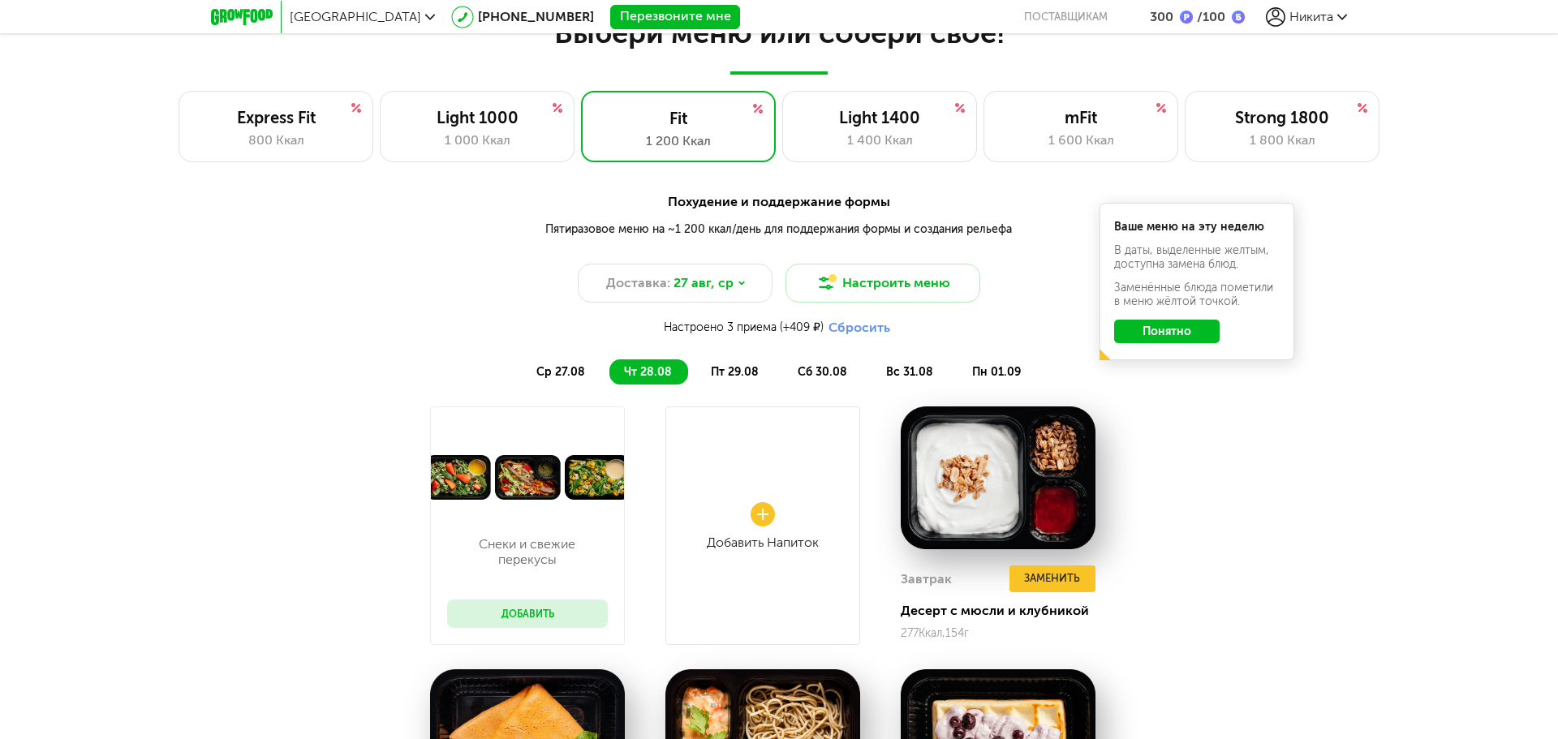
scroll to position [1217, 0]
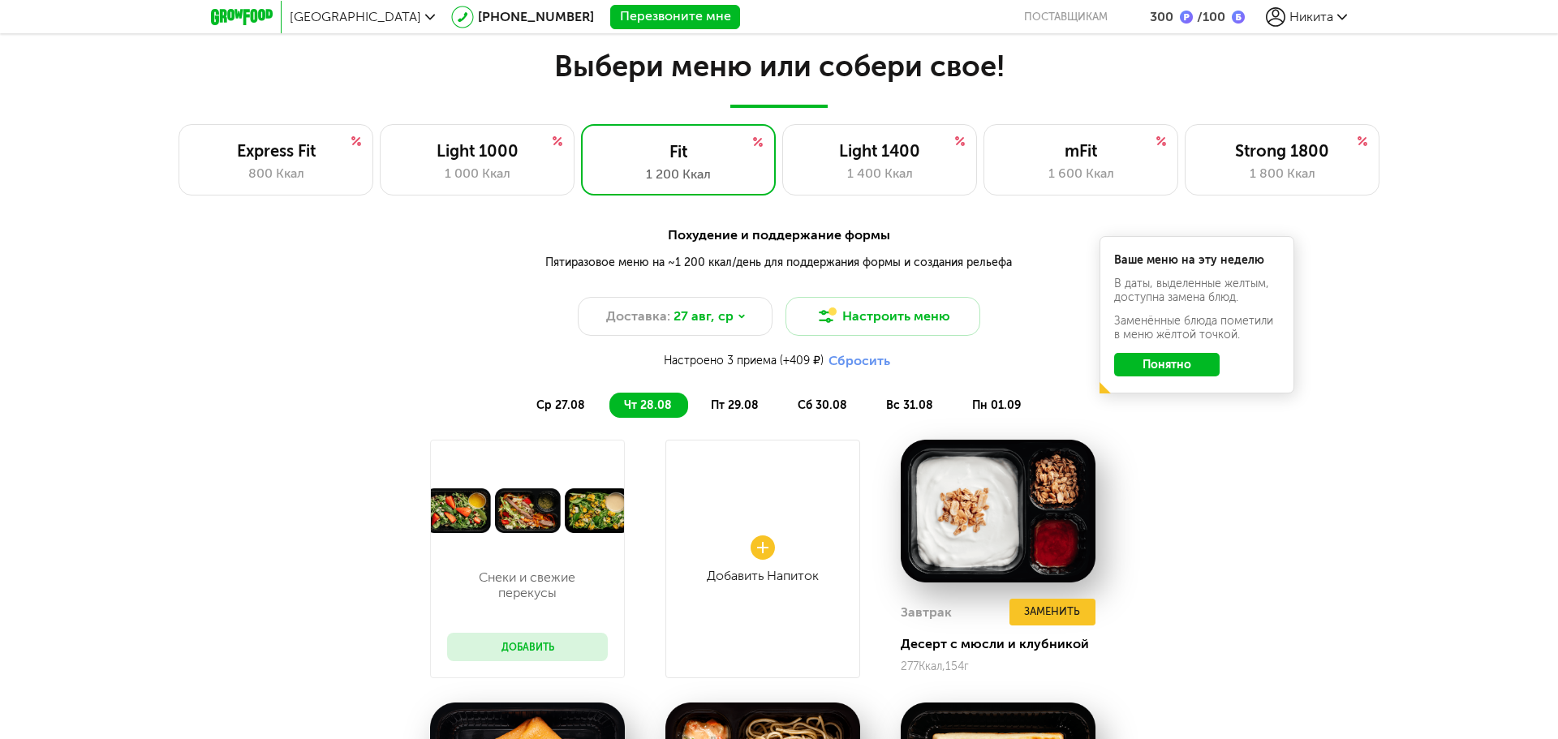
click at [1200, 359] on button "Понятно" at bounding box center [1167, 365] width 106 height 24
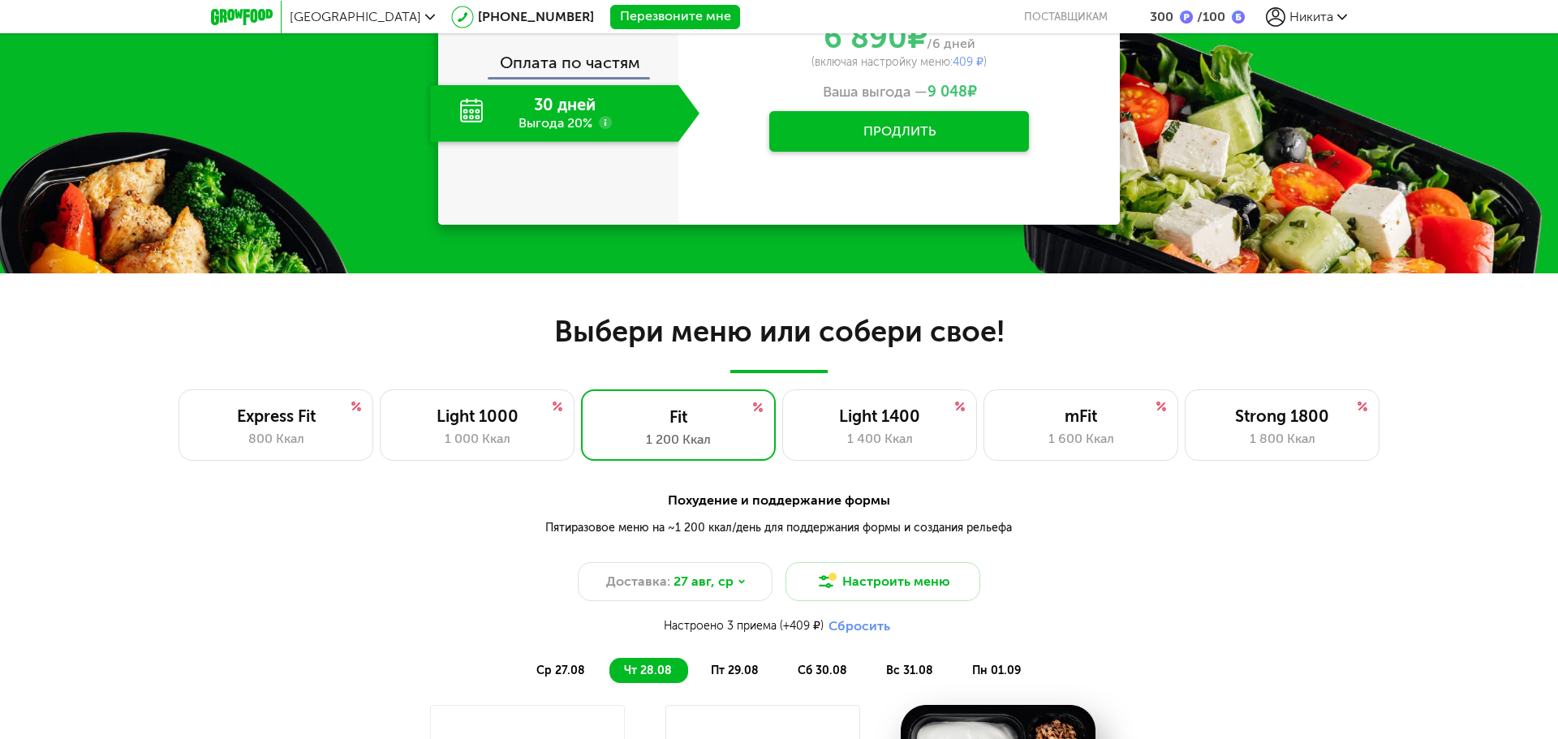
scroll to position [893, 0]
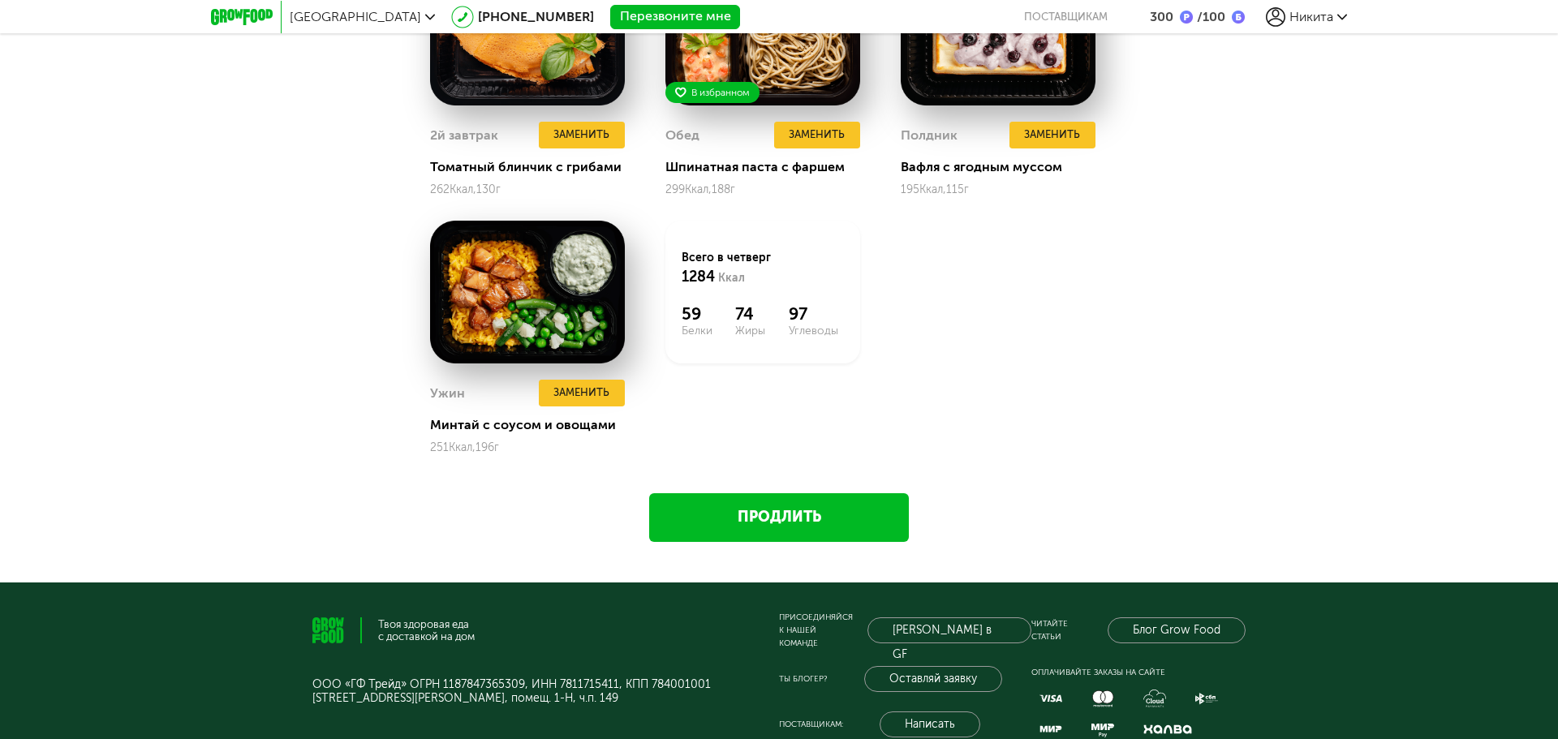
drag, startPoint x: 1248, startPoint y: 336, endPoint x: 1276, endPoint y: 248, distance: 91.9
drag, startPoint x: 1276, startPoint y: 248, endPoint x: 1267, endPoint y: 258, distance: 13.2
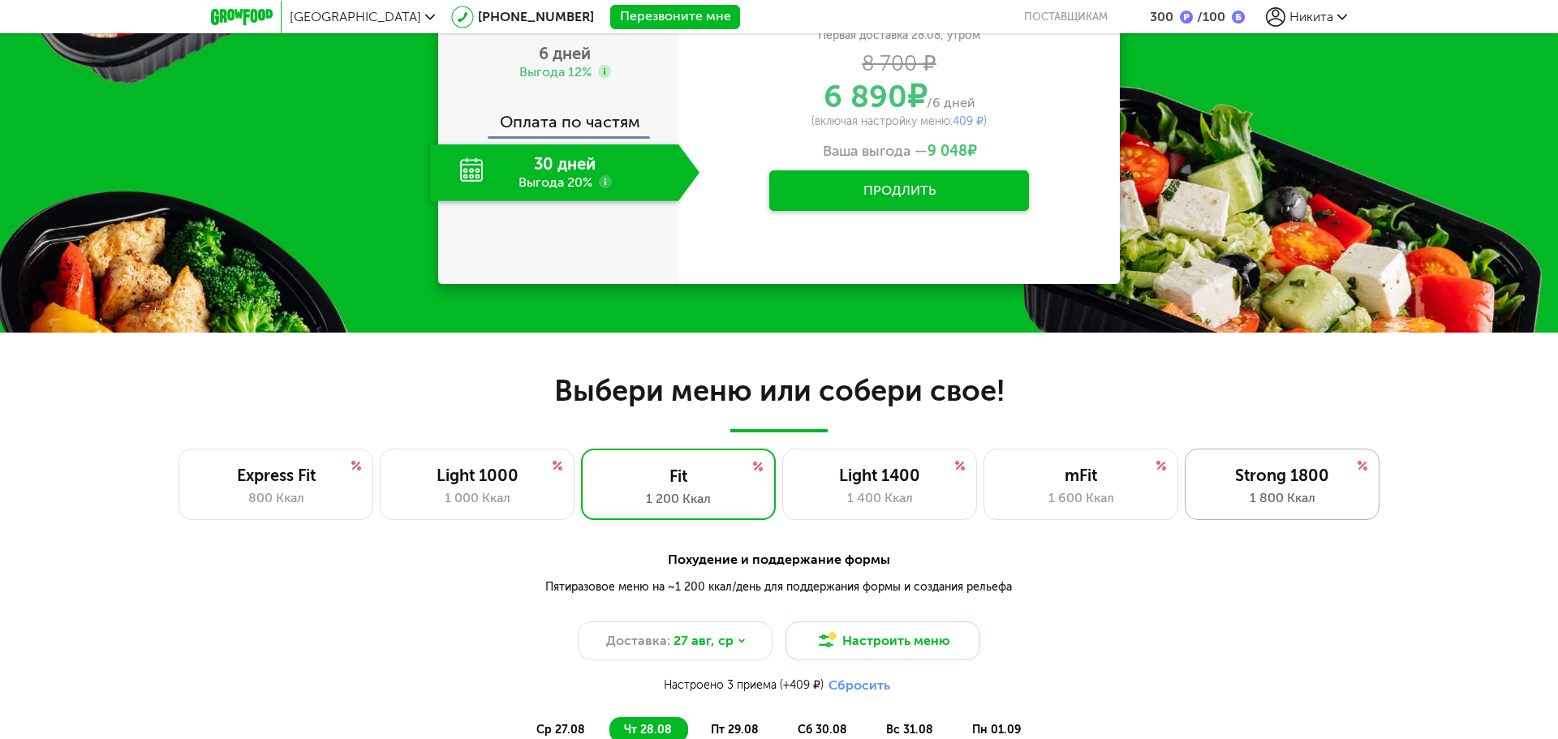
click at [1296, 481] on div "Strong 1800" at bounding box center [1282, 475] width 161 height 19
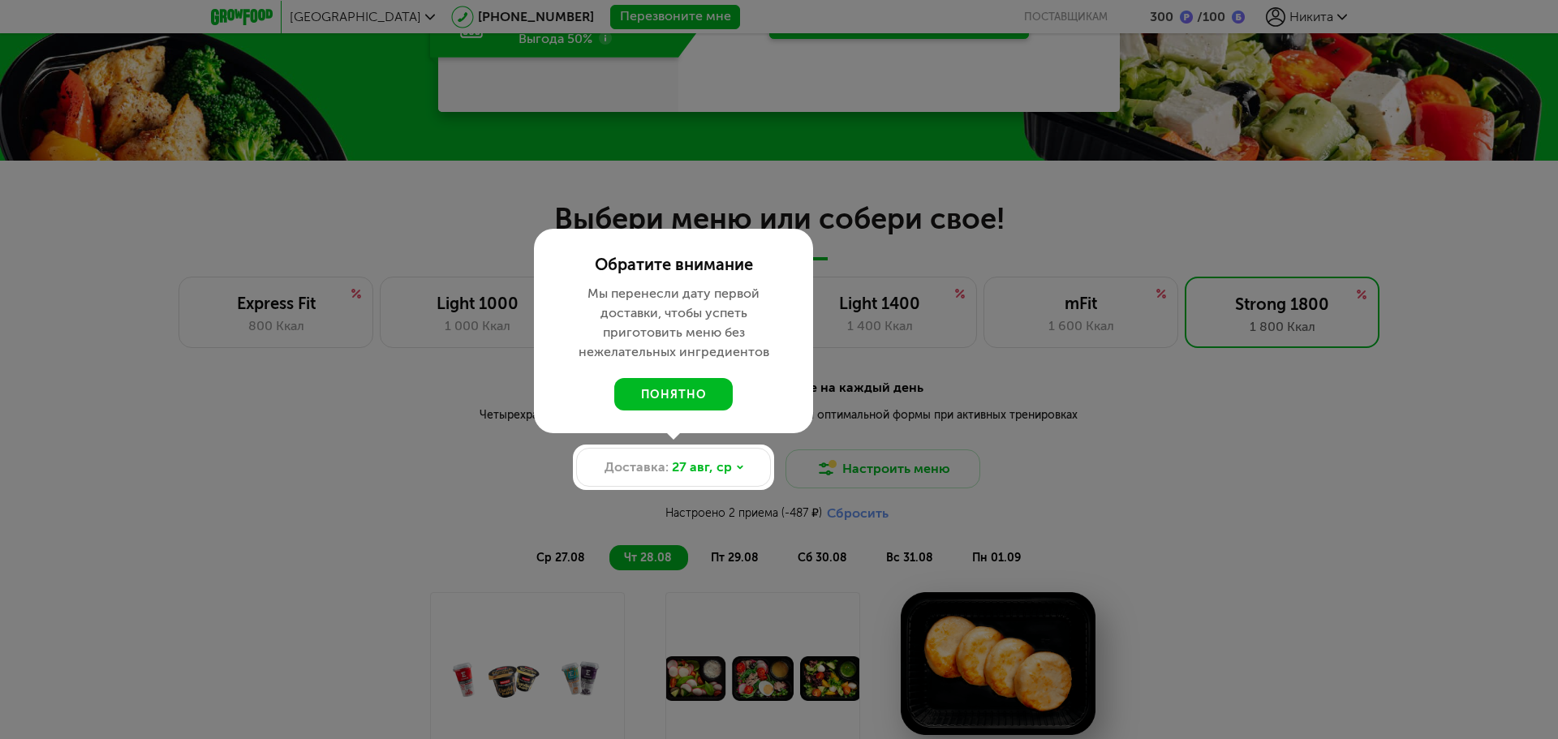
scroll to position [1055, 0]
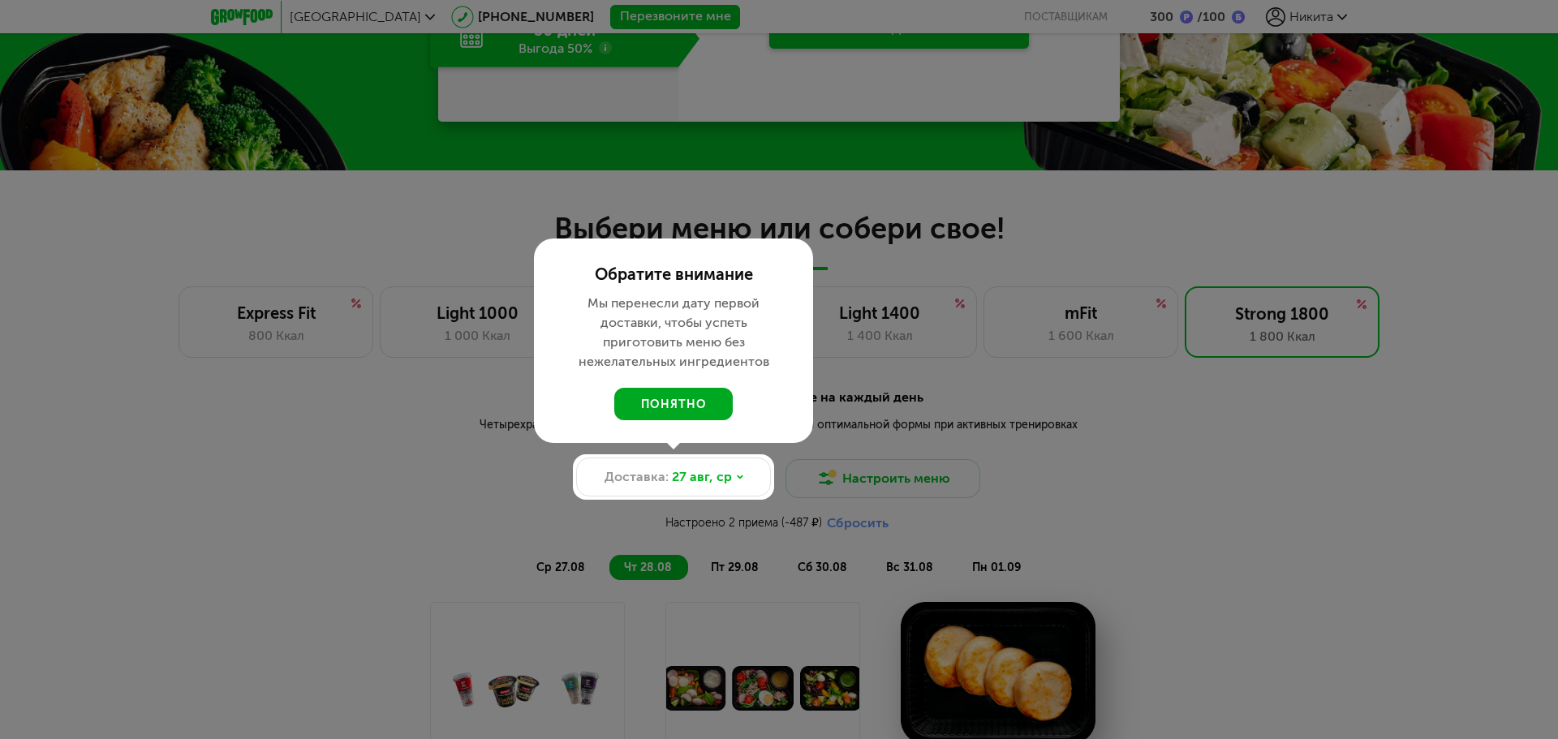
click at [700, 403] on button "понятно" at bounding box center [673, 404] width 118 height 32
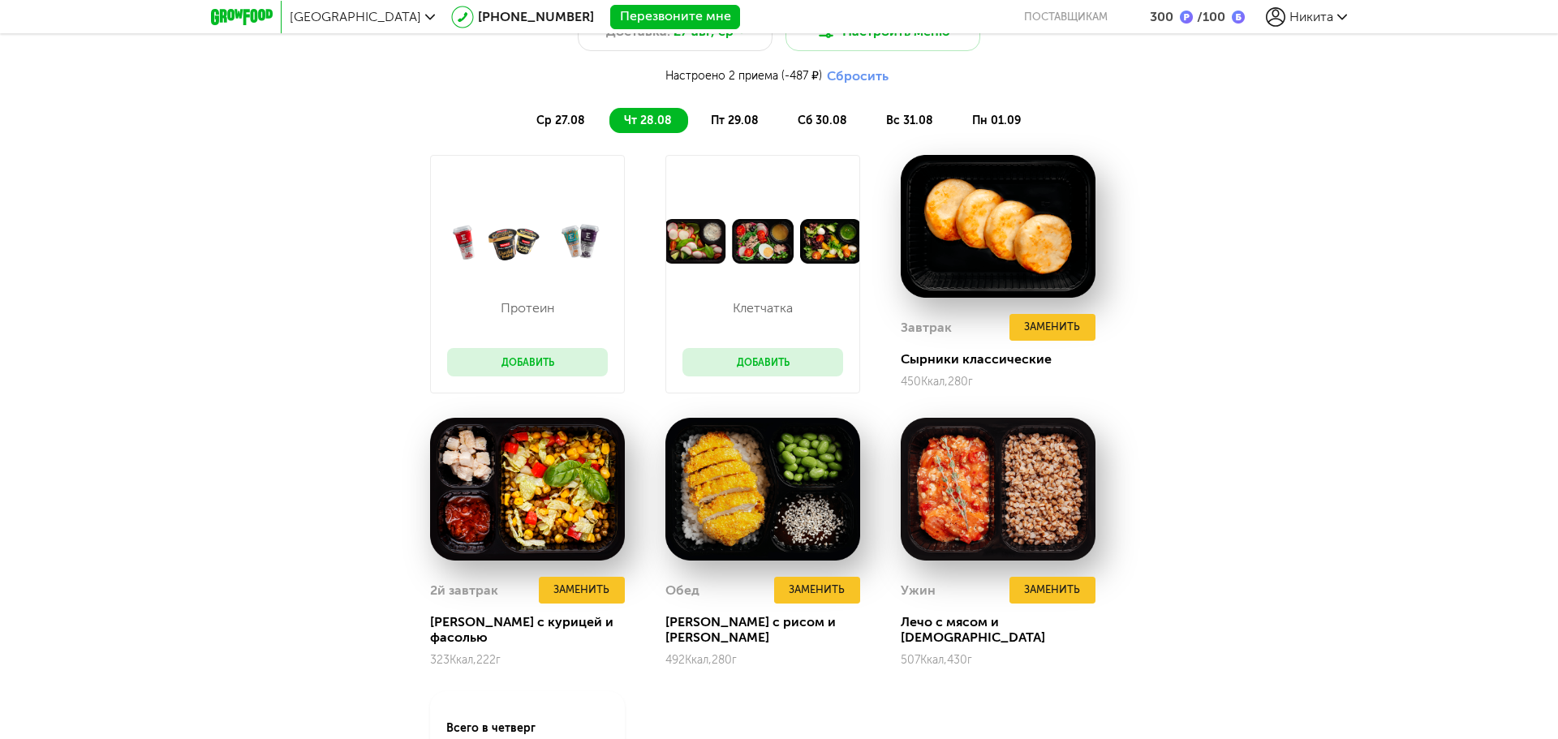
scroll to position [1704, 0]
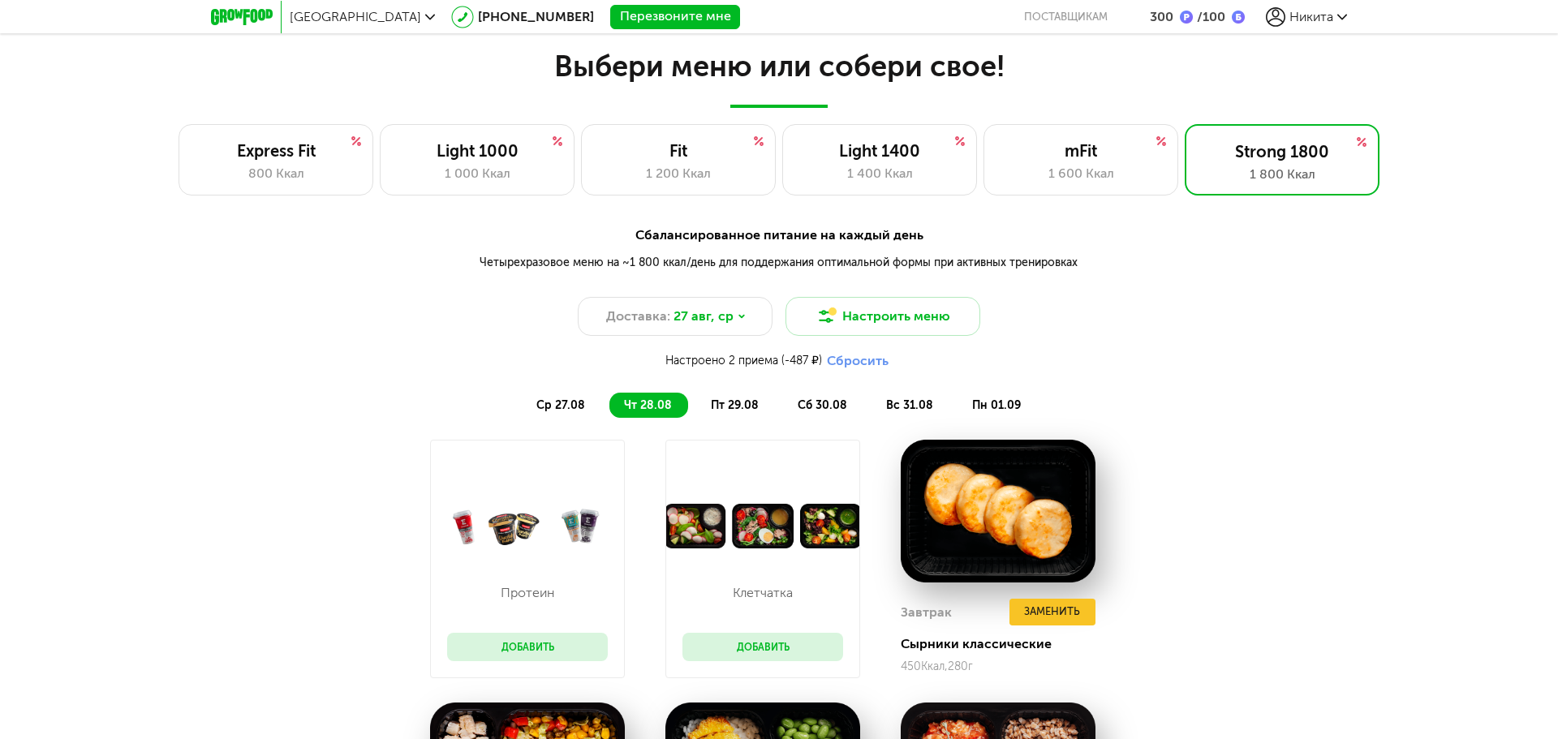
click at [712, 403] on span "пт 29.08" at bounding box center [735, 405] width 48 height 14
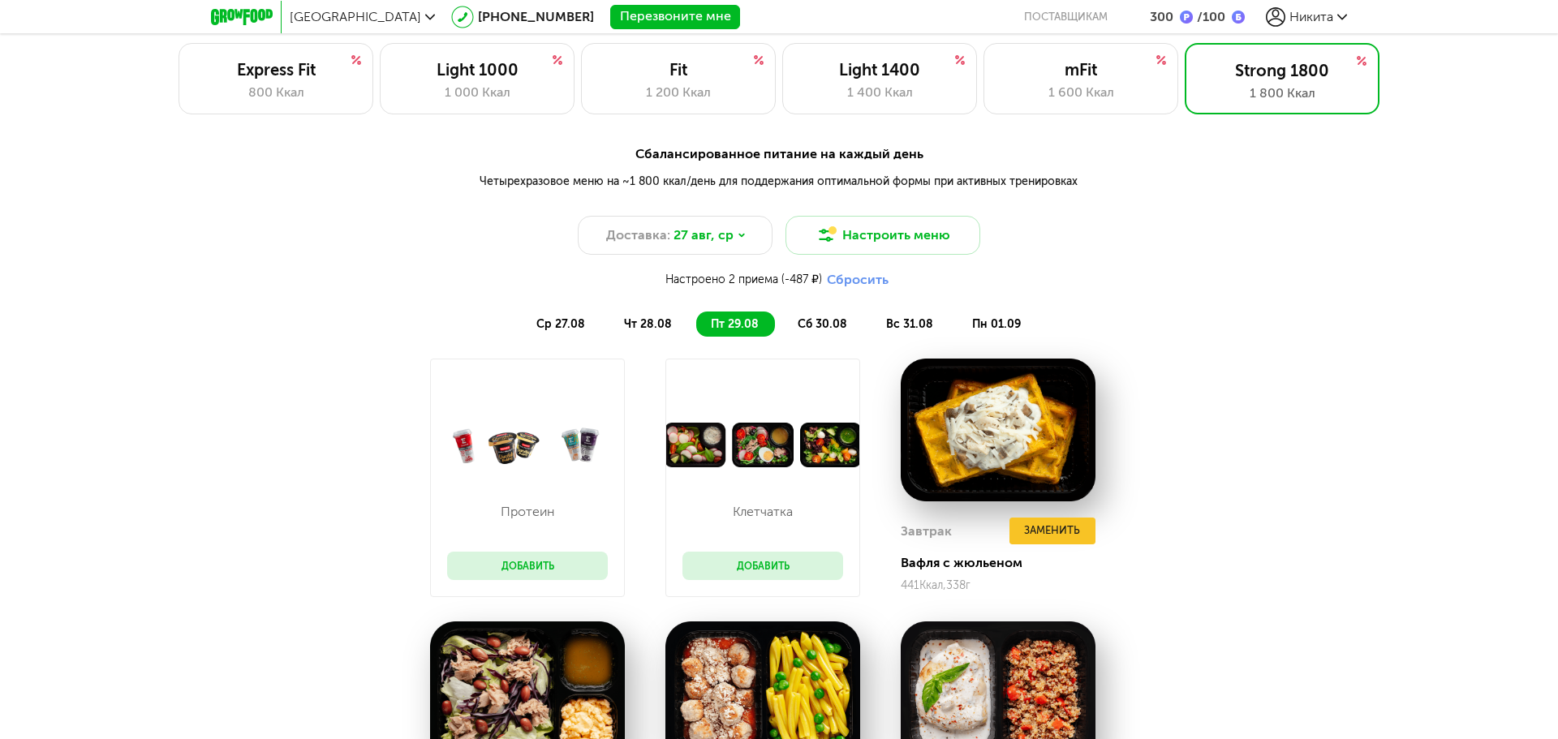
click at [829, 323] on span "сб 30.08" at bounding box center [823, 324] width 50 height 14
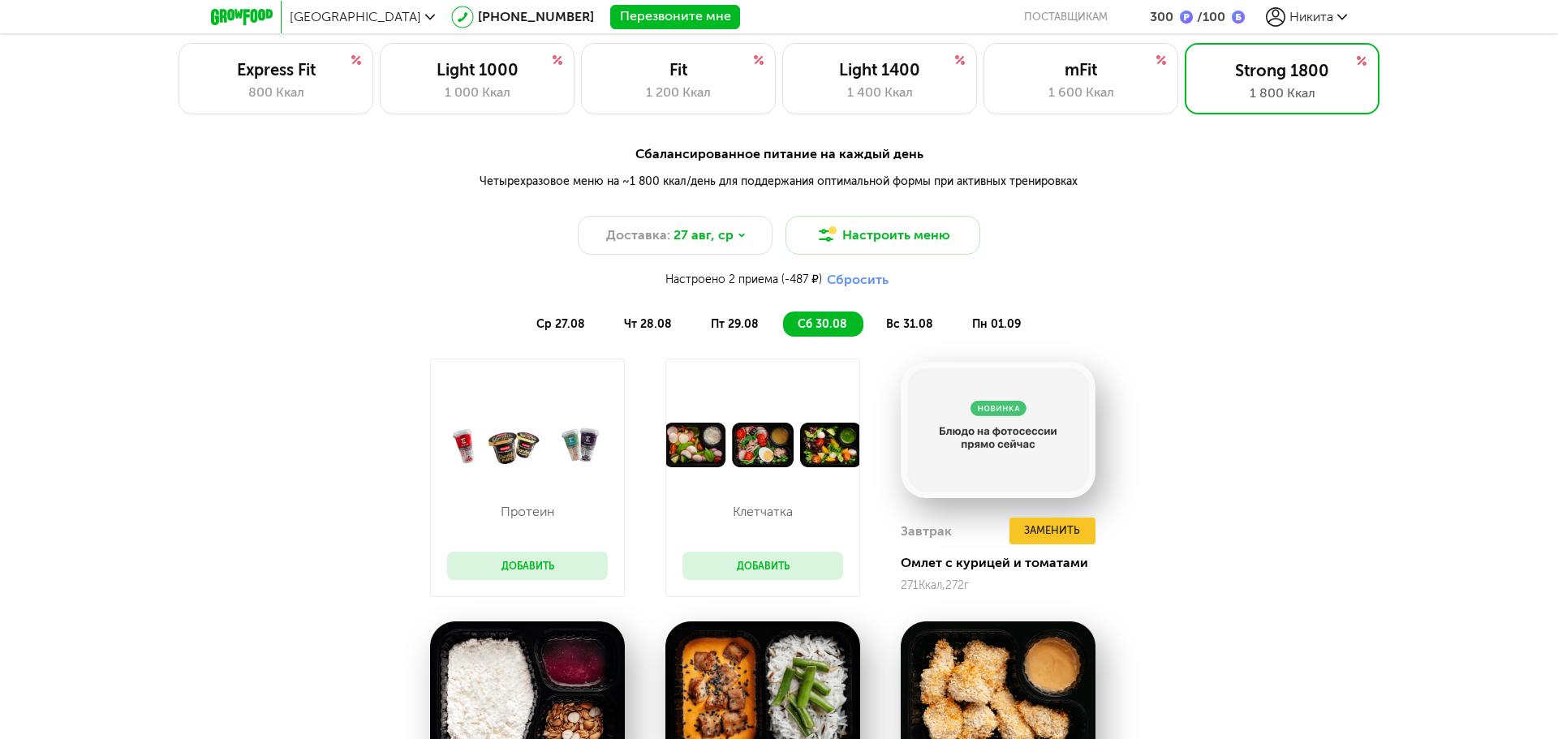
click at [901, 317] on span "вс 31.08" at bounding box center [909, 324] width 47 height 14
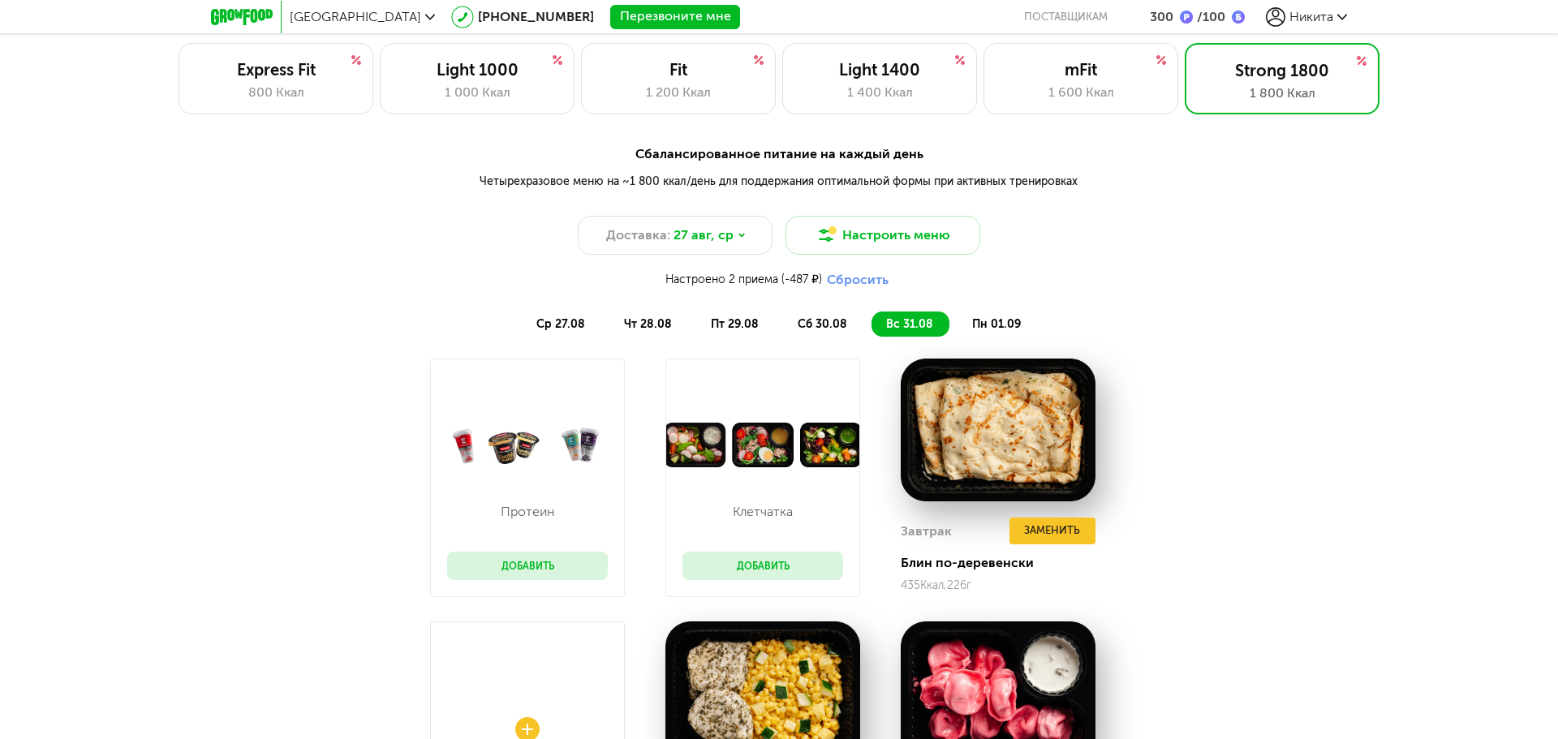
click at [984, 320] on span "пн 01.09" at bounding box center [996, 324] width 49 height 14
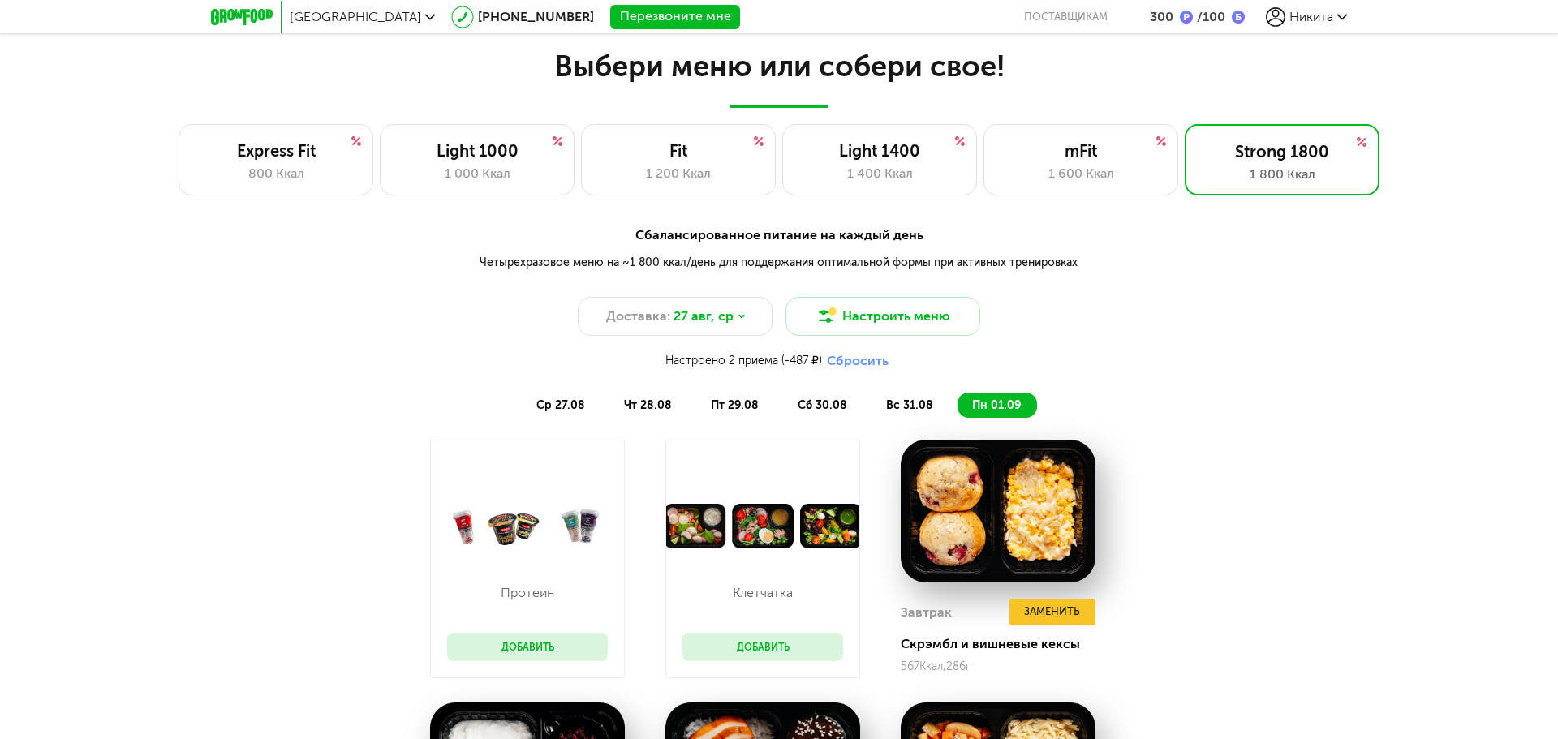
drag, startPoint x: 739, startPoint y: 415, endPoint x: 725, endPoint y: 408, distance: 16.0
click at [737, 415] on li "пт 29.08" at bounding box center [735, 405] width 79 height 25
